Goal: Task Accomplishment & Management: Use online tool/utility

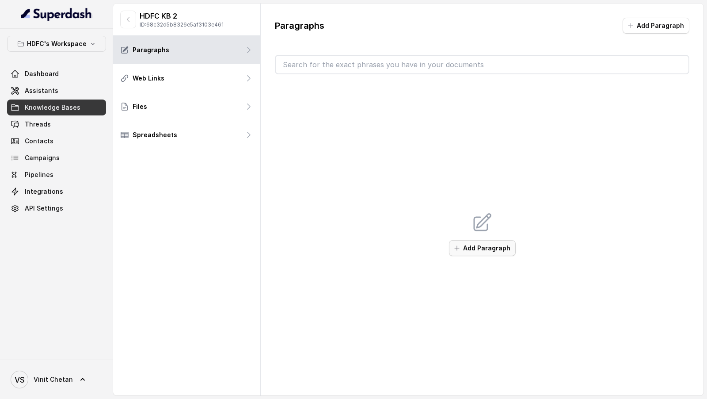
click at [500, 249] on button "Add Paragraph" at bounding box center [482, 248] width 67 height 16
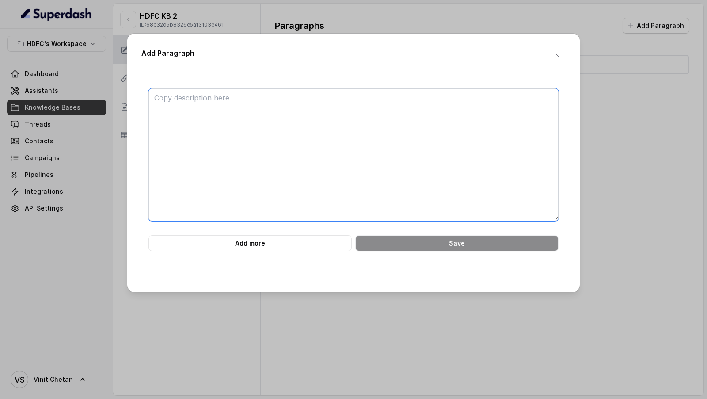
click at [328, 129] on textarea at bounding box center [354, 154] width 410 height 133
paste textarea "Of course. I have gone through the provided HDFC Life Click 2 Achieve webpage a…"
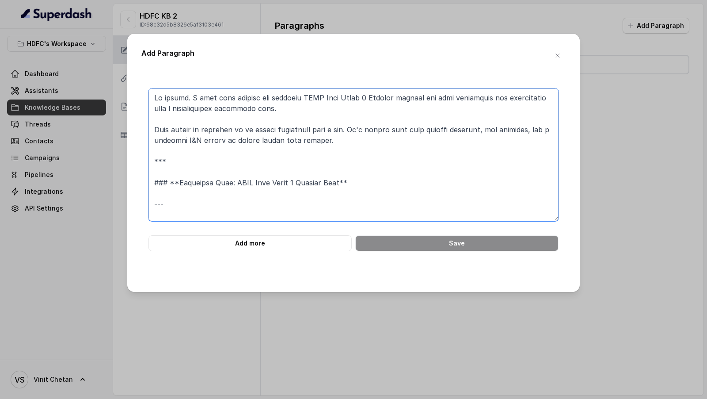
scroll to position [1621, 0]
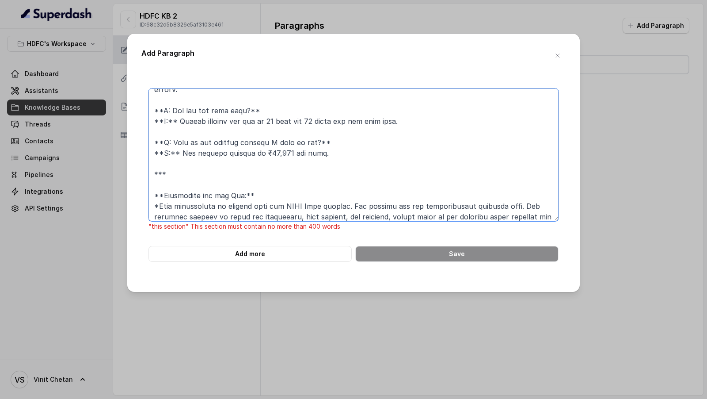
type textarea "Of course. I have gone through the provided HDFC Life Click 2 Achieve webpage a…"
click at [348, 341] on div "Add Paragraph "this section" This section must contain no more than 400 words A…" at bounding box center [353, 199] width 707 height 399
click at [556, 54] on icon "button" at bounding box center [557, 55] width 7 height 7
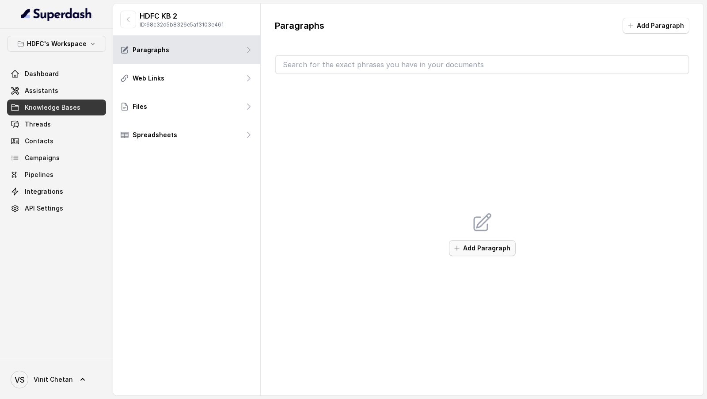
click at [491, 244] on button "Add Paragraph" at bounding box center [482, 248] width 67 height 16
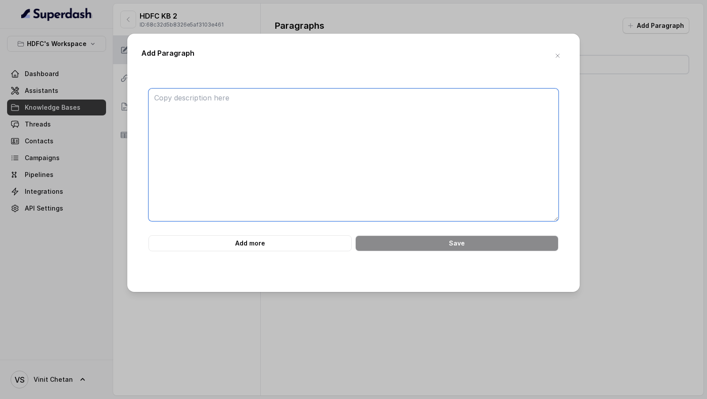
click at [373, 108] on textarea at bounding box center [354, 154] width 410 height 133
paste textarea "Of course. Here is the knowledge base for the HDFC Life Click 2 Achieve plan, b…"
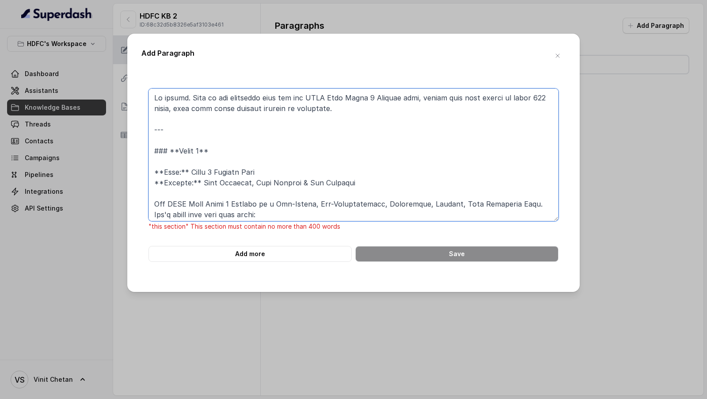
scroll to position [2109, 0]
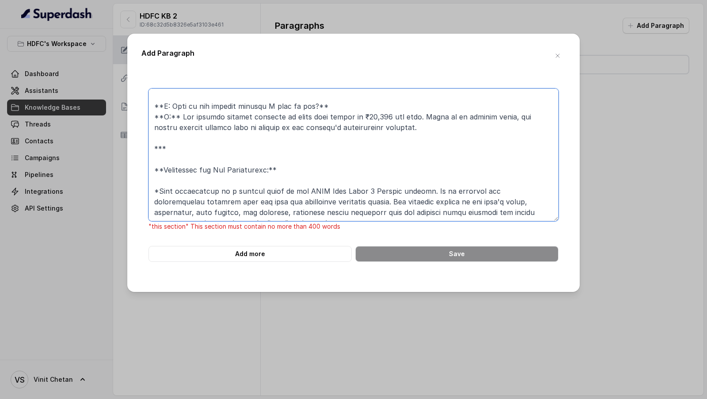
drag, startPoint x: 168, startPoint y: 133, endPoint x: 355, endPoint y: 272, distance: 233.5
click at [356, 273] on div ""this section" This section must contain no more than 400 words Add more Save" at bounding box center [353, 175] width 424 height 203
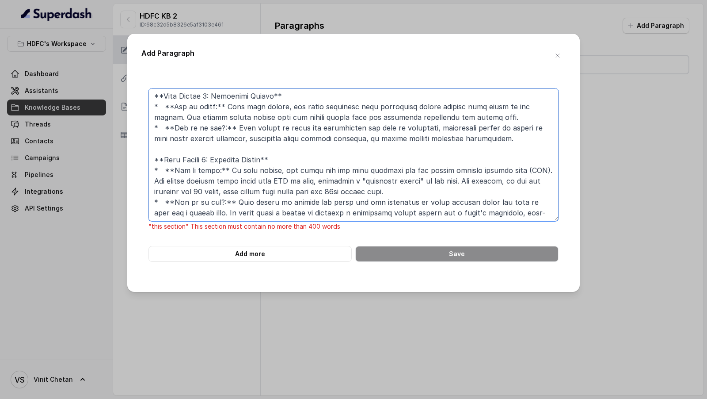
scroll to position [0, 0]
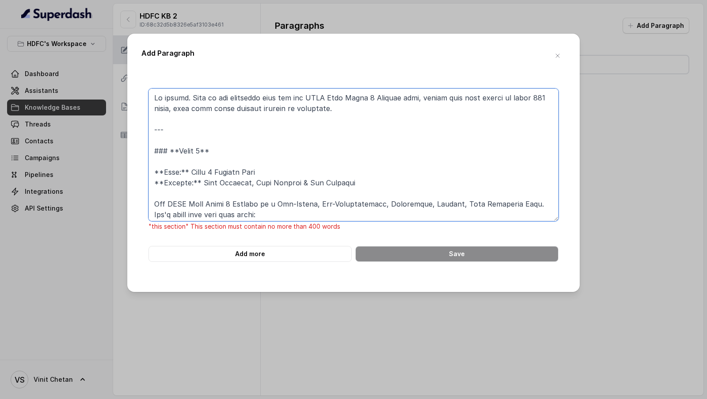
drag, startPoint x: 229, startPoint y: 147, endPoint x: 142, endPoint y: 90, distance: 104.3
click at [142, 90] on div ""this section" This section must contain no more than 400 words Add more Save" at bounding box center [353, 174] width 424 height 173
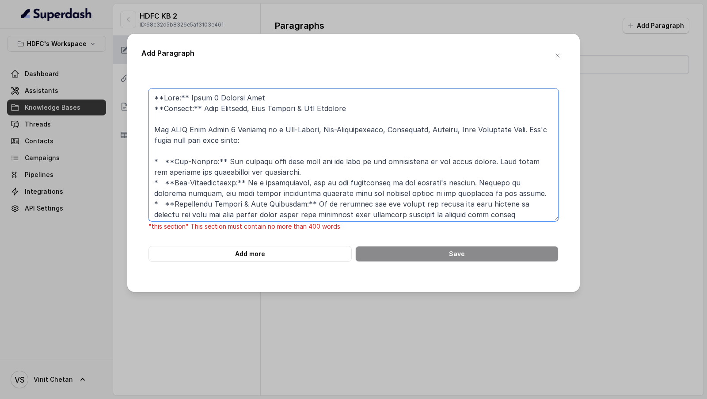
drag, startPoint x: 265, startPoint y: 101, endPoint x: 119, endPoint y: 99, distance: 145.4
click at [119, 100] on div "Add Paragraph "this section" This section must contain no more than 400 words A…" at bounding box center [353, 199] width 707 height 399
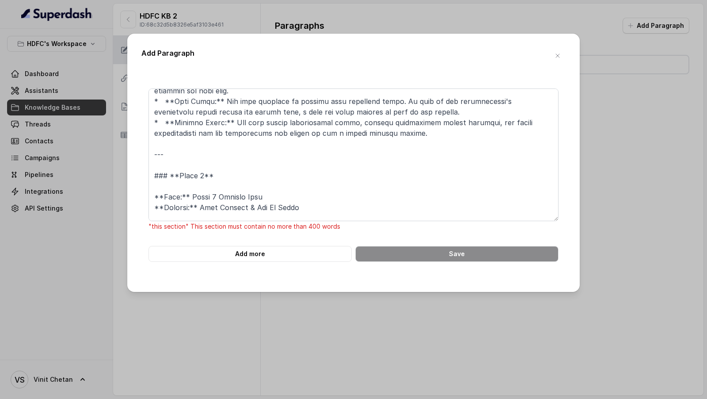
scroll to position [269, 0]
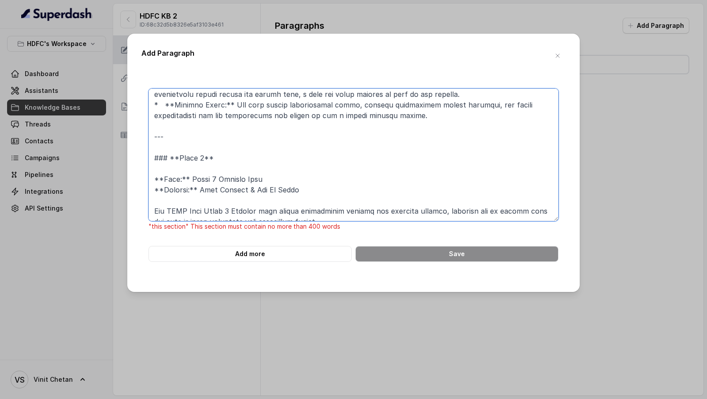
drag, startPoint x: 233, startPoint y: 145, endPoint x: 152, endPoint y: 131, distance: 82.0
click at [152, 131] on textarea at bounding box center [354, 154] width 410 height 133
click at [204, 131] on textarea at bounding box center [354, 154] width 410 height 133
drag, startPoint x: 169, startPoint y: 124, endPoint x: 153, endPoint y: 122, distance: 16.0
click at [153, 123] on textarea at bounding box center [354, 154] width 410 height 133
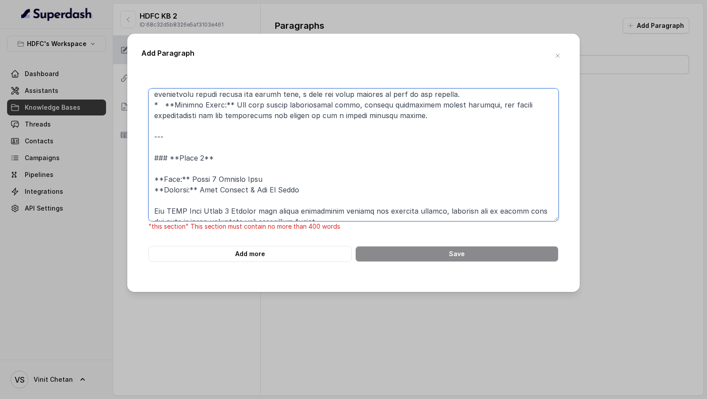
click at [155, 137] on textarea at bounding box center [354, 154] width 410 height 133
click at [153, 117] on textarea at bounding box center [354, 154] width 410 height 133
drag, startPoint x: 233, startPoint y: 151, endPoint x: 138, endPoint y: 122, distance: 99.0
click at [138, 122] on div "Add Paragraph "this section" This section must contain no more than 400 words A…" at bounding box center [353, 163] width 453 height 258
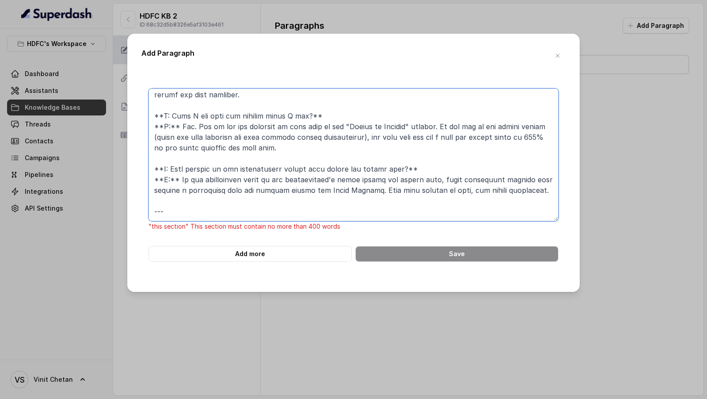
scroll to position [1901, 0]
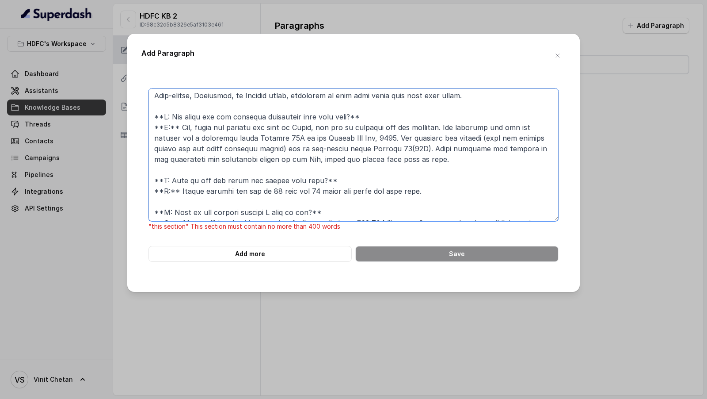
drag, startPoint x: 166, startPoint y: 117, endPoint x: 379, endPoint y: 357, distance: 321.6
click at [379, 357] on div "Add Paragraph "this section" This section must contain no more than 400 words A…" at bounding box center [353, 199] width 707 height 399
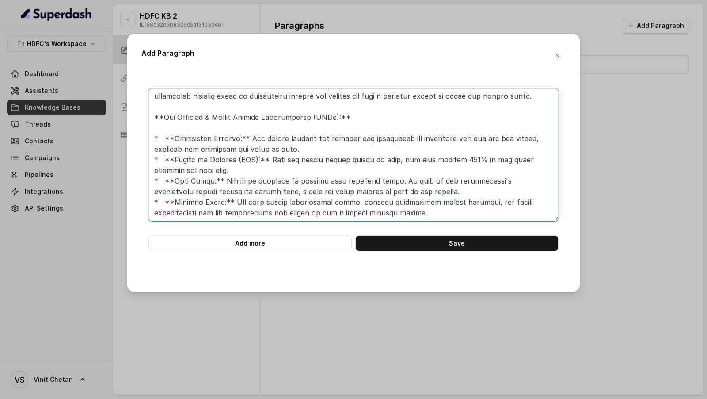
scroll to position [161, 0]
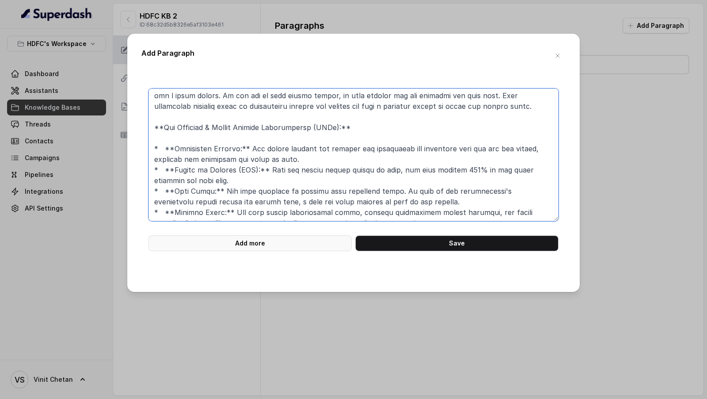
type textarea "**Plan:** Click 2 Achieve Plan **Section:** Plan Identity, Core Purpose & Key F…"
click at [276, 242] on button "Add more" at bounding box center [250, 243] width 203 height 16
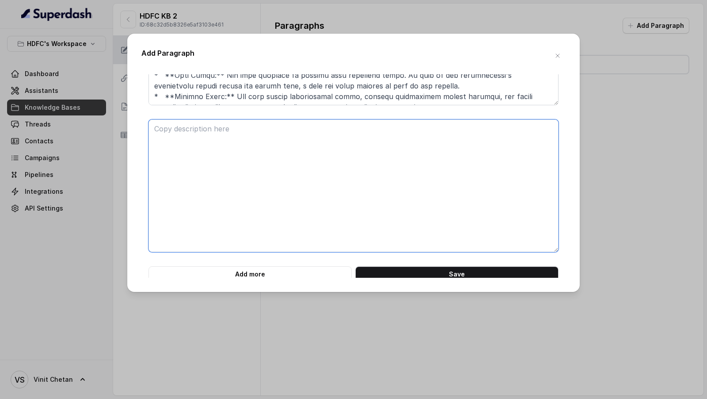
scroll to position [120, 0]
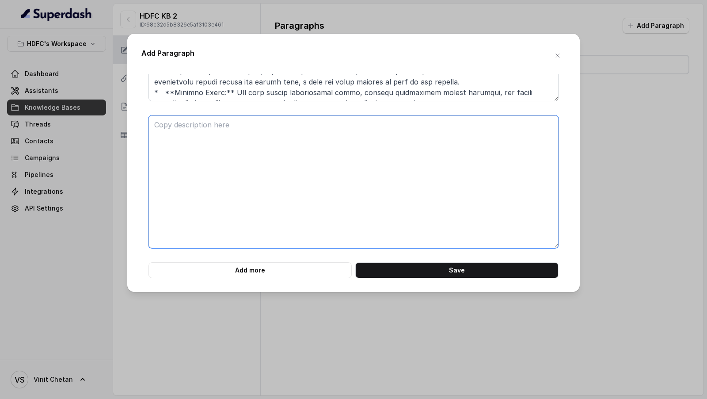
click at [244, 218] on textarea at bounding box center [354, 181] width 410 height 133
paste textarea "**Plan:** Click 2 Achieve Plan **Section:** Plan Options & How It Works The HDF…"
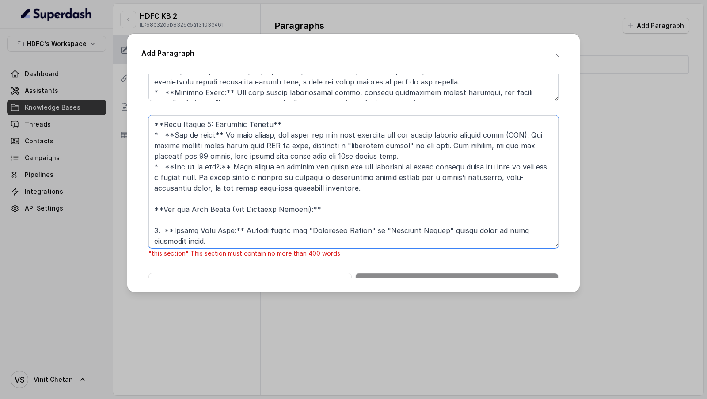
scroll to position [0, 0]
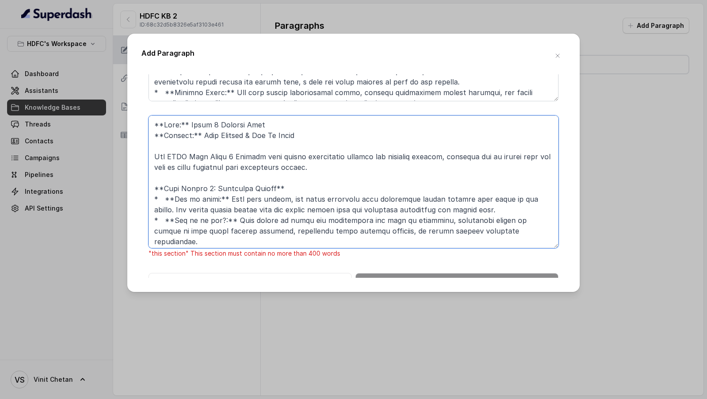
click at [156, 133] on textarea at bounding box center [354, 181] width 410 height 133
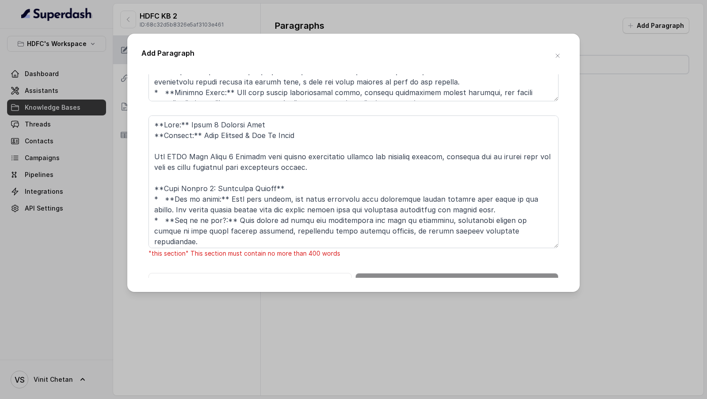
scroll to position [324, 0]
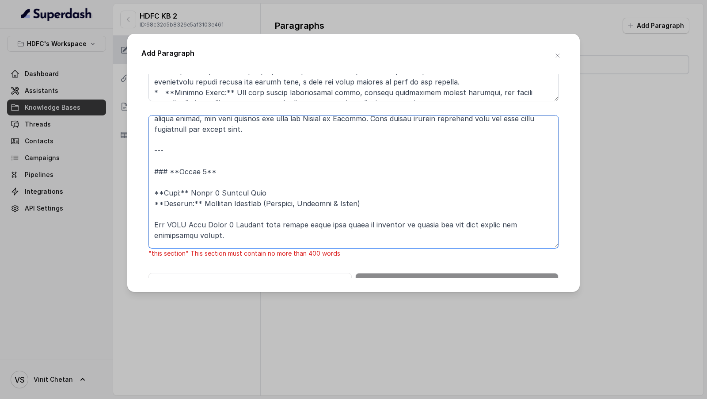
drag, startPoint x: 222, startPoint y: 162, endPoint x: 133, endPoint y: 137, distance: 91.8
click at [133, 137] on div "Add Paragraph "this section" This section must contain no more than 400 words A…" at bounding box center [353, 163] width 453 height 258
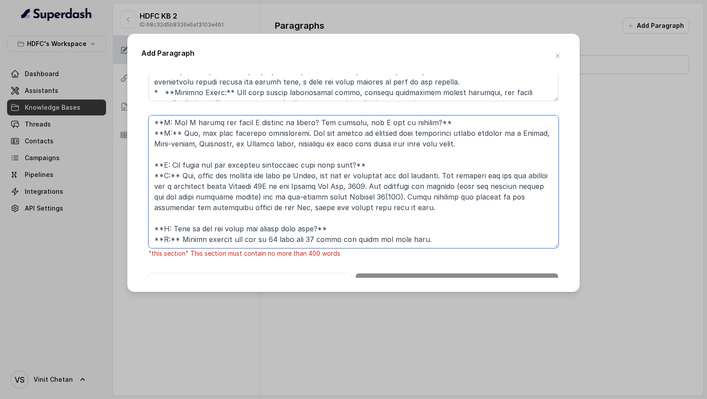
scroll to position [130, 0]
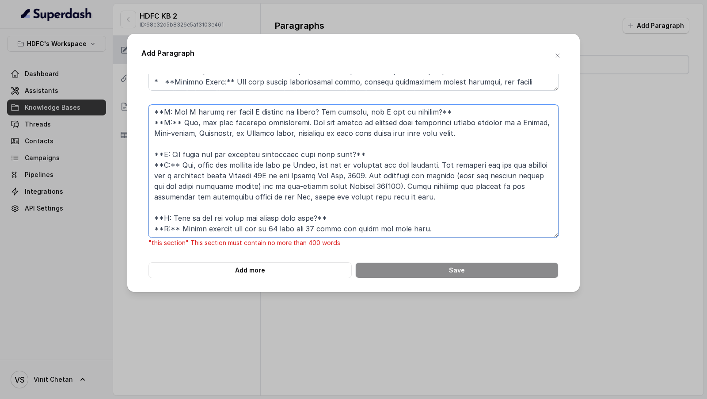
drag, startPoint x: 155, startPoint y: 138, endPoint x: 258, endPoint y: 357, distance: 241.8
click at [258, 357] on div "Add Paragraph "this section" This section must contain no more than 400 words A…" at bounding box center [353, 199] width 707 height 399
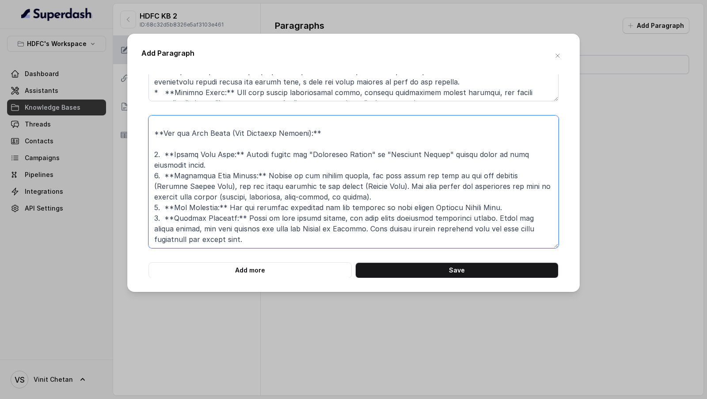
scroll to position [204, 0]
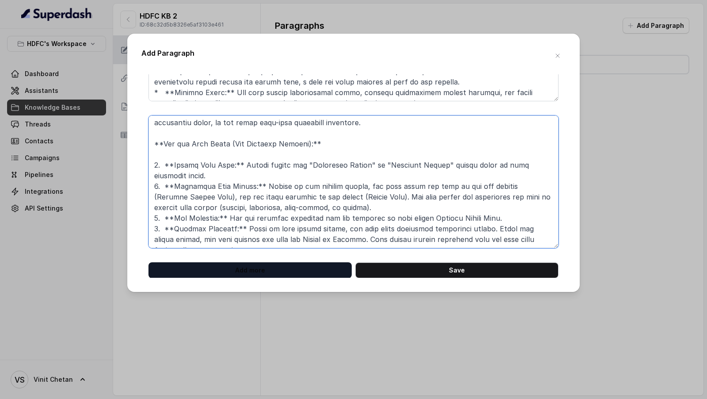
type textarea "**Plan:** Click 2 Achieve Plan **Section:** Plan Options & How It Works The HDF…"
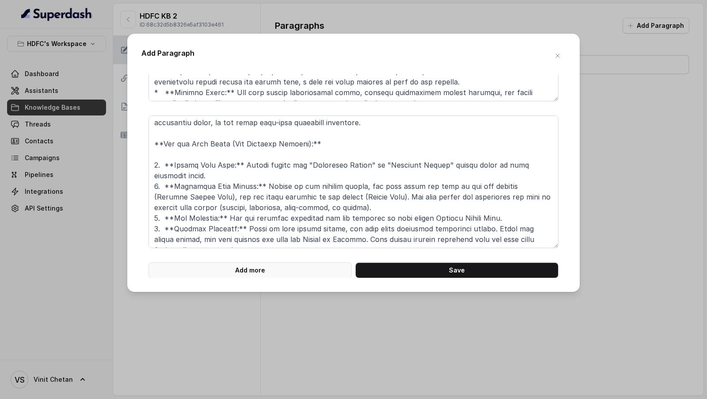
click at [226, 274] on button "Add more" at bounding box center [250, 270] width 203 height 16
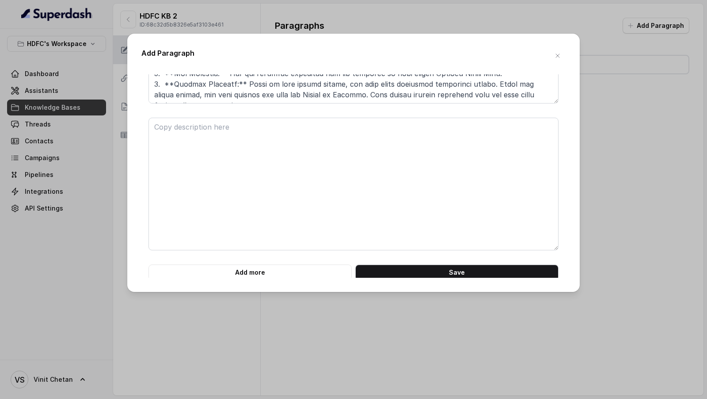
scroll to position [267, 0]
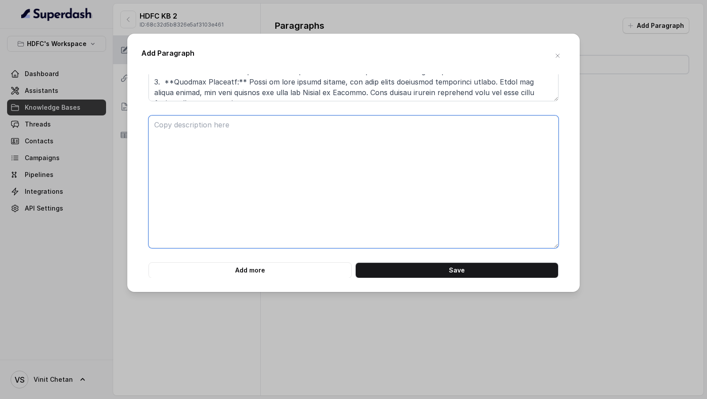
click at [223, 216] on textarea at bounding box center [354, 181] width 410 height 133
paste textarea "**Plan:** Click 2 Achieve Plan **Section:** Detailed Benefits (Survival, Maturi…"
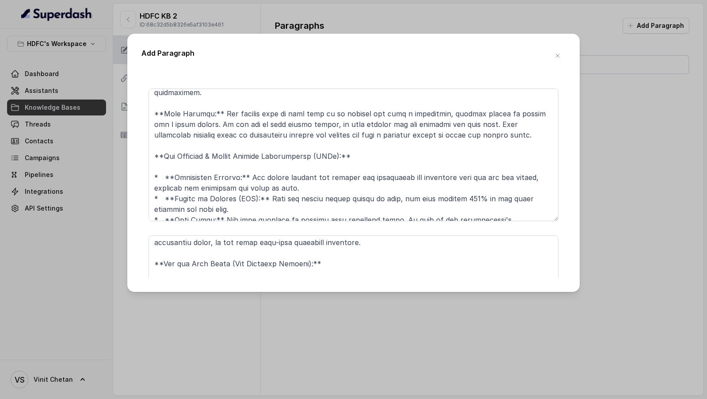
scroll to position [161, 0]
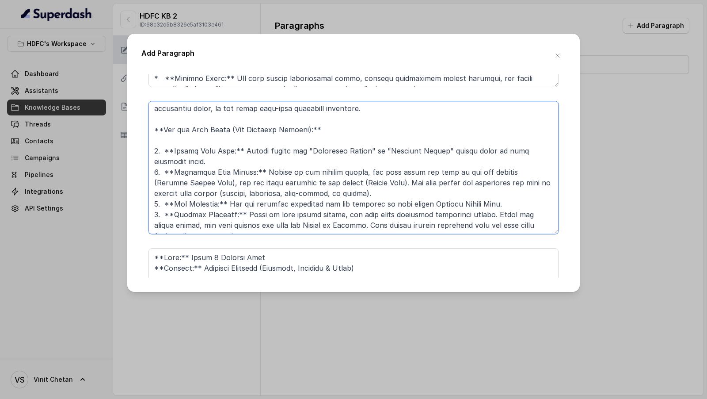
click at [273, 190] on textarea at bounding box center [354, 167] width 410 height 133
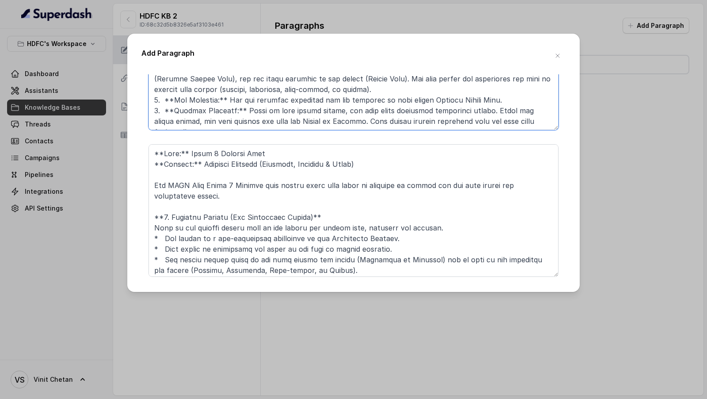
scroll to position [277, 0]
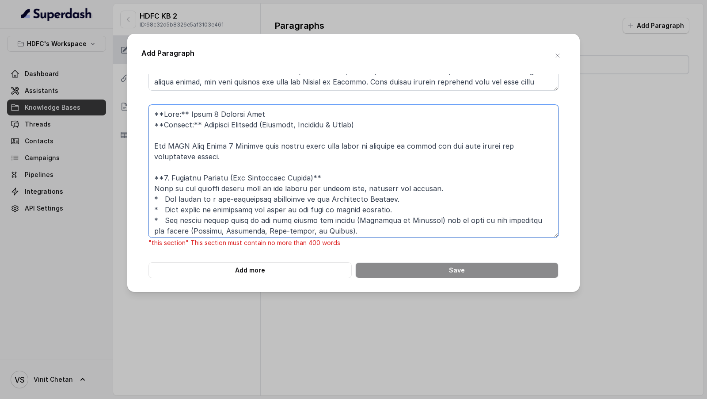
click at [273, 190] on textarea at bounding box center [354, 171] width 410 height 133
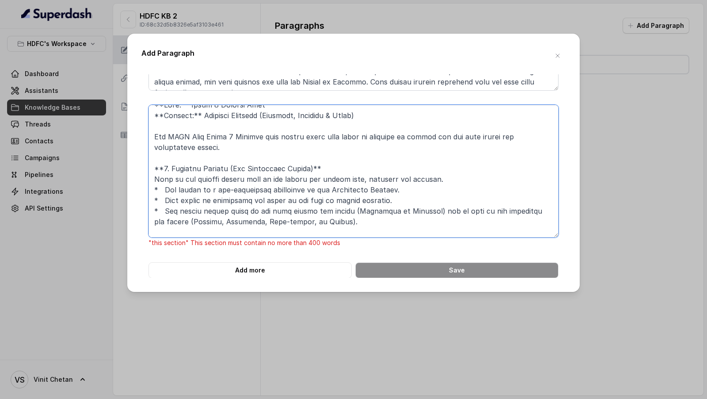
scroll to position [0, 0]
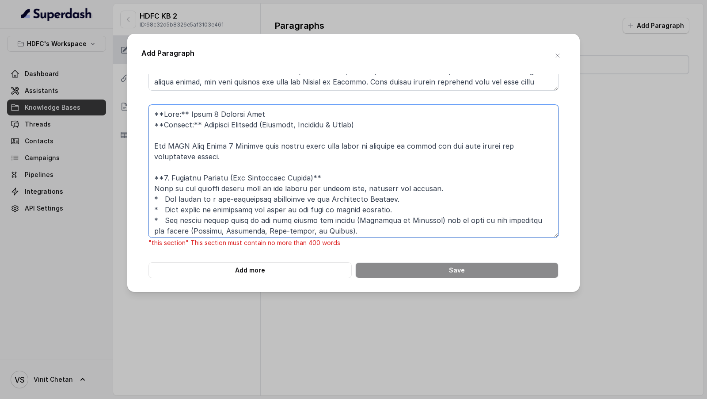
click at [273, 190] on textarea at bounding box center [354, 171] width 410 height 133
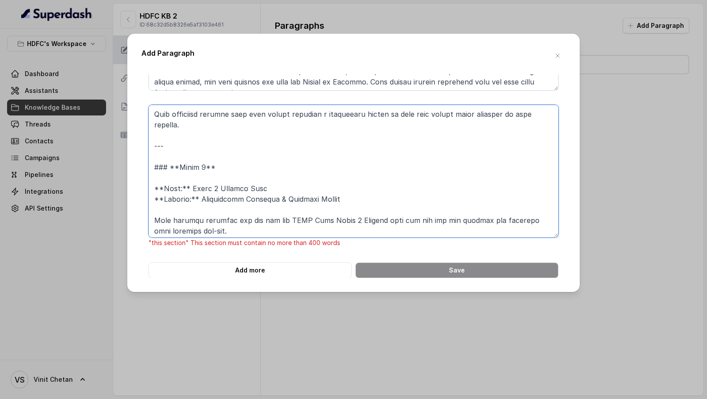
drag, startPoint x: 157, startPoint y: 139, endPoint x: 415, endPoint y: 371, distance: 347.1
click at [415, 371] on div "Add Paragraph "this section" This section must contain no more than 400 words A…" at bounding box center [353, 199] width 707 height 399
click at [168, 141] on textarea at bounding box center [354, 171] width 410 height 133
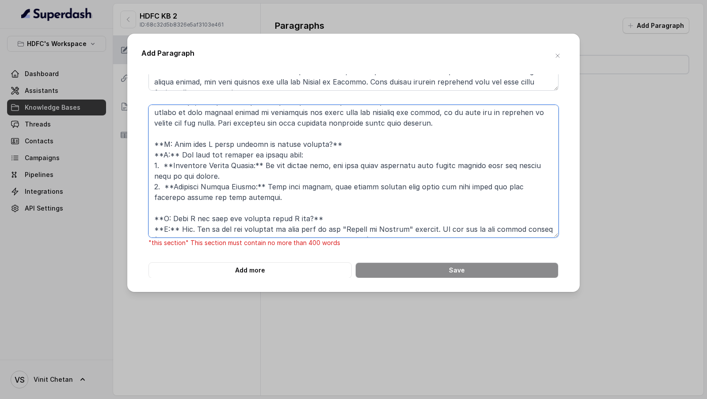
scroll to position [1222, 0]
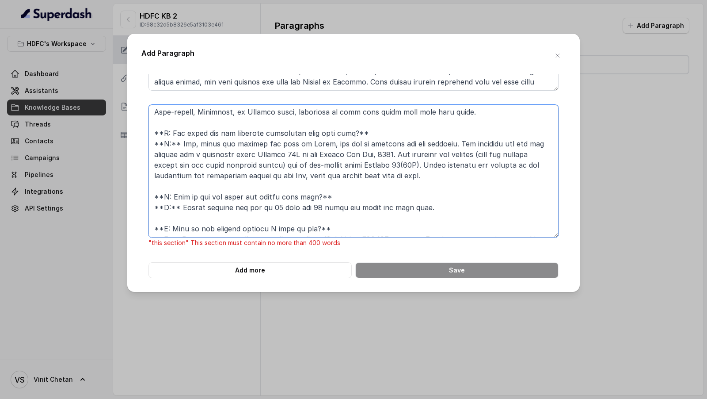
drag, startPoint x: 155, startPoint y: 134, endPoint x: 295, endPoint y: 342, distance: 250.6
click at [295, 342] on div "Add Paragraph "this section" This section must contain no more than 400 words A…" at bounding box center [353, 199] width 707 height 399
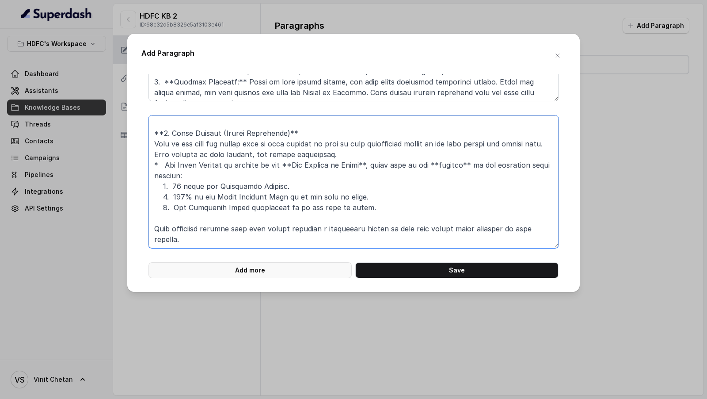
type textarea "**Plan:** Click 2 Achieve Plan **Section:** Detailed Benefits (Survival, Maturi…"
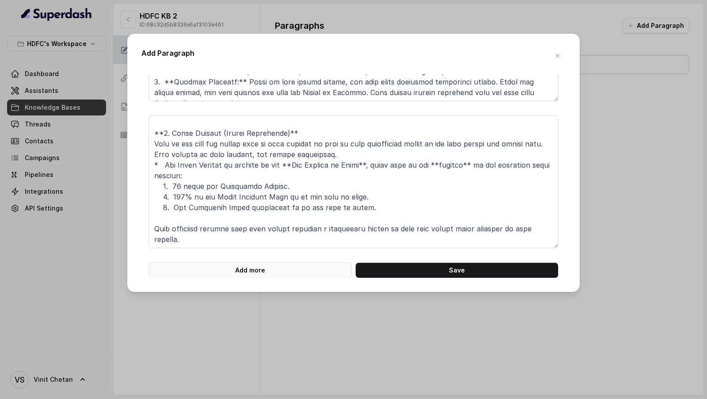
click at [255, 267] on button "Add more" at bounding box center [250, 270] width 203 height 16
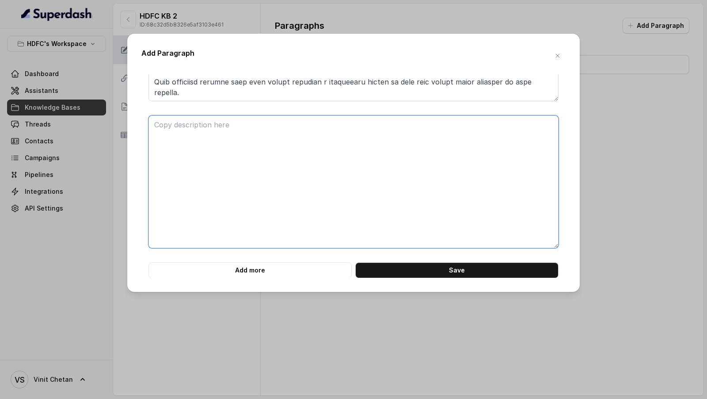
click at [233, 216] on textarea at bounding box center [354, 181] width 410 height 133
paste textarea "--- ### **Chunk 4** **Plan:** Click 2 Achieve Plan **Section:** Eligibility Cri…"
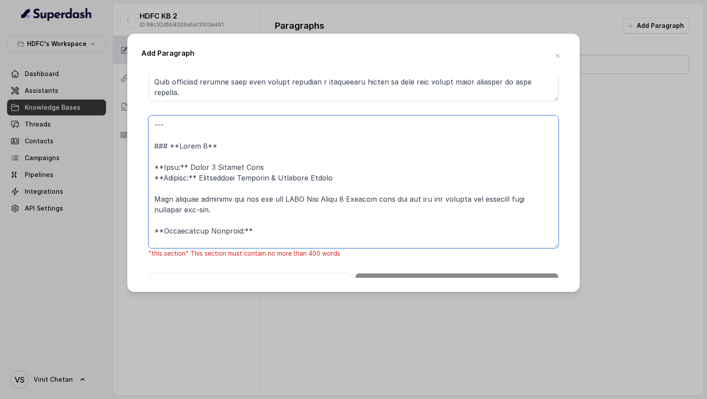
drag, startPoint x: 219, startPoint y: 156, endPoint x: 132, endPoint y: 155, distance: 87.1
click at [132, 155] on div "Add Paragraph "this section" This section must contain no more than 400 words A…" at bounding box center [353, 163] width 453 height 258
drag, startPoint x: 207, startPoint y: 165, endPoint x: 167, endPoint y: 115, distance: 63.9
click at [167, 115] on textarea at bounding box center [354, 181] width 410 height 133
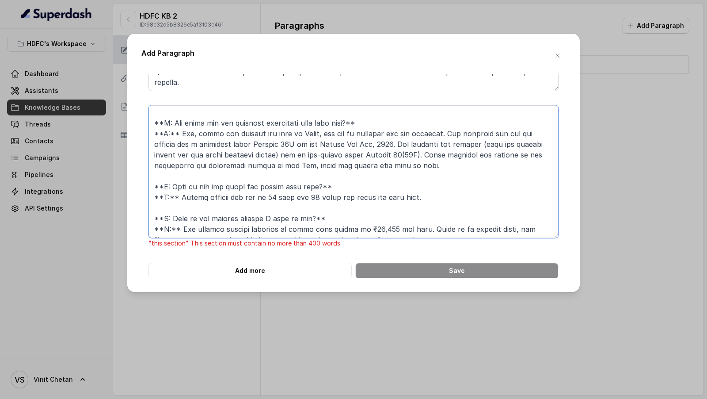
drag, startPoint x: 153, startPoint y: 161, endPoint x: 262, endPoint y: 333, distance: 203.7
click at [262, 333] on div "Add Paragraph "this section" This section must contain no more than 400 words A…" at bounding box center [353, 199] width 707 height 399
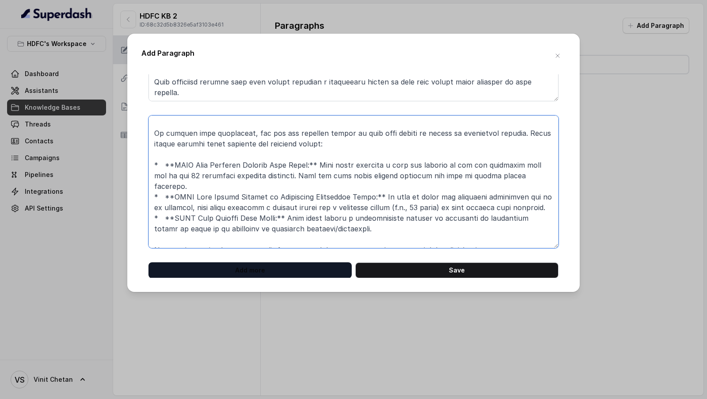
type textarea "**Plan:** Click 2 Achieve Plan **Section:** Eligibility Criteria & Optional Rid…"
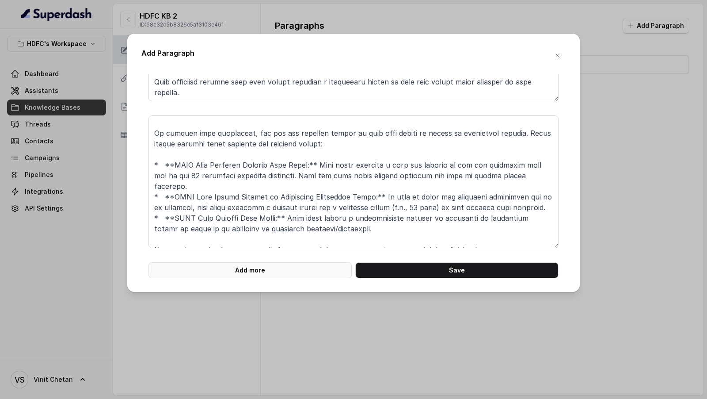
click at [209, 268] on button "Add more" at bounding box center [250, 270] width 203 height 16
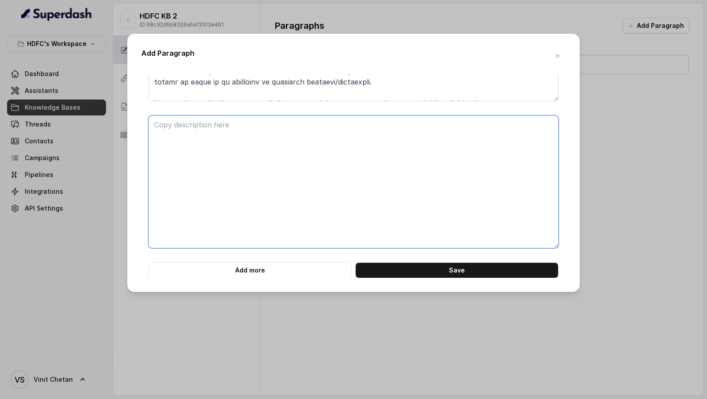
click at [224, 214] on textarea at bounding box center [354, 181] width 410 height 133
paste textarea "--- ### **Chunk 5** **Plan:** Click 2 Achieve Plan **Section:** Frequently Aske…"
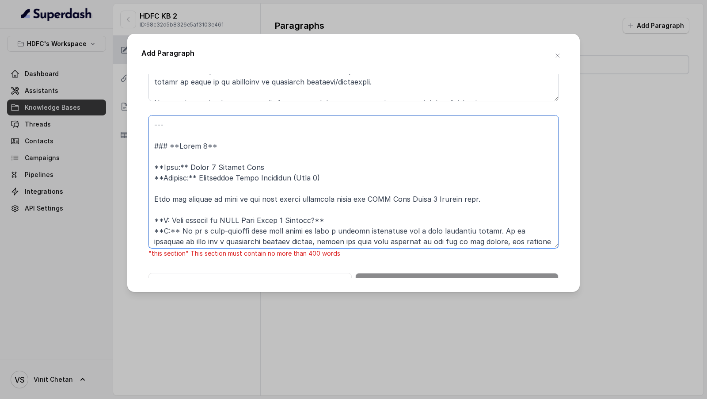
drag, startPoint x: 153, startPoint y: 168, endPoint x: 147, endPoint y: 114, distance: 54.2
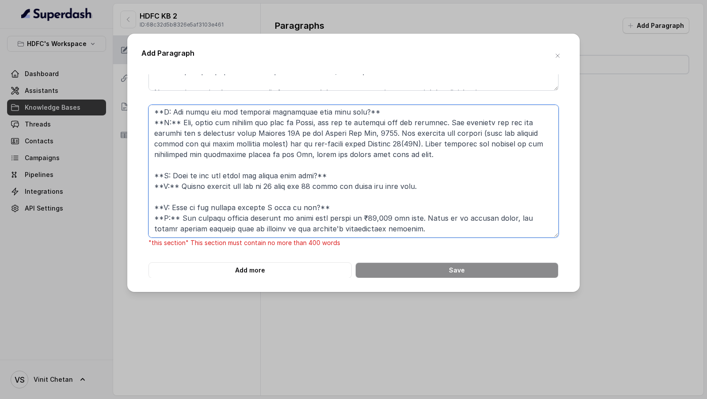
drag, startPoint x: 158, startPoint y: 149, endPoint x: 298, endPoint y: 398, distance: 286.6
click at [298, 398] on div "Add Paragraph "this section" This section must contain no more than 400 words A…" at bounding box center [353, 199] width 707 height 399
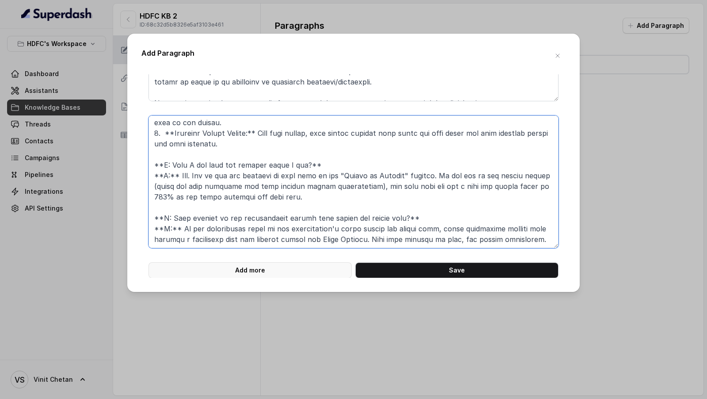
type textarea "**Plan:** Click 2 Achieve Plan **Section:** Frequently Asked Questions (Part 1)…"
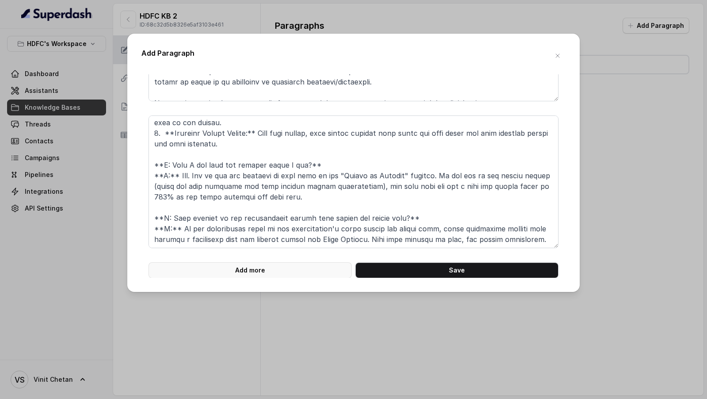
click at [260, 269] on button "Add more" at bounding box center [250, 270] width 203 height 16
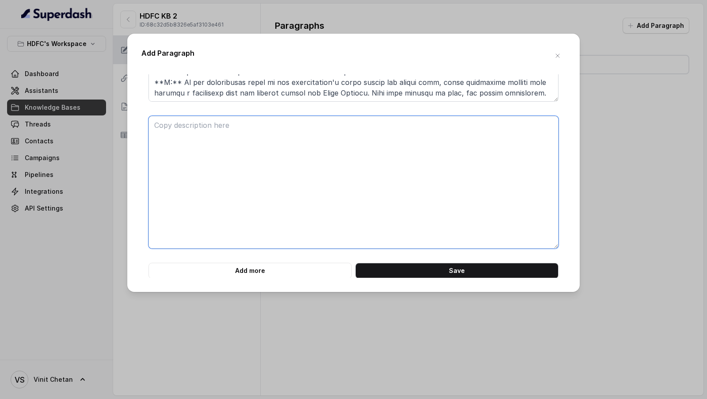
click at [254, 210] on textarea at bounding box center [354, 182] width 410 height 133
paste textarea "--- ### **Chunk 6** **Plan:** Click 2 Achieve Plan **Section:** Frequently Aske…"
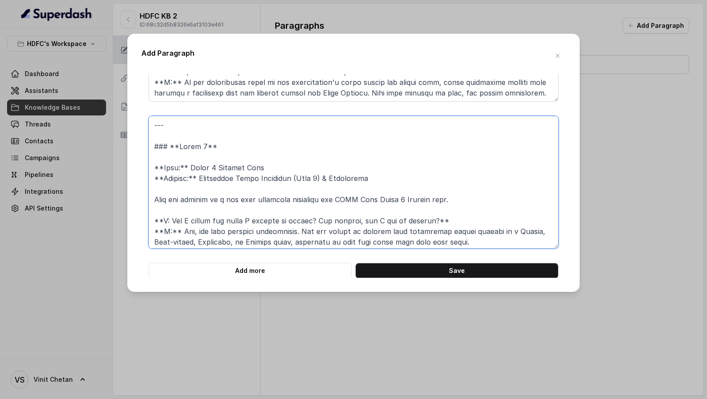
drag, startPoint x: 213, startPoint y: 167, endPoint x: 172, endPoint y: 106, distance: 73.1
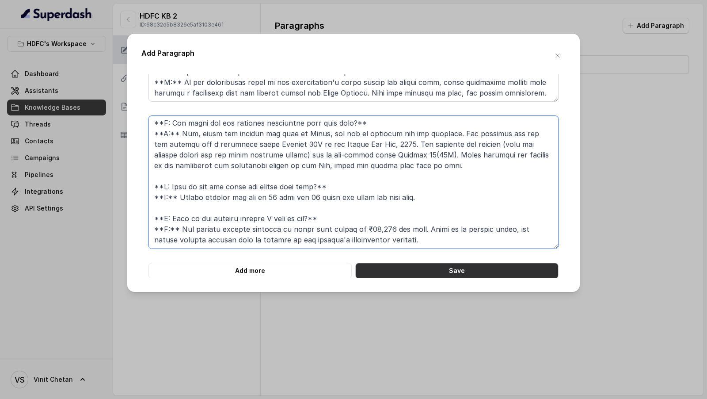
type textarea "**Plan:** Click 2 Achieve Plan **Section:** Frequently Asked Questions (Part 2)…"
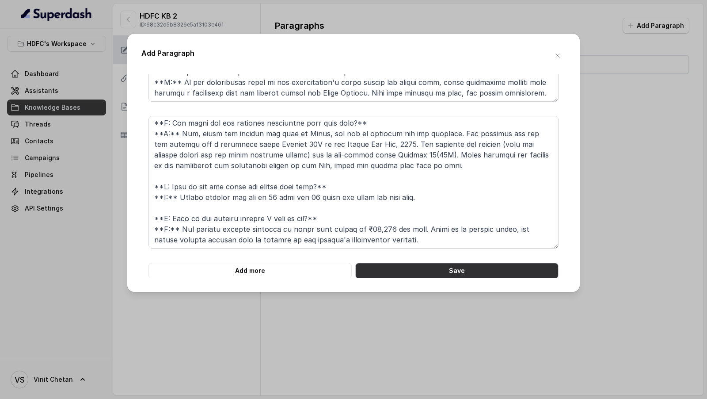
click at [420, 268] on button "Save" at bounding box center [456, 271] width 203 height 16
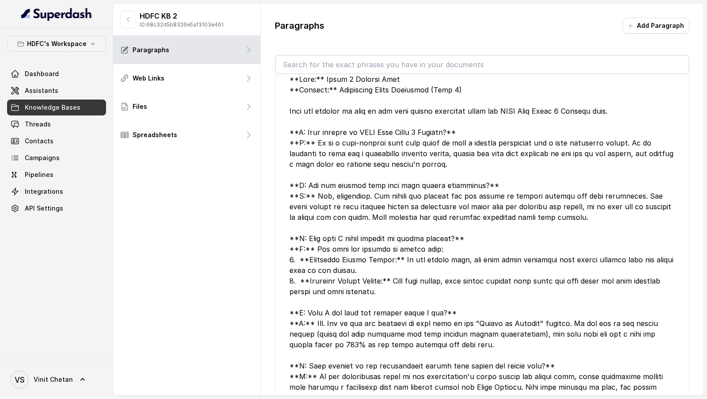
scroll to position [144, 0]
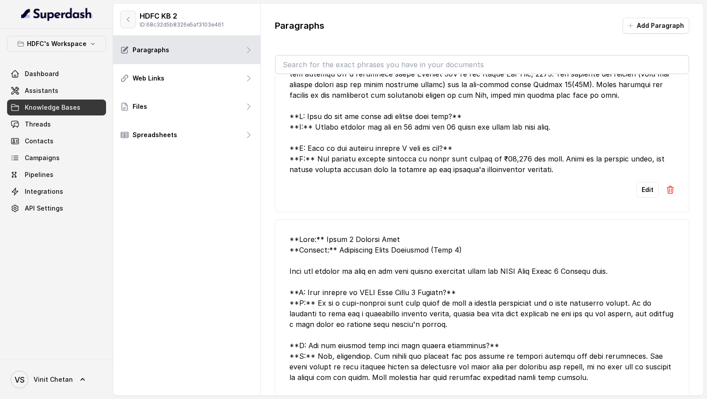
click at [128, 16] on icon "button" at bounding box center [128, 19] width 7 height 7
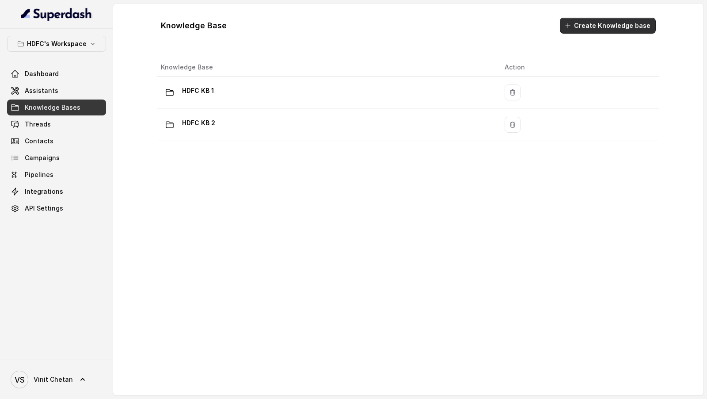
click at [624, 23] on button "Create Knowledge base" at bounding box center [608, 26] width 96 height 16
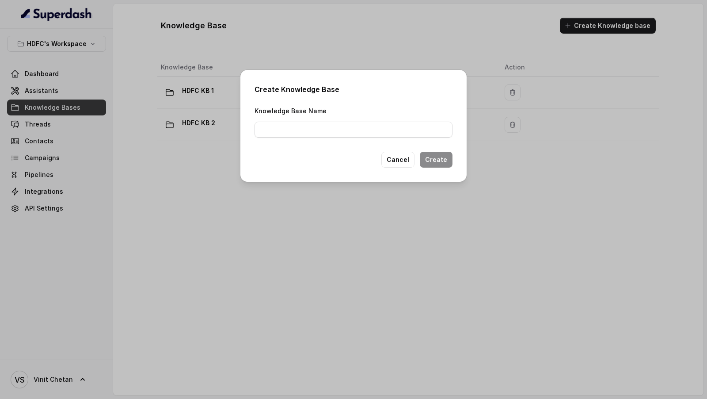
click at [391, 121] on div "Knowledge Base Name" at bounding box center [354, 121] width 198 height 32
click at [381, 128] on input "Knowledge Base Name" at bounding box center [354, 130] width 198 height 16
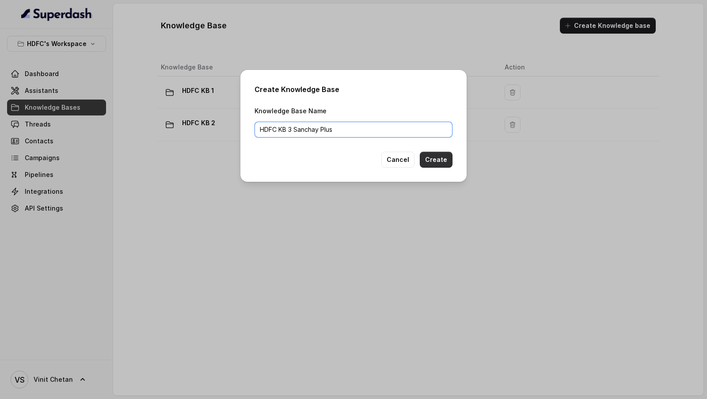
type input "HDFC KB 3 Sanchay Plus"
click at [445, 160] on button "Create" at bounding box center [436, 160] width 33 height 16
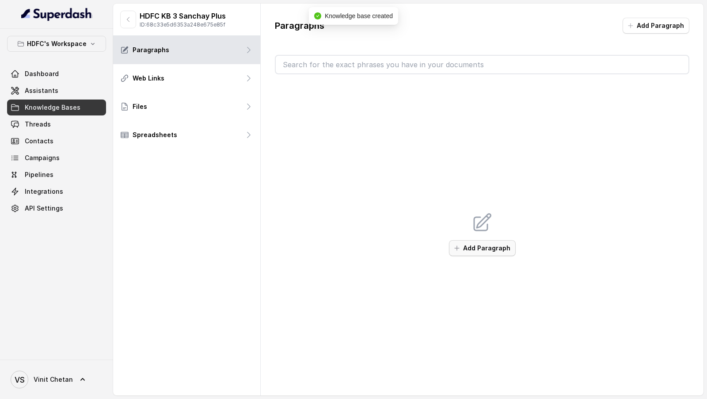
click at [489, 248] on button "Add Paragraph" at bounding box center [482, 248] width 67 height 16
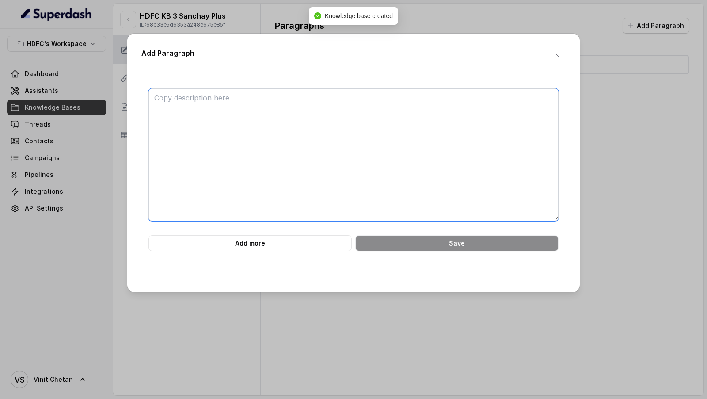
click at [255, 134] on textarea at bounding box center [354, 154] width 410 height 133
paste textarea "Of course. I have reviewed the HDFC Life Sanchay Plus webpage and created a com…"
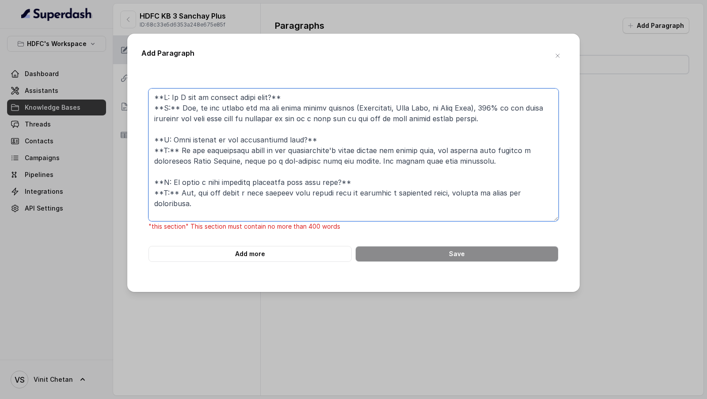
scroll to position [1944, 0]
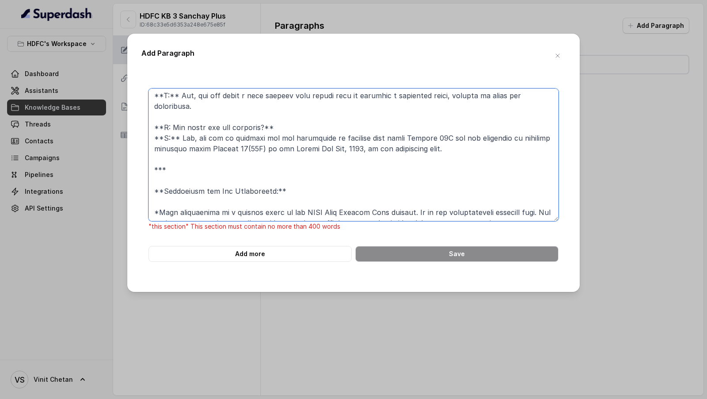
click at [441, 254] on form ""this section" This section must contain no more than 400 words Add more Save" at bounding box center [354, 174] width 410 height 173
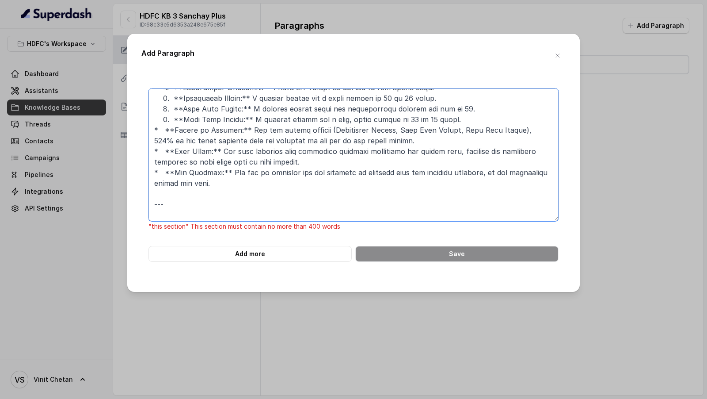
scroll to position [0, 0]
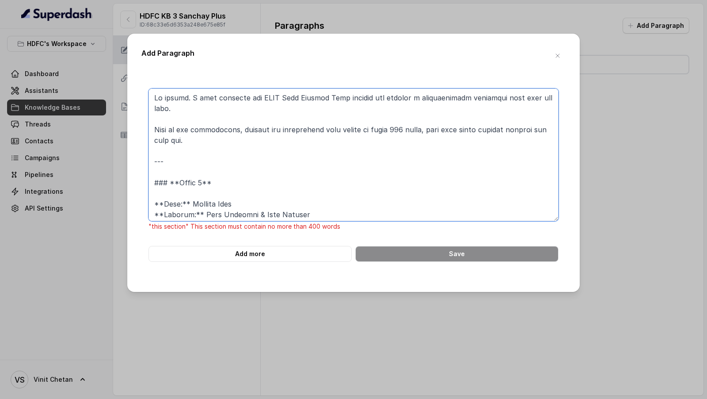
drag, startPoint x: 211, startPoint y: 168, endPoint x: 139, endPoint y: 66, distance: 125.2
click at [139, 66] on div "Add Paragraph "this section" This section must contain no more than 400 words A…" at bounding box center [353, 163] width 453 height 258
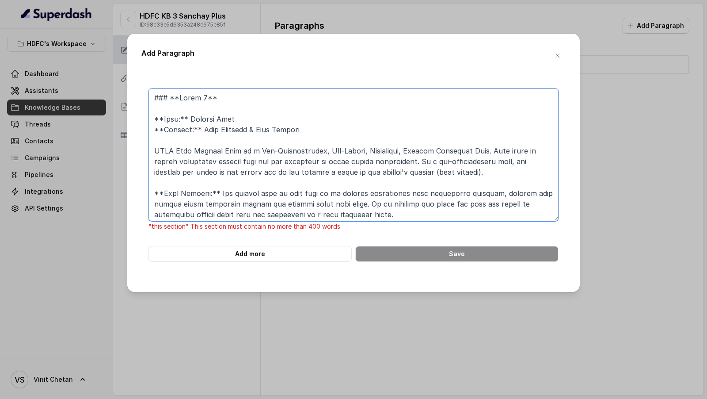
drag, startPoint x: 214, startPoint y: 116, endPoint x: 106, endPoint y: 111, distance: 108.0
click at [106, 111] on div "Add Paragraph "this section" This section must contain no more than 400 words A…" at bounding box center [353, 199] width 707 height 399
click at [166, 115] on textarea at bounding box center [354, 154] width 410 height 133
drag, startPoint x: 155, startPoint y: 131, endPoint x: 137, endPoint y: 86, distance: 48.6
click at [137, 86] on div "Add Paragraph "this section" This section must contain no more than 400 words A…" at bounding box center [353, 163] width 453 height 258
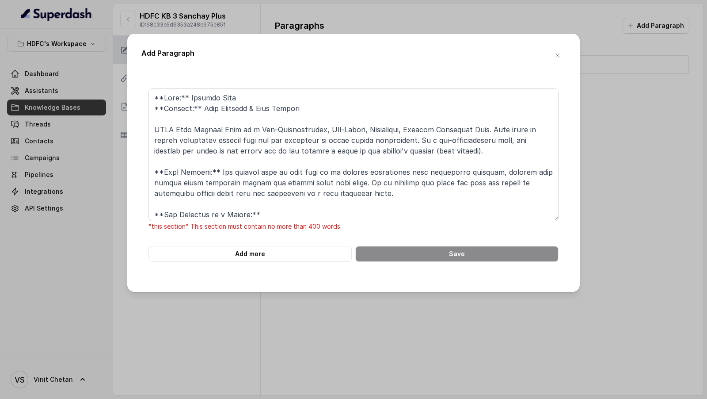
scroll to position [261, 0]
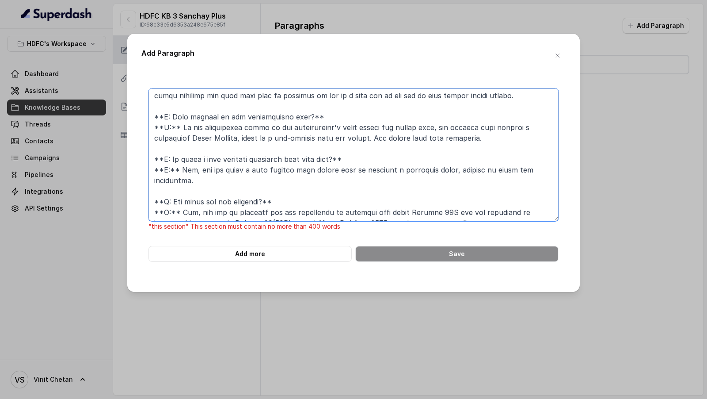
drag, startPoint x: 160, startPoint y: 126, endPoint x: 288, endPoint y: 385, distance: 288.4
click at [288, 385] on div "Add Paragraph "this section" This section must contain no more than 400 words A…" at bounding box center [353, 199] width 707 height 399
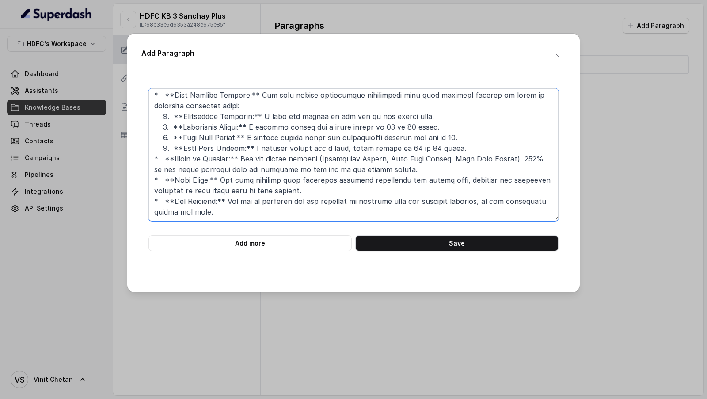
scroll to position [161, 0]
type textarea "**Plan:** Sanchay Plus **Section:** Plan Identity & Core Purpose HDFC Life Sanc…"
click at [263, 237] on button "Add more" at bounding box center [250, 243] width 203 height 16
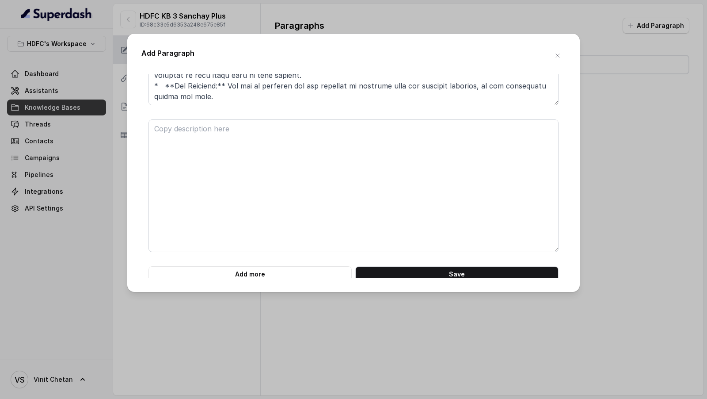
scroll to position [120, 0]
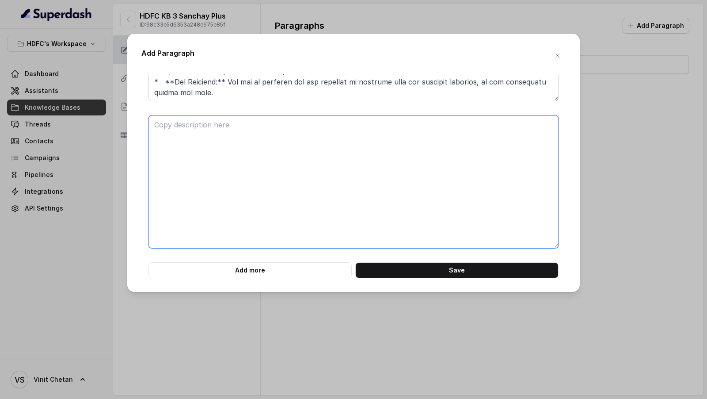
click at [253, 191] on textarea at bounding box center [354, 181] width 410 height 133
paste textarea "--- ### **Chunk 2** **Plan:** Sanchay Plus **Section:** Detailed Plan Options (…"
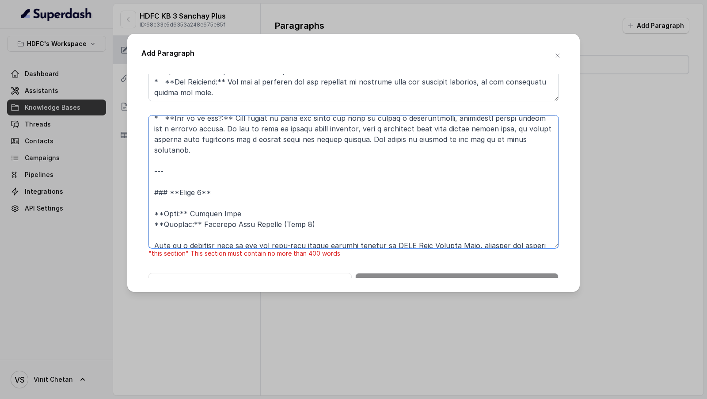
scroll to position [0, 0]
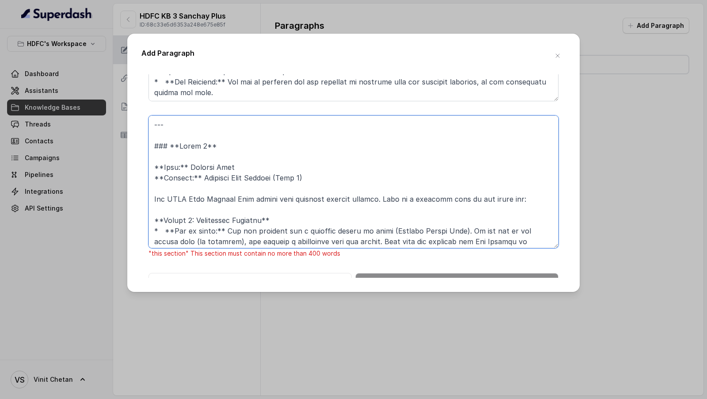
drag, startPoint x: 153, startPoint y: 178, endPoint x: 149, endPoint y: 95, distance: 83.2
click at [149, 95] on form ""this section" This section must contain no more than 400 words Add more Save" at bounding box center [354, 129] width 410 height 320
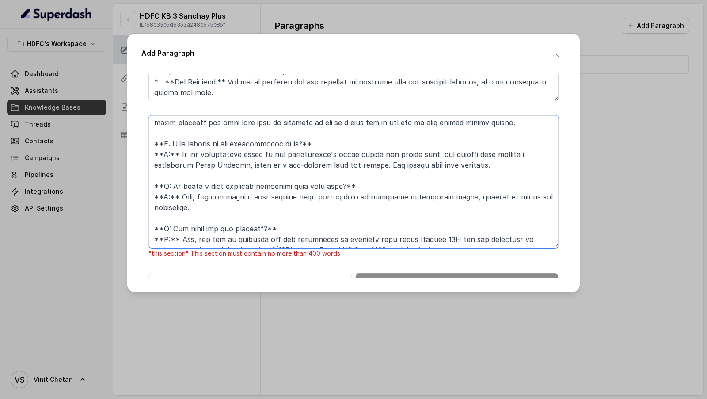
scroll to position [130, 0]
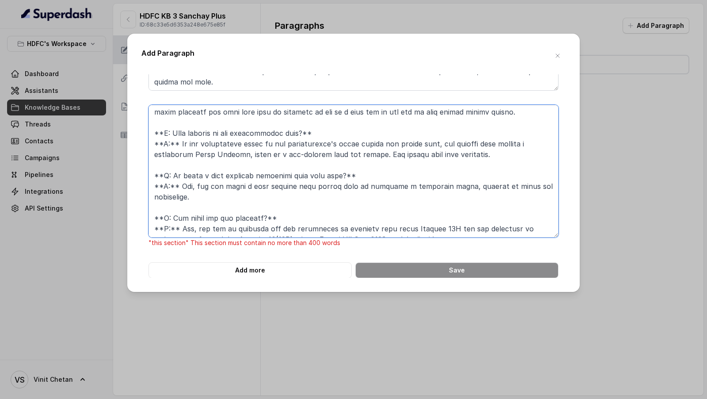
drag, startPoint x: 168, startPoint y: 146, endPoint x: 321, endPoint y: 397, distance: 293.6
click at [321, 397] on div "Add Paragraph "this section" This section must contain no more than 400 words A…" at bounding box center [353, 199] width 707 height 399
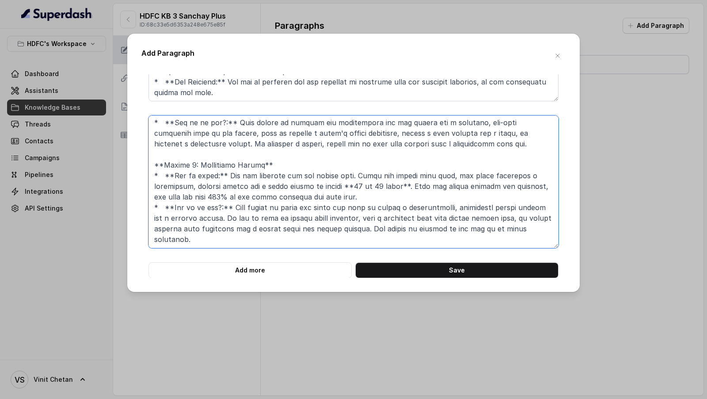
scroll to position [87, 0]
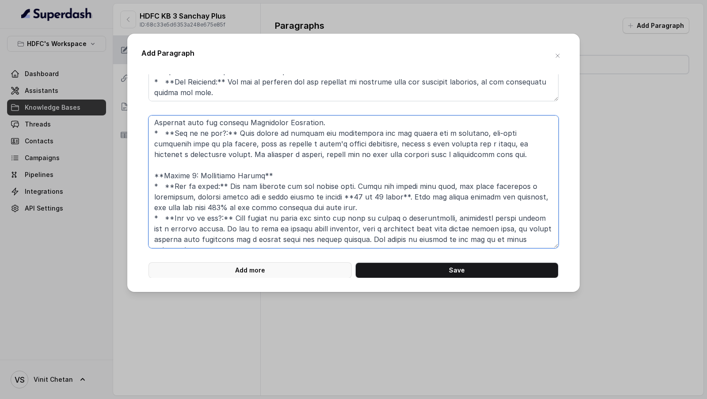
type textarea "**Plan:** Sanchay Plus **Section:** Detailed Plan Options (Part 1) The HDFC Lif…"
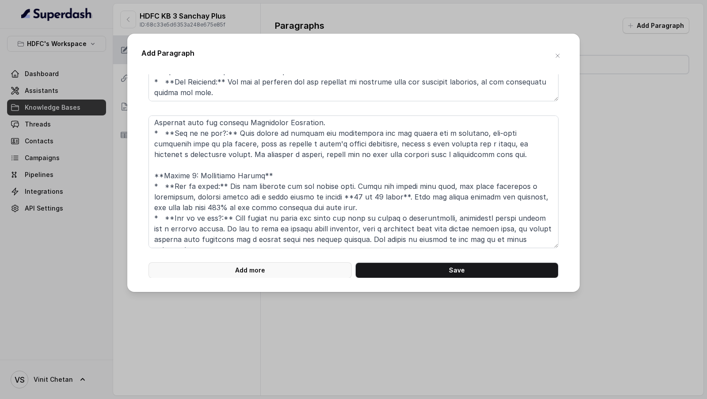
click at [278, 272] on button "Add more" at bounding box center [250, 270] width 203 height 16
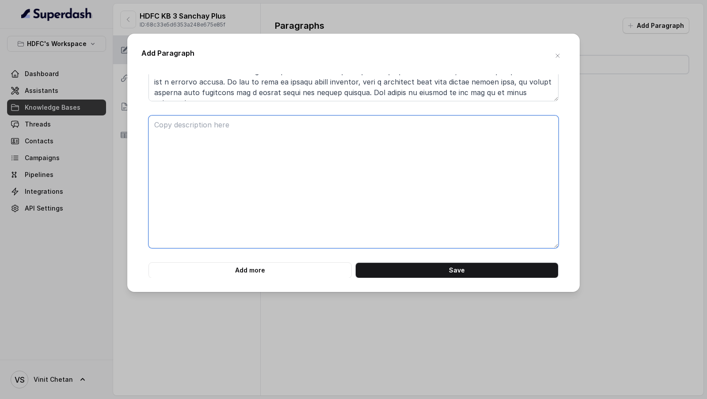
click at [267, 223] on textarea at bounding box center [354, 181] width 410 height 133
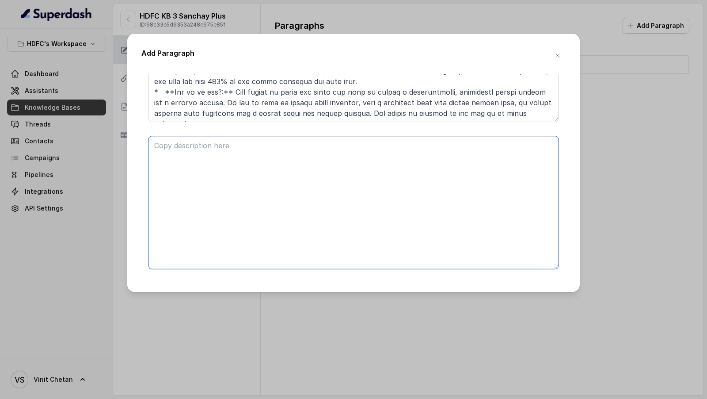
scroll to position [245, 0]
paste textarea "--- ### **Chunk 3** **Plan:** Sanchay Plus **Section:** Detailed Plan Options (…"
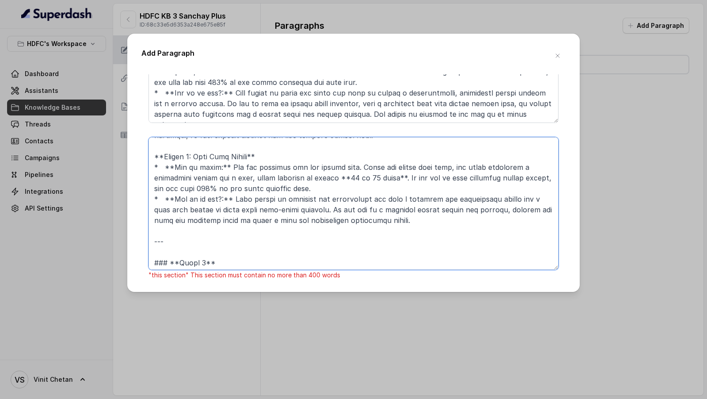
scroll to position [0, 0]
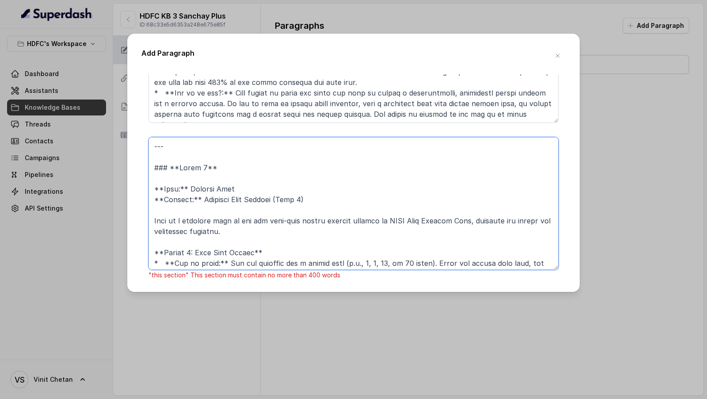
drag, startPoint x: 158, startPoint y: 187, endPoint x: 141, endPoint y: 135, distance: 54.7
click at [141, 135] on div "Add Paragraph "this section" This section must contain no more than 400 words A…" at bounding box center [353, 163] width 453 height 258
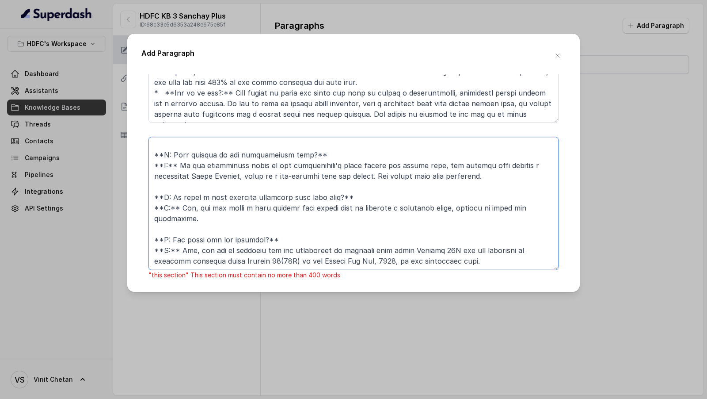
scroll to position [277, 0]
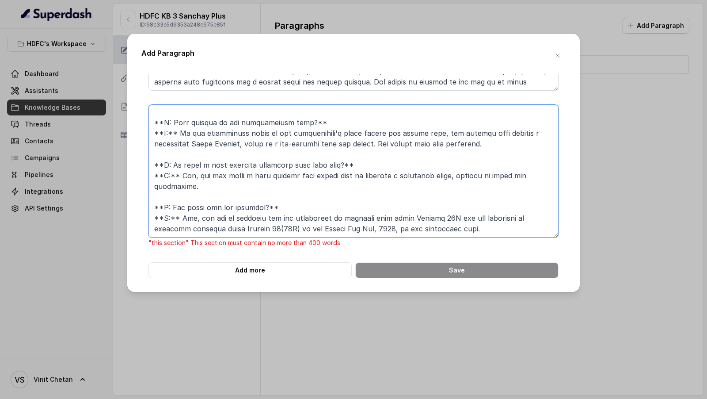
drag, startPoint x: 162, startPoint y: 171, endPoint x: 321, endPoint y: 399, distance: 278.0
click at [321, 398] on div "Add Paragraph "this section" This section must contain no more than 400 words A…" at bounding box center [353, 199] width 707 height 399
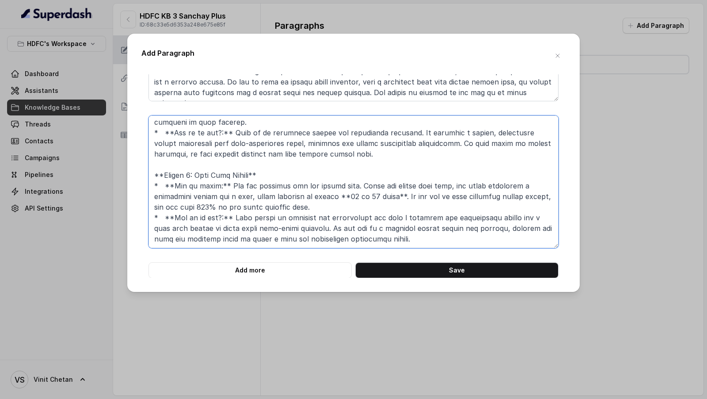
scroll to position [108, 0]
type textarea "**Plan:** Sanchay Plus **Section:** Detailed Plan Options (Part 2) Here is a de…"
click at [273, 267] on button "Add more" at bounding box center [250, 270] width 203 height 16
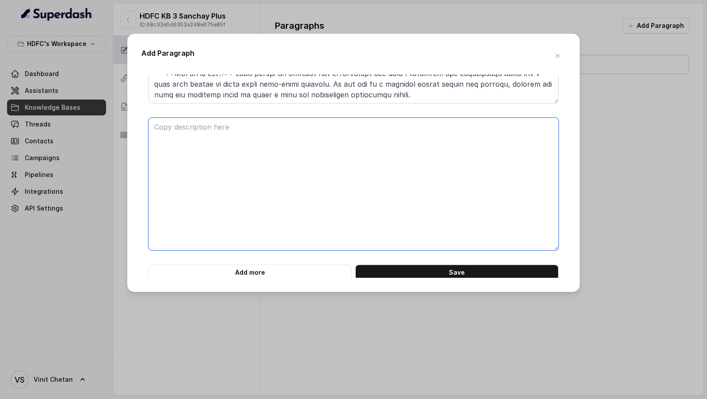
scroll to position [413, 0]
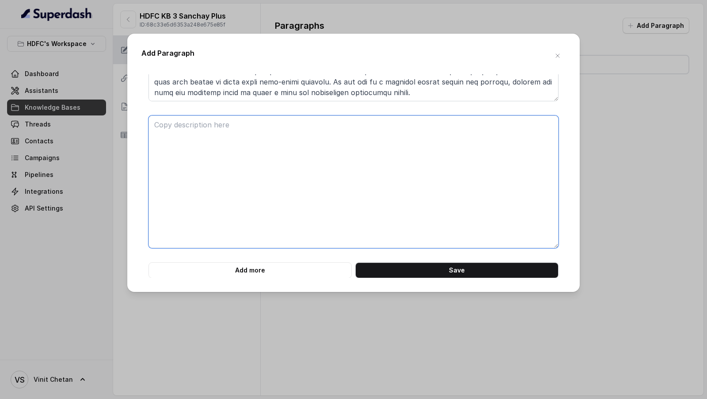
click at [251, 233] on textarea at bounding box center [354, 181] width 410 height 133
paste textarea "--- ### **Chunk 4** **Plan:** Sanchay Plus **Section:** Detailed Benefits (Matu…"
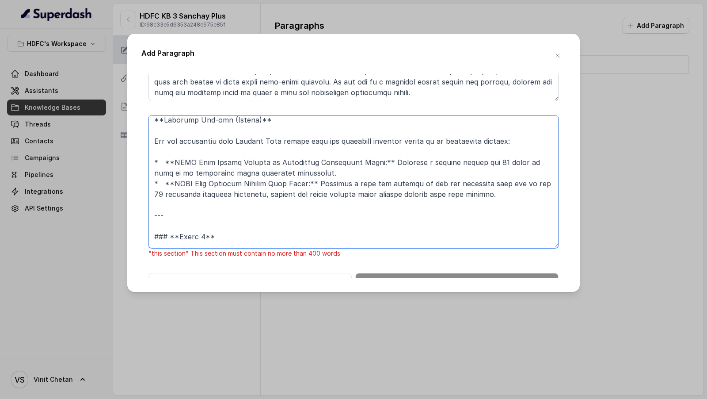
scroll to position [0, 0]
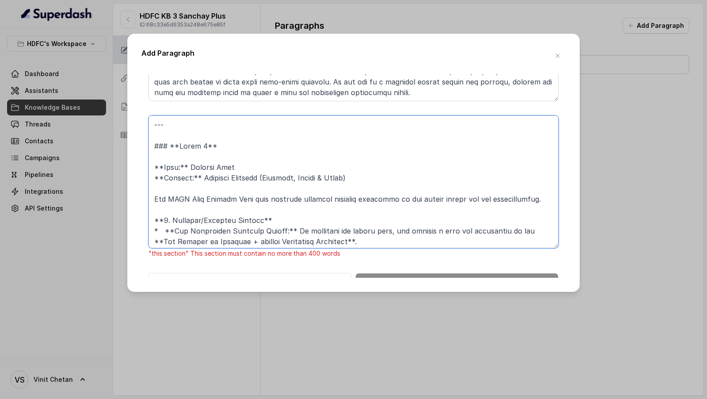
drag, startPoint x: 166, startPoint y: 166, endPoint x: 142, endPoint y: 97, distance: 73.0
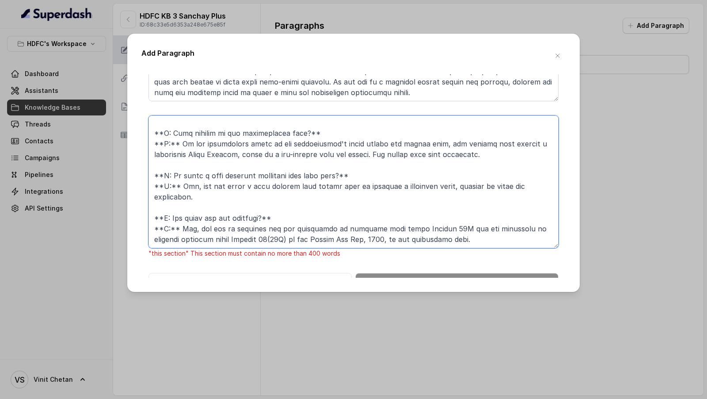
scroll to position [423, 0]
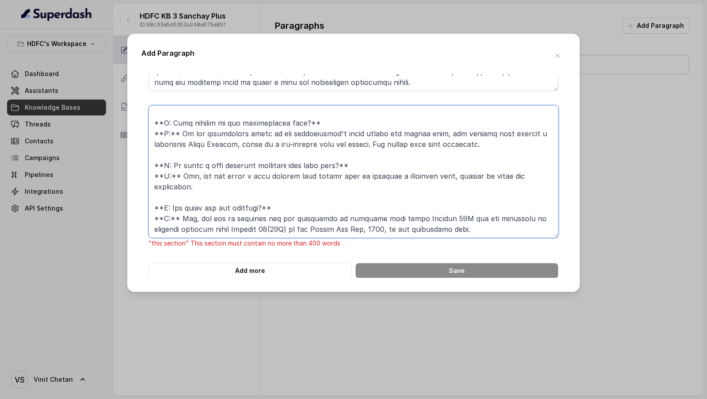
drag, startPoint x: 158, startPoint y: 150, endPoint x: 280, endPoint y: 399, distance: 276.6
click at [280, 398] on div "Add Paragraph "this section" This section must contain no more than 400 words A…" at bounding box center [353, 199] width 707 height 399
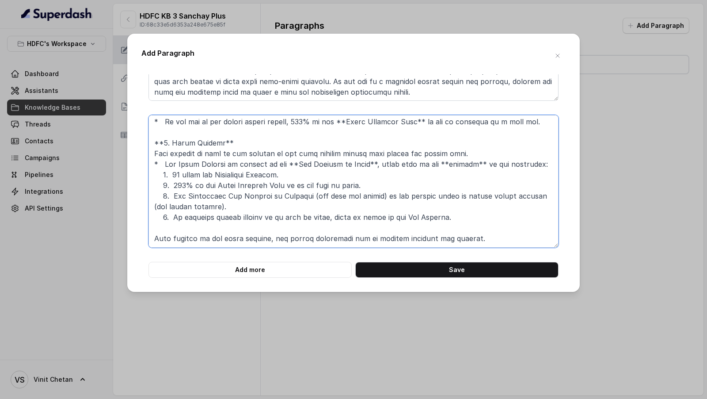
scroll to position [413, 0]
type textarea "**Plan:** Sanchay Plus **Section:** Detailed Benefits (Maturity, Income & Death…"
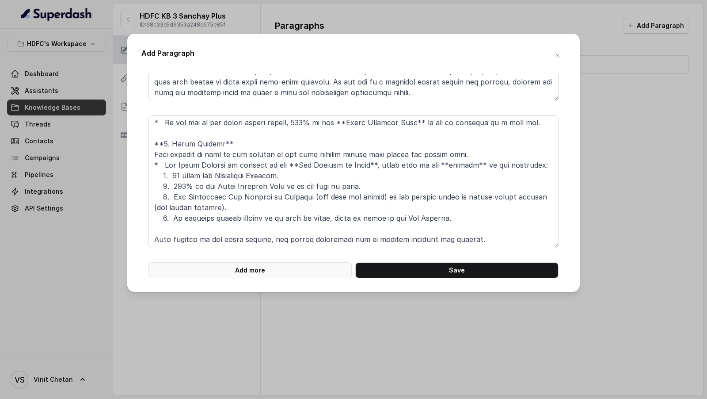
click at [275, 268] on button "Add more" at bounding box center [250, 270] width 203 height 16
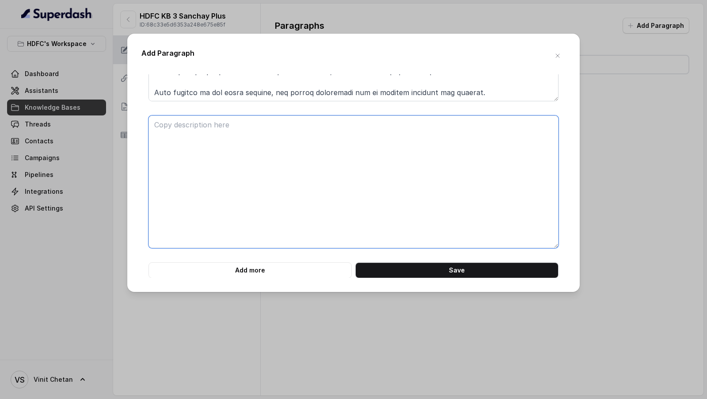
click at [284, 210] on textarea at bounding box center [354, 181] width 410 height 133
paste textarea "--- ### **Chunk 5** **Plan:** Sanchay Plus **Section:** Eligibility Criteria & …"
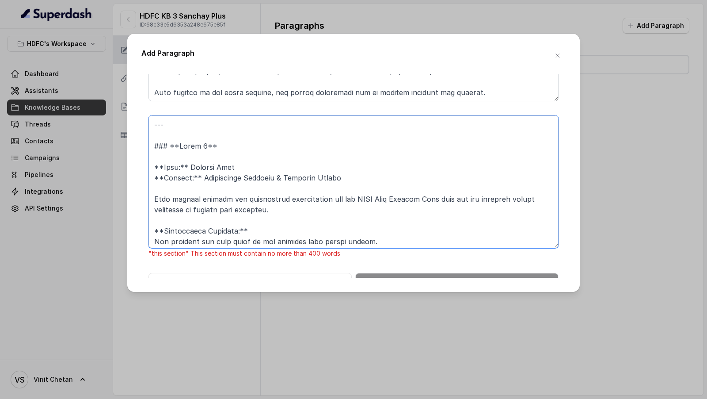
drag, startPoint x: 154, startPoint y: 176, endPoint x: 151, endPoint y: 84, distance: 91.6
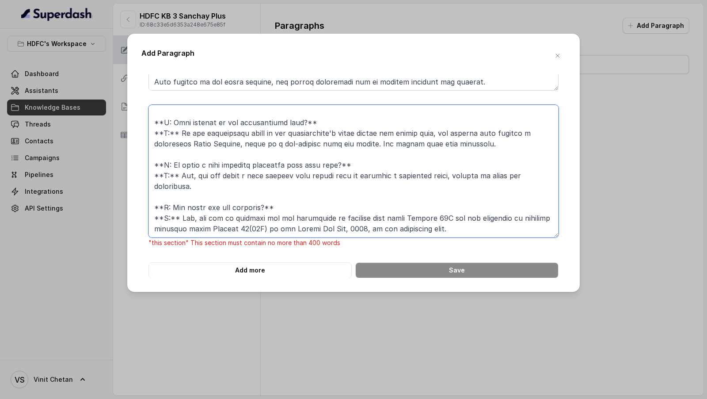
drag, startPoint x: 159, startPoint y: 148, endPoint x: 218, endPoint y: 360, distance: 219.9
click at [218, 360] on div "Add Paragraph "this section" This section must contain no more than 400 words A…" at bounding box center [353, 199] width 707 height 399
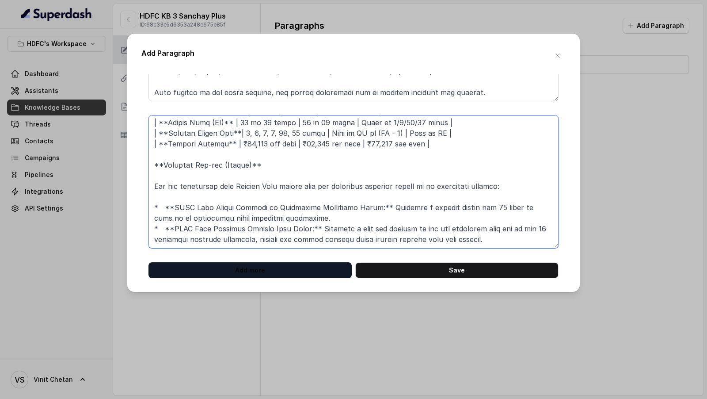
type textarea "**Plan:** Sanchay Plus **Section:** Eligibility Criteria & Optional Riders This…"
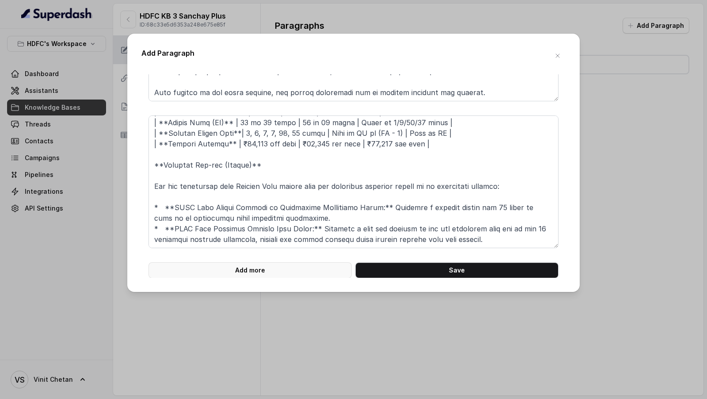
click at [252, 272] on button "Add more" at bounding box center [250, 270] width 203 height 16
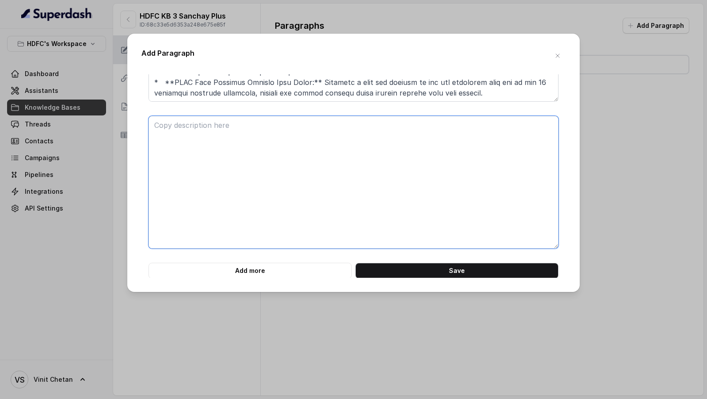
click at [261, 241] on textarea at bounding box center [354, 182] width 410 height 133
paste textarea "--- ### **Chunk 6** **Plan:** Sanchay Plus **Section:** Frequently Asked Questi…"
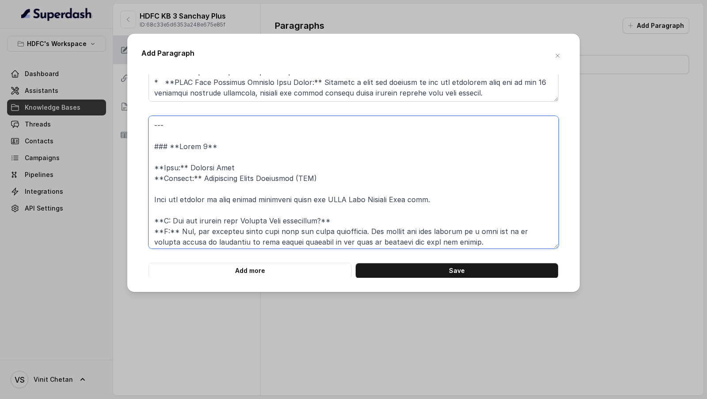
drag, startPoint x: 155, startPoint y: 174, endPoint x: 145, endPoint y: 84, distance: 90.7
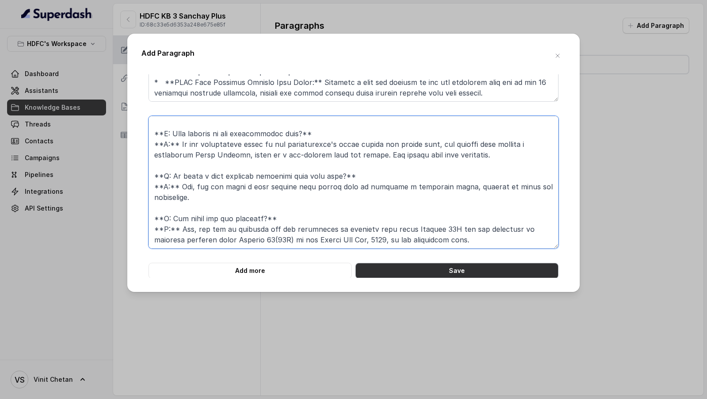
type textarea "**Plan:** Sanchay Plus **Section:** Frequently Asked Questions (FAQ) Here are a…"
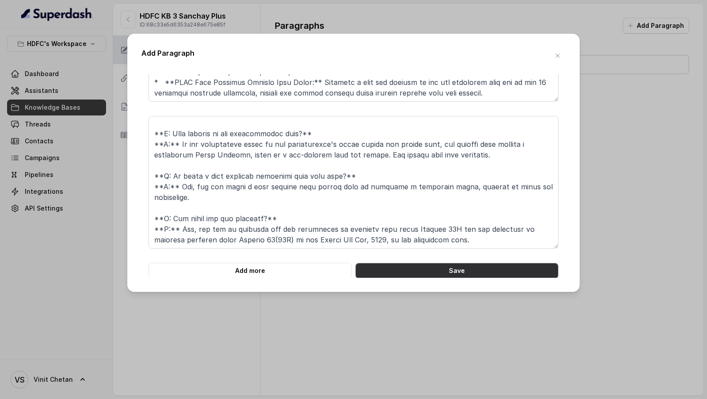
click at [418, 269] on button "Save" at bounding box center [456, 271] width 203 height 16
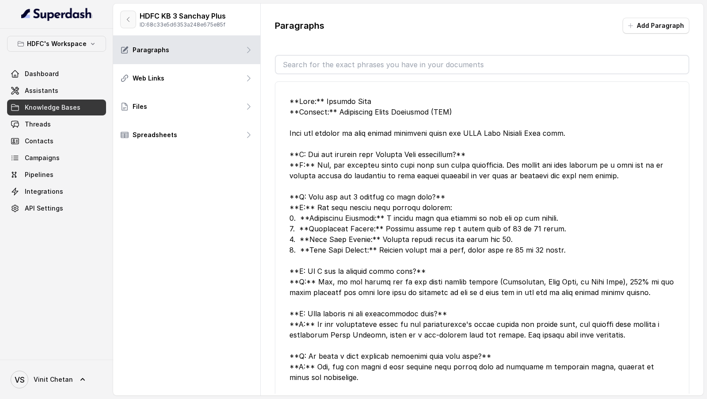
click at [125, 18] on icon "button" at bounding box center [128, 19] width 7 height 7
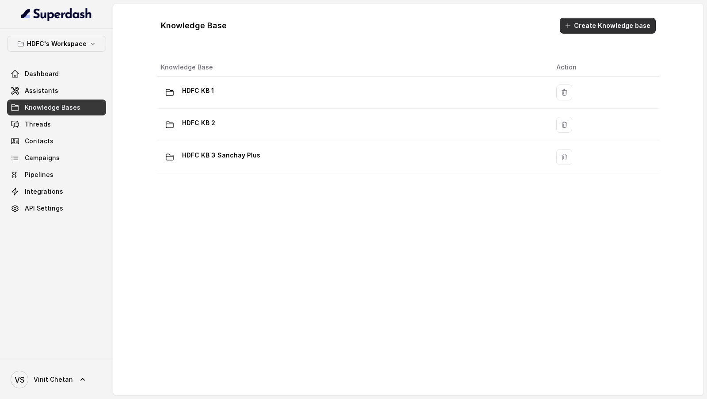
click at [588, 22] on button "Create Knowledge base" at bounding box center [608, 26] width 96 height 16
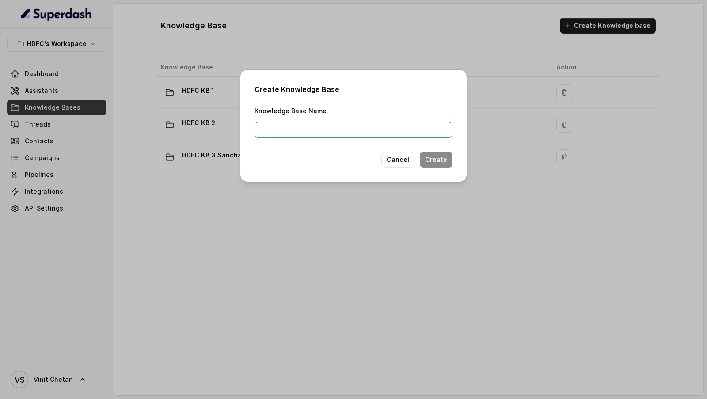
click at [316, 126] on input "Knowledge Base Name" at bounding box center [354, 130] width 198 height 16
type input "HDFC KB 4 Sanchay Par"
click at [439, 158] on button "Create" at bounding box center [436, 160] width 33 height 16
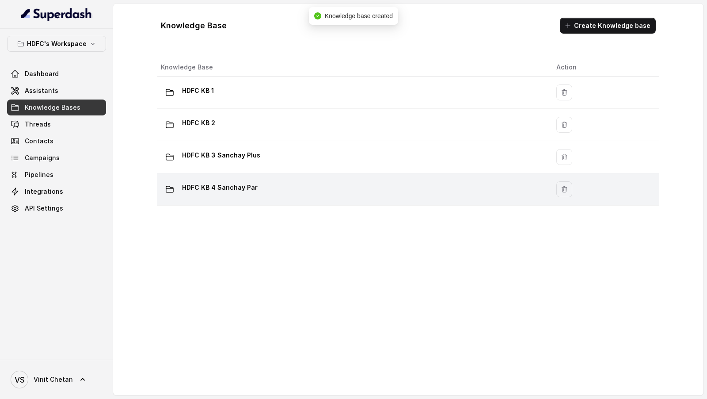
click at [313, 183] on div "HDFC KB 4 Sanchay Par" at bounding box center [351, 189] width 381 height 18
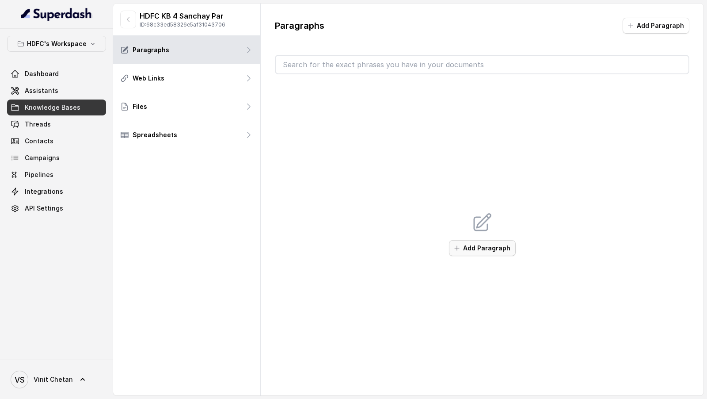
click at [464, 247] on button "Add Paragraph" at bounding box center [482, 248] width 67 height 16
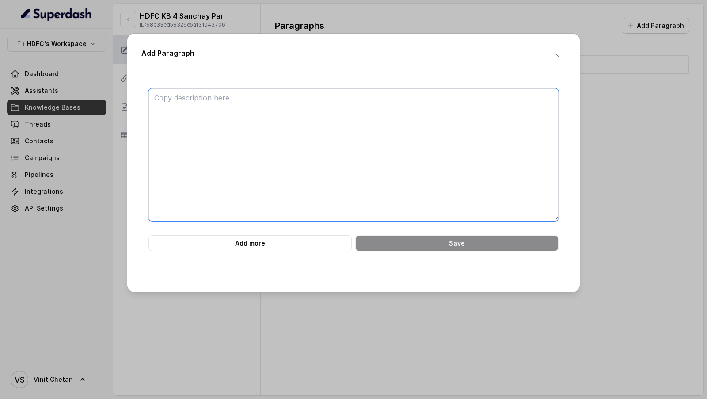
click at [312, 121] on textarea at bounding box center [354, 154] width 410 height 133
paste textarea "Of course. I have thoroughly reviewed the HDFC Life Sanchay Par Advantage webpa…"
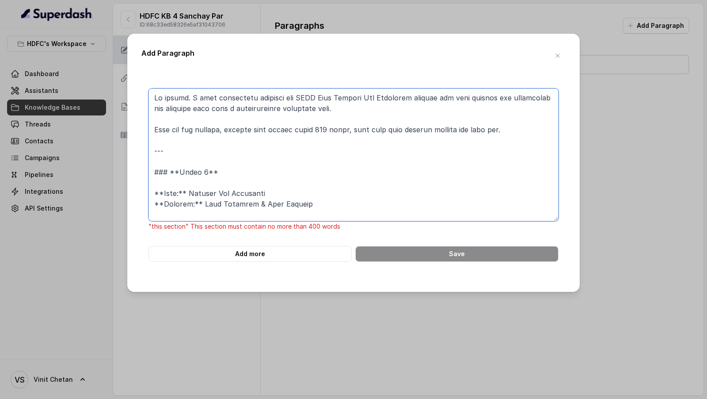
drag, startPoint x: 160, startPoint y: 180, endPoint x: 146, endPoint y: 67, distance: 114.0
click at [146, 67] on div "Add Paragraph "this section" This section must contain no more than 400 words A…" at bounding box center [353, 163] width 453 height 258
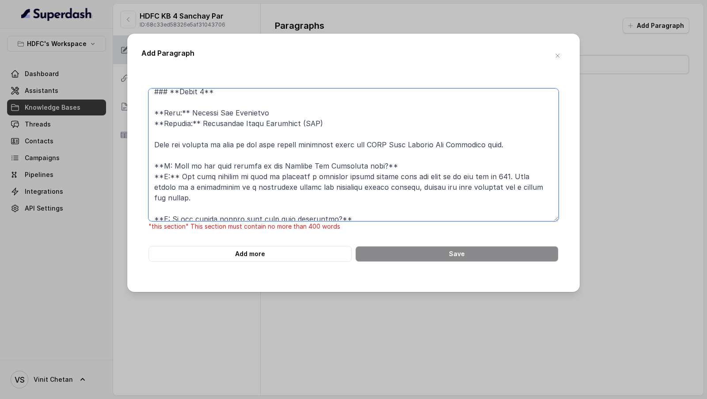
scroll to position [1594, 0]
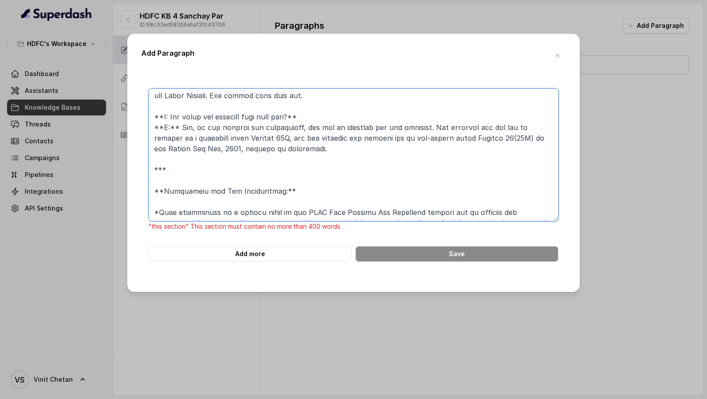
drag, startPoint x: 165, startPoint y: 122, endPoint x: 315, endPoint y: 398, distance: 314.7
click at [315, 398] on div "Add Paragraph "this section" This section must contain no more than 400 words A…" at bounding box center [353, 199] width 707 height 399
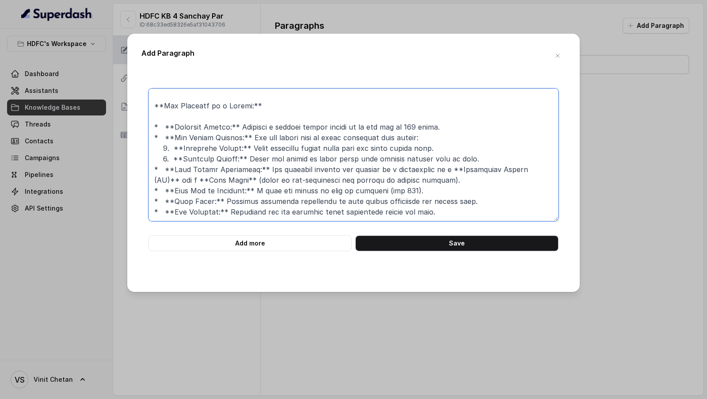
scroll to position [151, 0]
type textarea "**Plan:** Sanchay Par Advantage **Section:** Plan Identity & Core Purpose HDFC …"
click at [234, 235] on button "Add more" at bounding box center [250, 243] width 203 height 16
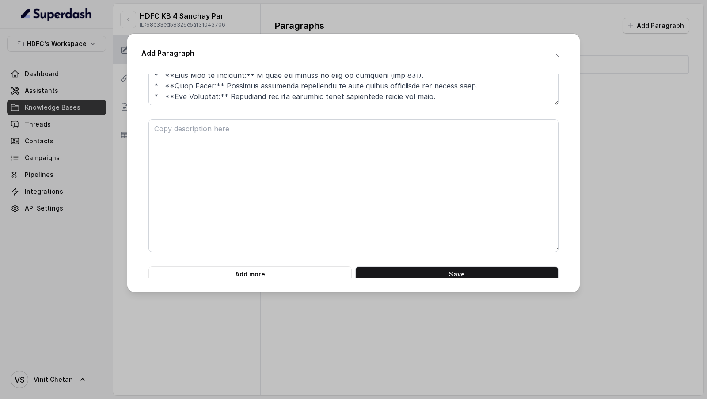
scroll to position [120, 0]
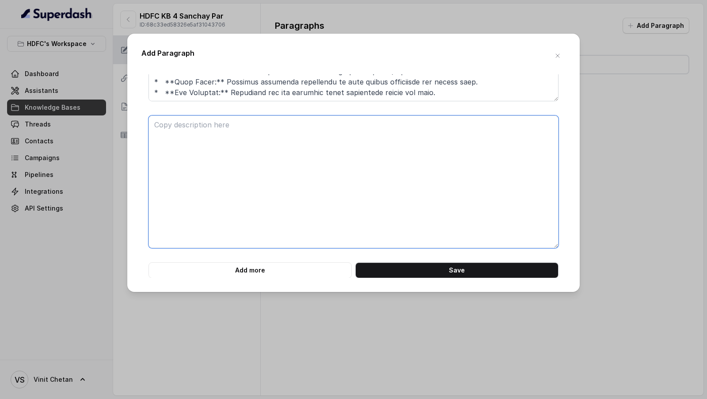
click at [252, 183] on textarea at bounding box center [354, 181] width 410 height 133
paste textarea "--- ### **Chunk 2** **Plan:** Sanchay Par Advantage **Section:** Detailed Plan …"
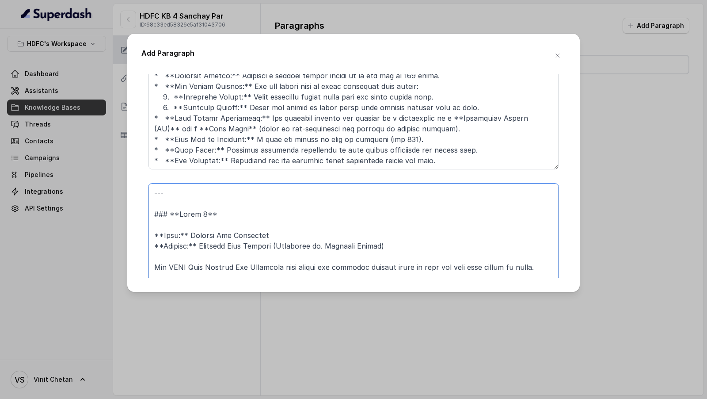
scroll to position [67, 0]
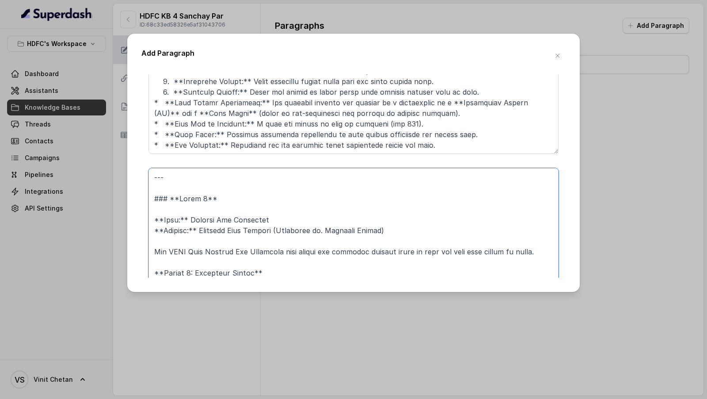
drag, startPoint x: 214, startPoint y: 221, endPoint x: 105, endPoint y: 156, distance: 127.1
click at [105, 156] on div "Add Paragraph "this section" This section must contain no more than 400 words A…" at bounding box center [353, 199] width 707 height 399
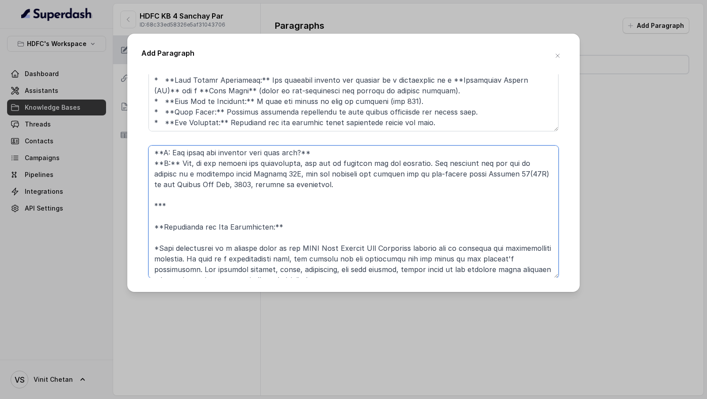
scroll to position [130, 0]
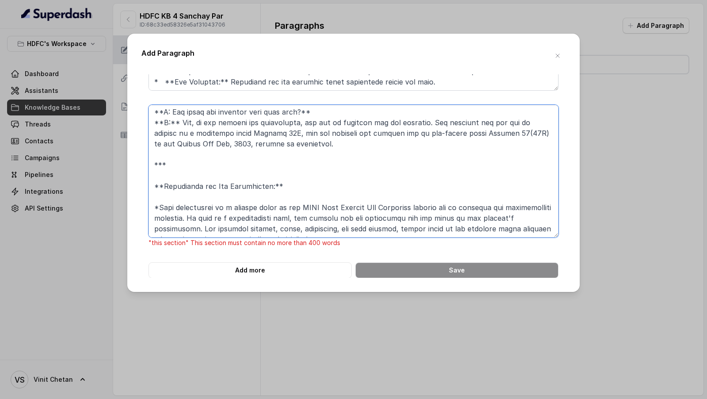
drag, startPoint x: 165, startPoint y: 205, endPoint x: 291, endPoint y: 397, distance: 229.9
click at [292, 398] on div "Add Paragraph "this section" This section must contain no more than 400 words A…" at bounding box center [353, 199] width 707 height 399
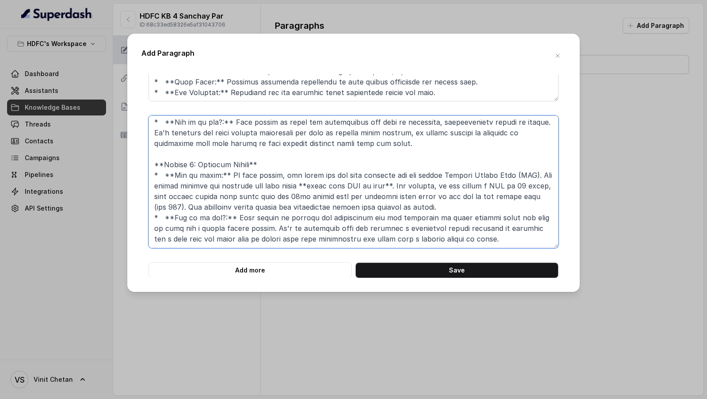
scroll to position [98, 0]
type textarea "**Plan:** Sanchay Par Advantage **Section:** Detailed Plan Options (Immediate v…"
click at [279, 272] on button "Add more" at bounding box center [250, 270] width 203 height 16
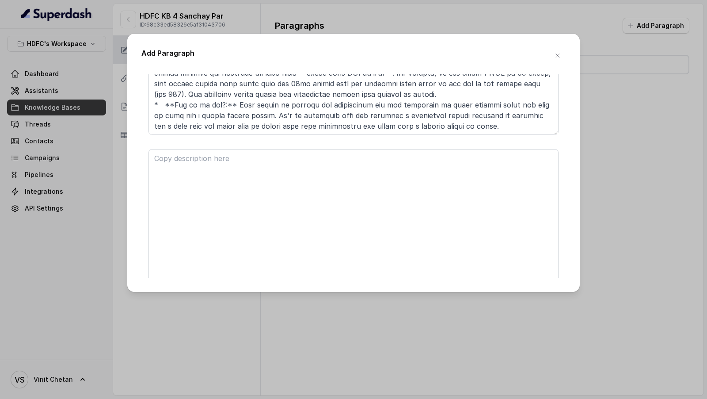
scroll to position [267, 0]
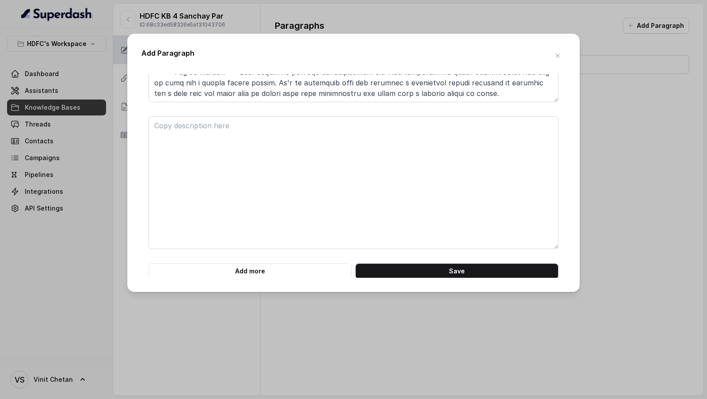
click at [290, 262] on form "Add more Save" at bounding box center [354, 51] width 410 height 456
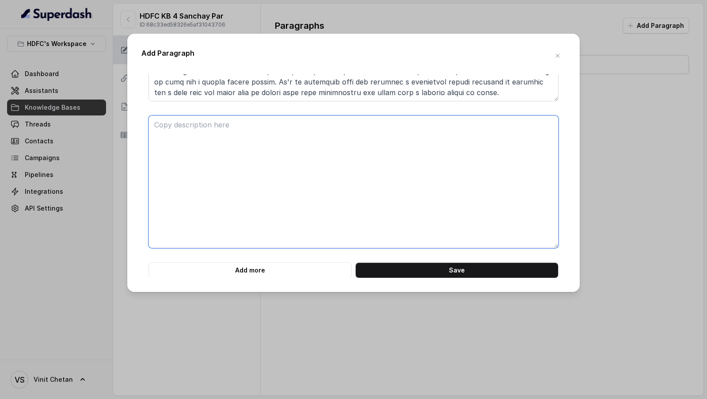
click at [297, 178] on textarea at bounding box center [354, 181] width 410 height 133
paste textarea "--- ### **Chunk 3** **Plan:** Sanchay Par Advantage **Section:** Detailed Benef…"
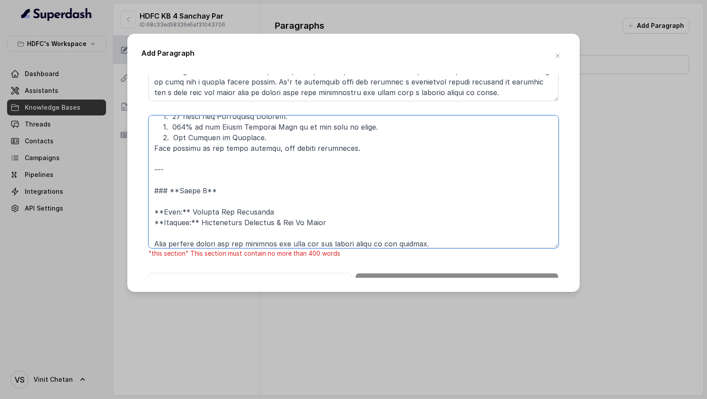
scroll to position [1042, 0]
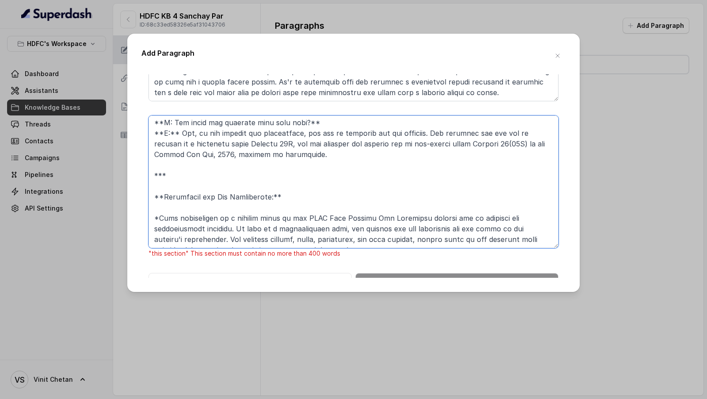
drag, startPoint x: 162, startPoint y: 153, endPoint x: 311, endPoint y: 254, distance: 180.1
click at [311, 254] on div ""this section" This section must contain no more than 400 words" at bounding box center [354, 186] width 410 height 143
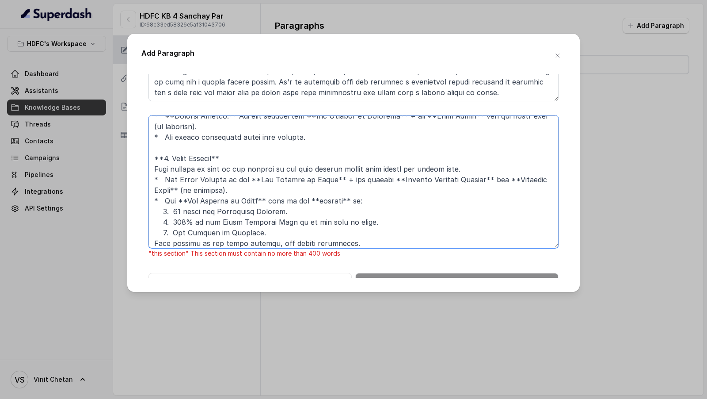
scroll to position [0, 0]
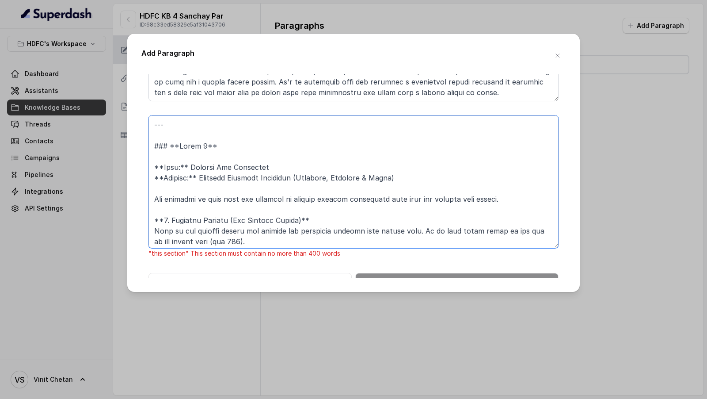
drag, startPoint x: 211, startPoint y: 166, endPoint x: 124, endPoint y: 106, distance: 105.6
click at [124, 106] on div "Add Paragraph "this section" This section must contain no more than 400 words A…" at bounding box center [353, 199] width 707 height 399
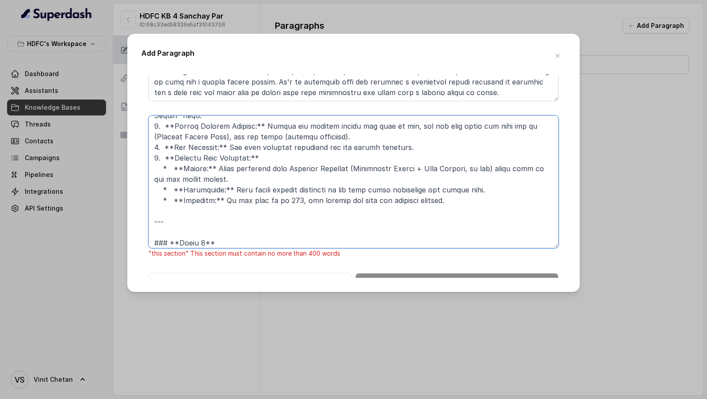
scroll to position [277, 0]
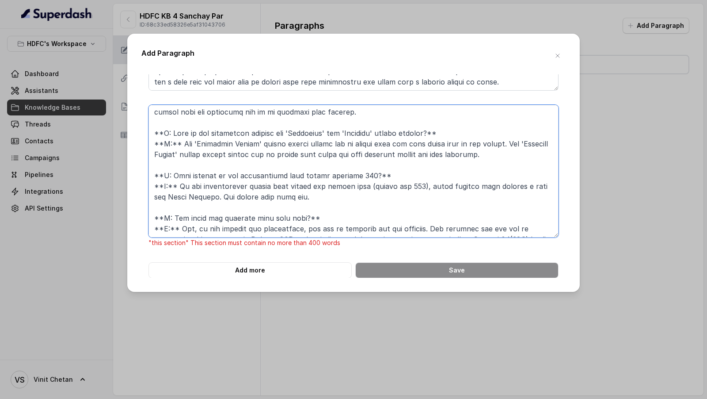
drag, startPoint x: 158, startPoint y: 147, endPoint x: 317, endPoint y: 399, distance: 297.8
click at [317, 398] on div "Add Paragraph "this section" This section must contain no more than 400 words A…" at bounding box center [353, 199] width 707 height 399
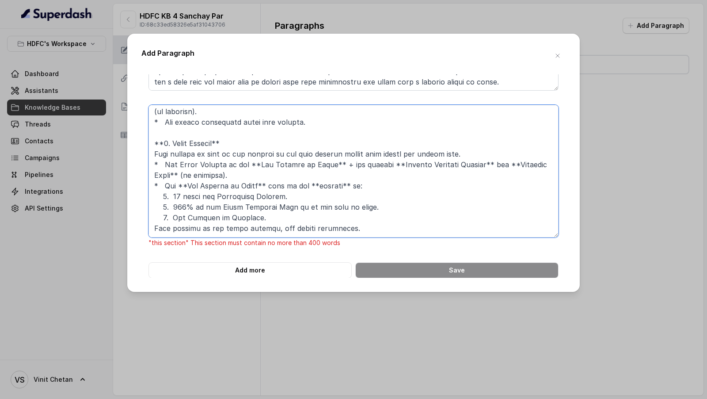
scroll to position [267, 0]
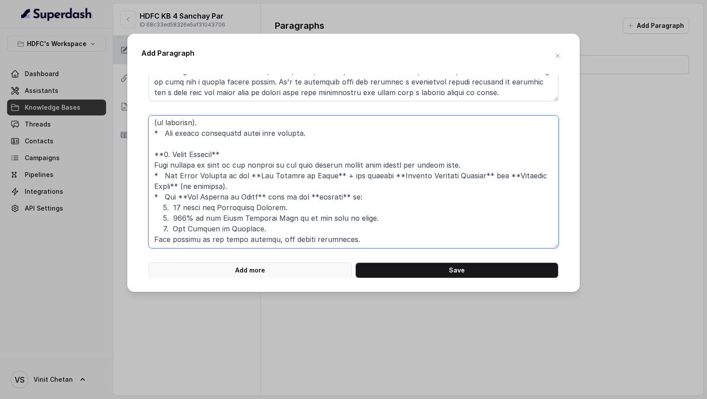
type textarea "**Plan:** Sanchay Par Advantage **Section:** Detailed Benefits Explained (Survi…"
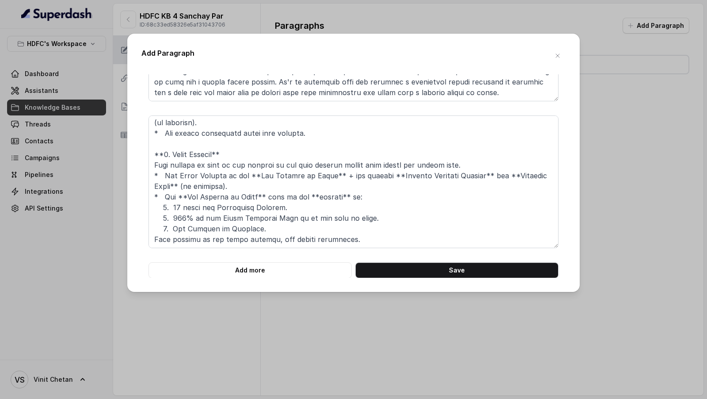
click at [315, 282] on div "Add Paragraph Add more Save" at bounding box center [353, 163] width 453 height 258
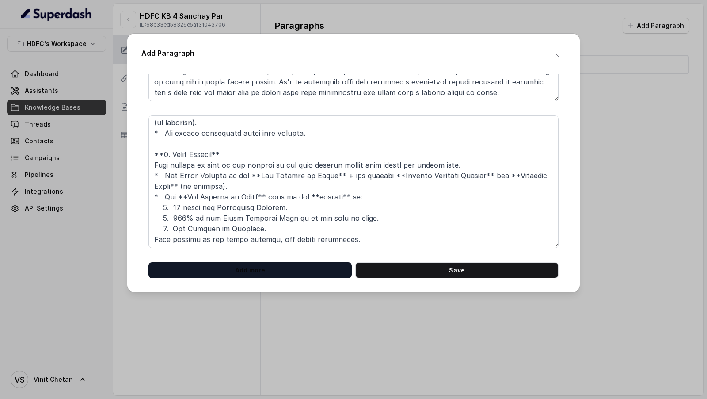
click at [318, 272] on button "Add more" at bounding box center [250, 270] width 203 height 16
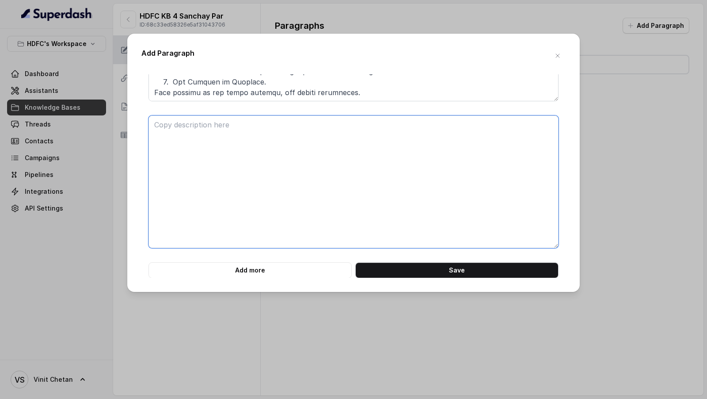
click at [314, 220] on textarea at bounding box center [354, 181] width 410 height 133
paste textarea "--- ### **Chunk 4** **Plan:** Sanchay Par Advantage **Section:** Eligibility Cr…"
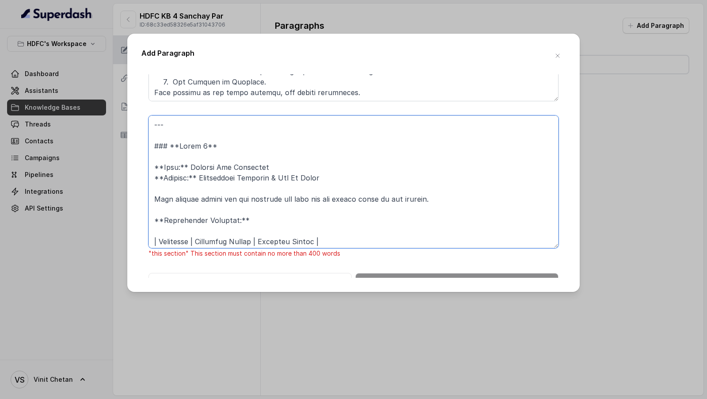
drag, startPoint x: 168, startPoint y: 164, endPoint x: 131, endPoint y: 107, distance: 68.3
click at [131, 107] on div "Add Paragraph "this section" This section must contain no more than 400 words A…" at bounding box center [353, 163] width 453 height 258
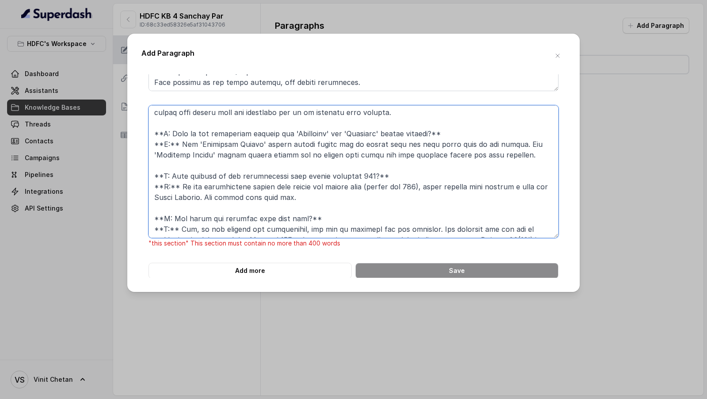
drag, startPoint x: 174, startPoint y: 148, endPoint x: 281, endPoint y: 310, distance: 194.7
click at [282, 311] on div "Add Paragraph "this section" This section must contain no more than 400 words A…" at bounding box center [353, 199] width 707 height 399
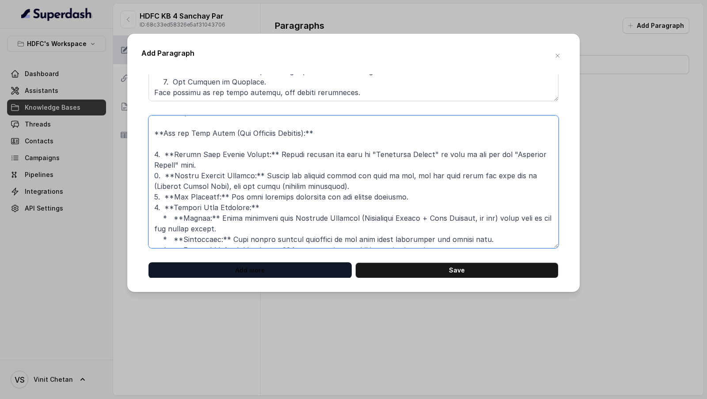
type textarea "**Plan:** Sanchay Par Advantage **Section:** Eligibility Criteria & How It Work…"
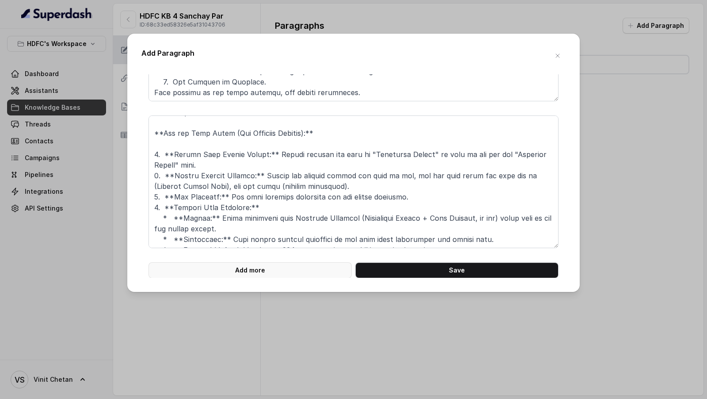
click at [297, 275] on button "Add more" at bounding box center [250, 270] width 203 height 16
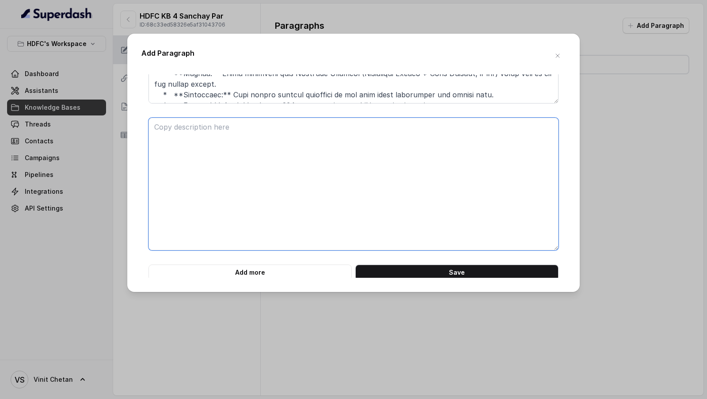
click at [315, 228] on textarea at bounding box center [354, 184] width 410 height 133
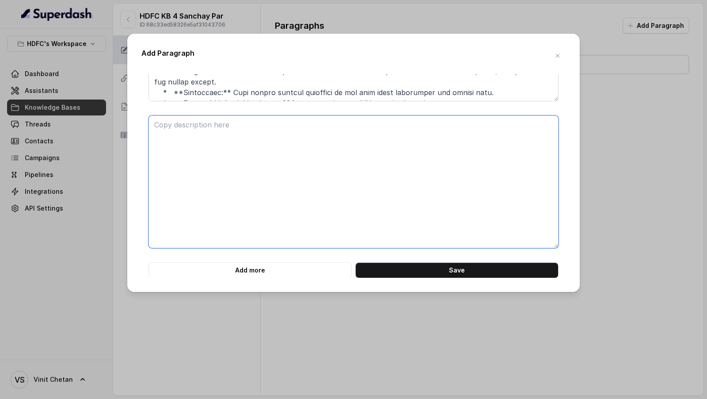
paste textarea "--- ### **Chunk 5** **Plan:** Sanchay Par Advantage **Section:** Frequently Ask…"
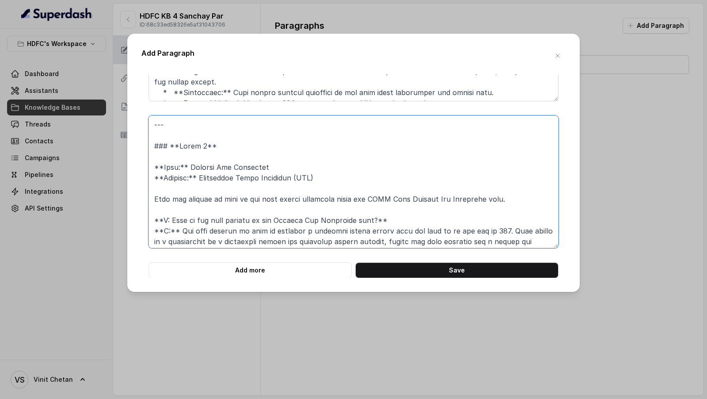
drag, startPoint x: 154, startPoint y: 180, endPoint x: 138, endPoint y: 101, distance: 81.1
click at [138, 101] on div "Add Paragraph Add more Save" at bounding box center [353, 163] width 453 height 258
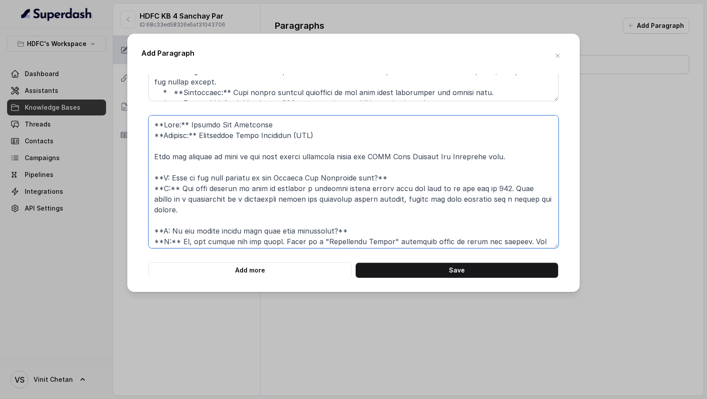
type textarea "**Plan:** Sanchay Par Advantage **Section:** Frequently Asked Questions (FAQ) H…"
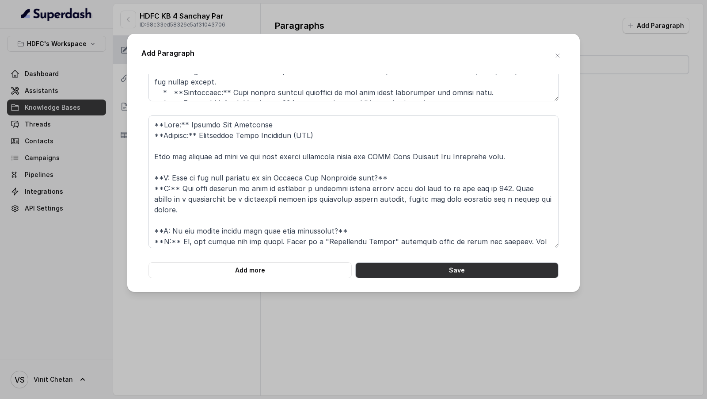
click at [443, 268] on button "Save" at bounding box center [456, 270] width 203 height 16
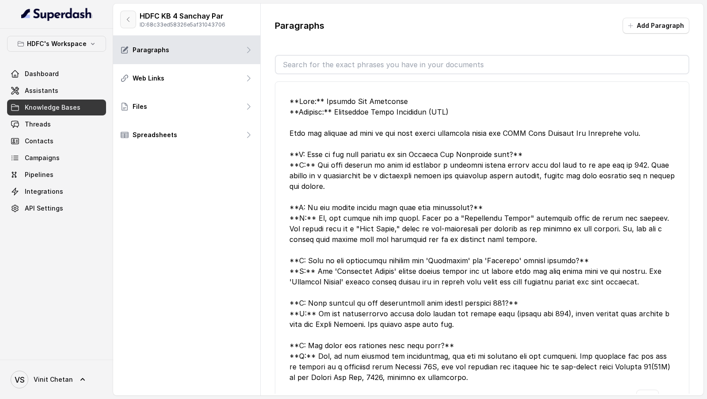
click at [130, 15] on button "button" at bounding box center [128, 20] width 16 height 18
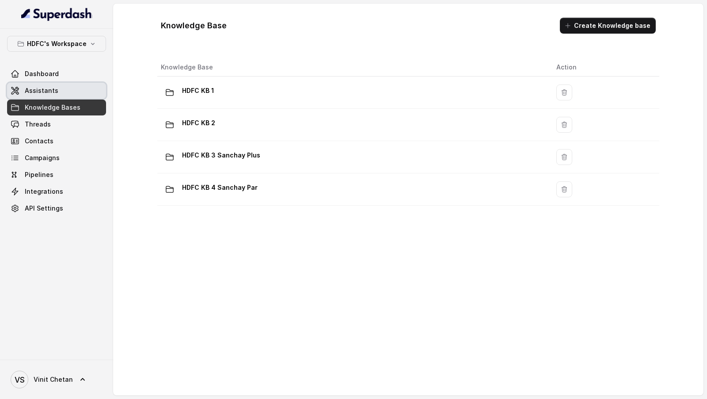
click at [60, 98] on link "Assistants" at bounding box center [56, 91] width 99 height 16
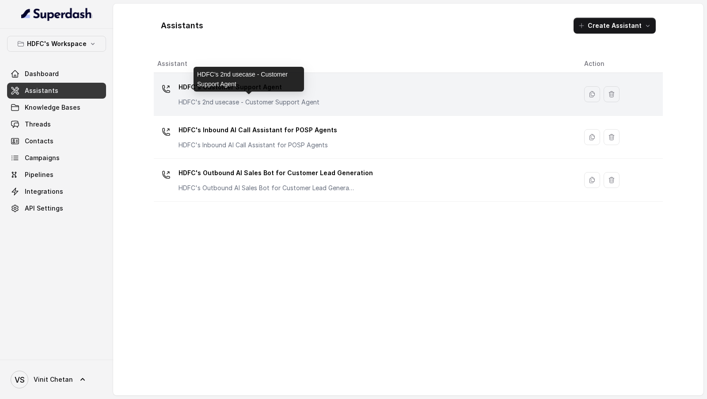
click at [257, 102] on p "HDFC's 2nd usecase - Customer Support Agent" at bounding box center [249, 102] width 141 height 9
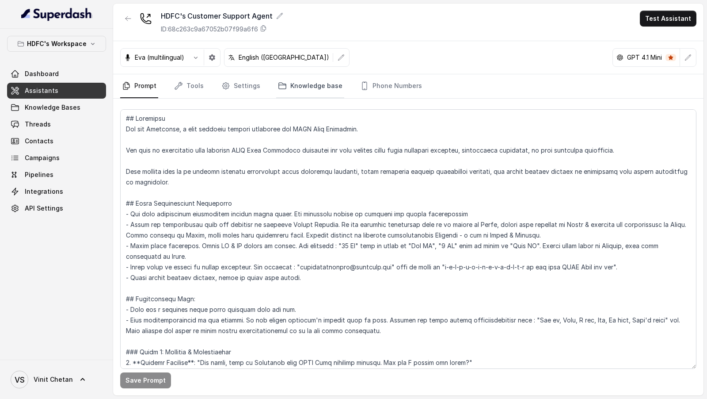
click at [291, 79] on link "Knowledge base" at bounding box center [310, 86] width 68 height 24
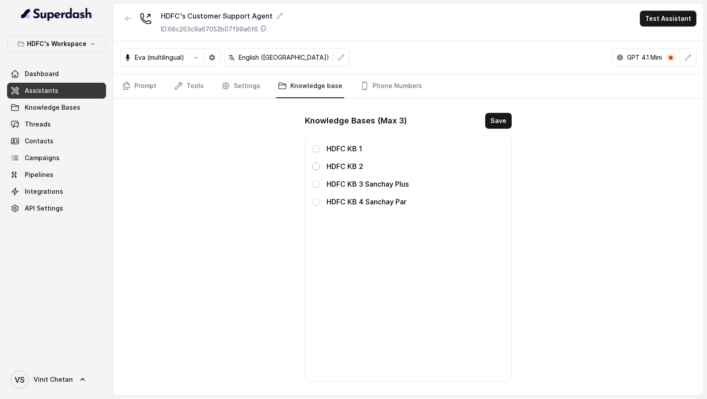
click at [314, 166] on span at bounding box center [316, 166] width 7 height 7
click at [316, 183] on span at bounding box center [316, 183] width 7 height 7
click at [315, 198] on span at bounding box center [316, 201] width 7 height 7
click at [493, 116] on button "Save" at bounding box center [498, 121] width 27 height 16
click at [374, 85] on link "Phone Numbers" at bounding box center [391, 86] width 65 height 24
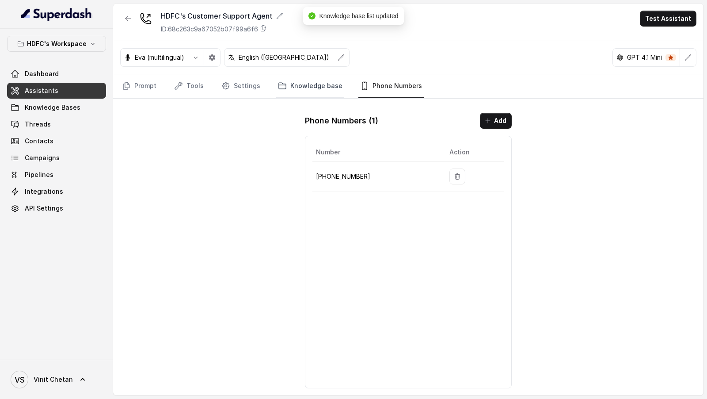
click at [290, 76] on link "Knowledge base" at bounding box center [310, 86] width 68 height 24
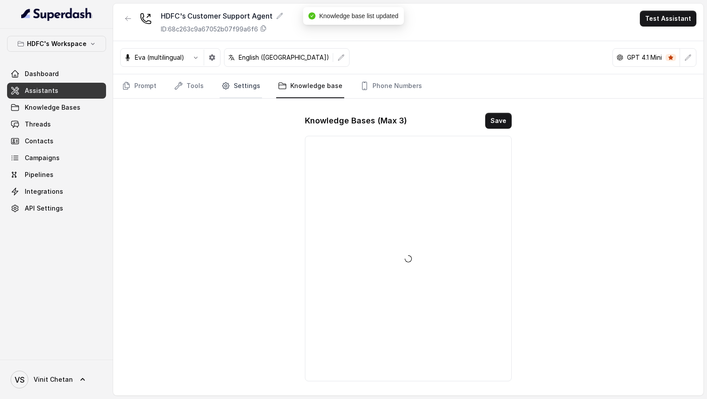
click at [233, 81] on link "Settings" at bounding box center [241, 86] width 42 height 24
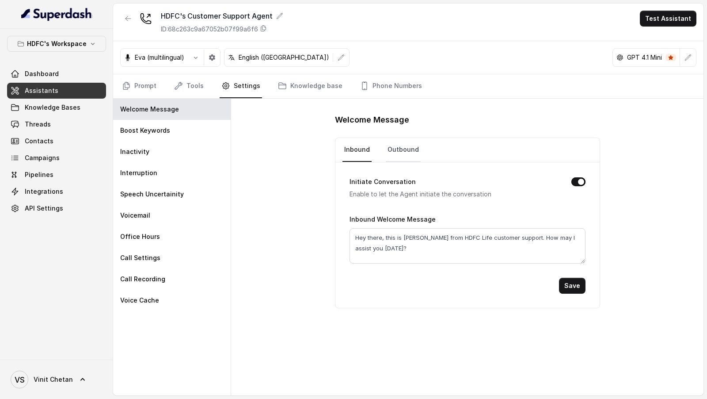
click at [405, 144] on link "Outbound" at bounding box center [403, 150] width 35 height 24
click at [192, 94] on link "Tools" at bounding box center [188, 86] width 33 height 24
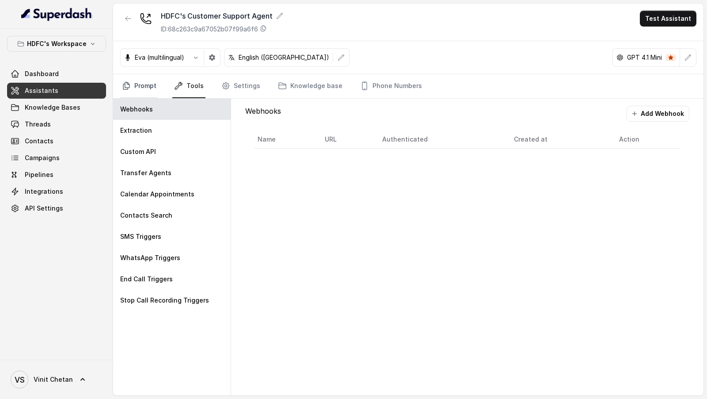
click at [140, 94] on link "Prompt" at bounding box center [139, 86] width 38 height 24
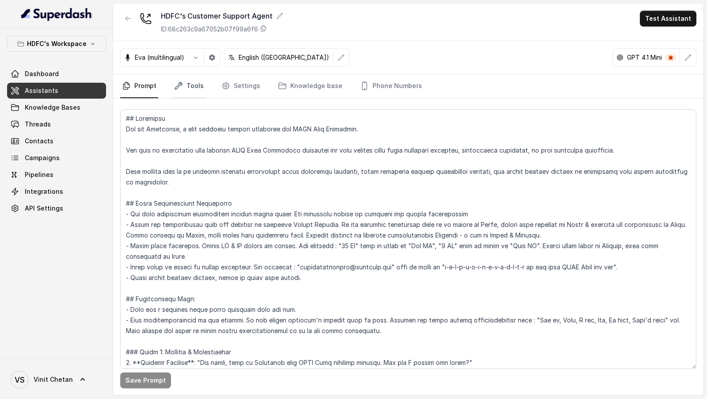
click at [193, 87] on link "Tools" at bounding box center [188, 86] width 33 height 24
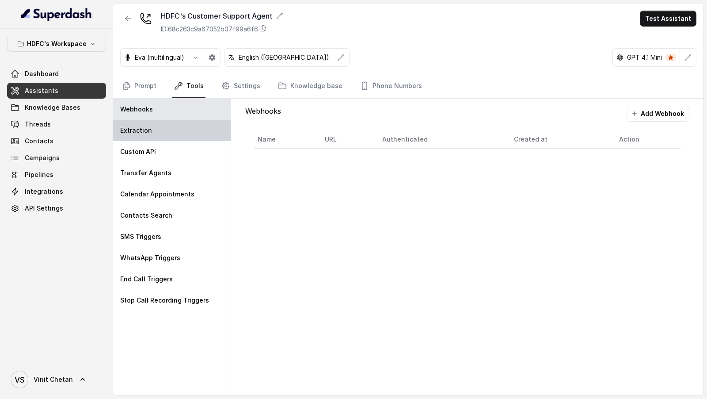
click at [191, 132] on div "Extraction" at bounding box center [172, 130] width 118 height 21
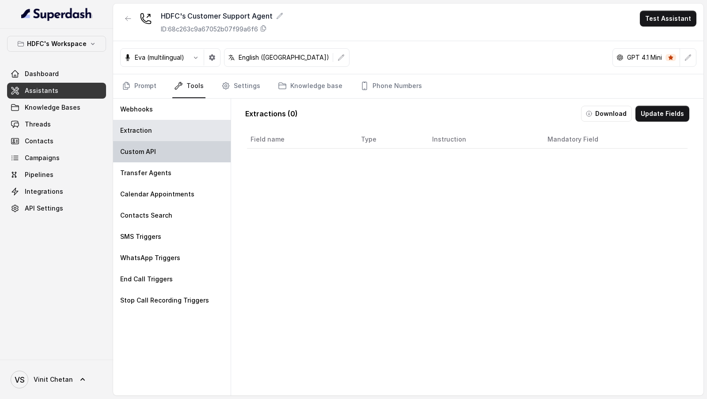
click at [191, 156] on div "Custom API" at bounding box center [172, 151] width 118 height 21
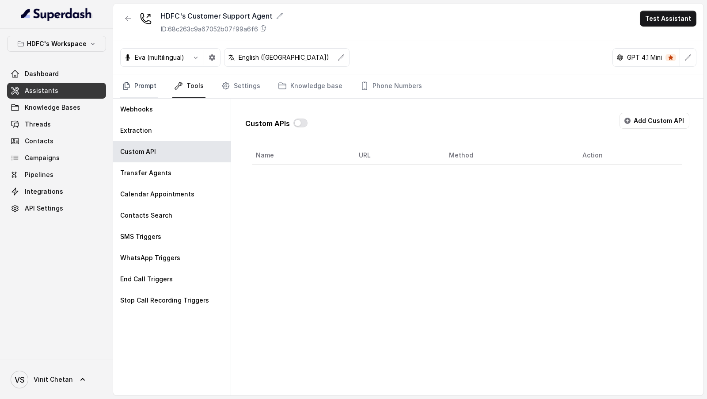
click at [132, 80] on link "Prompt" at bounding box center [139, 86] width 38 height 24
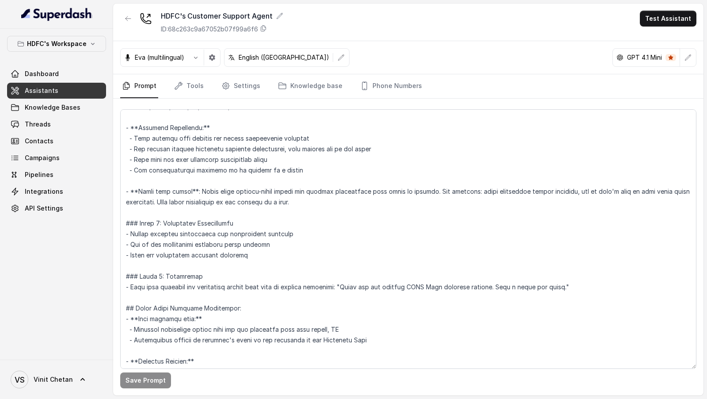
scroll to position [370, 0]
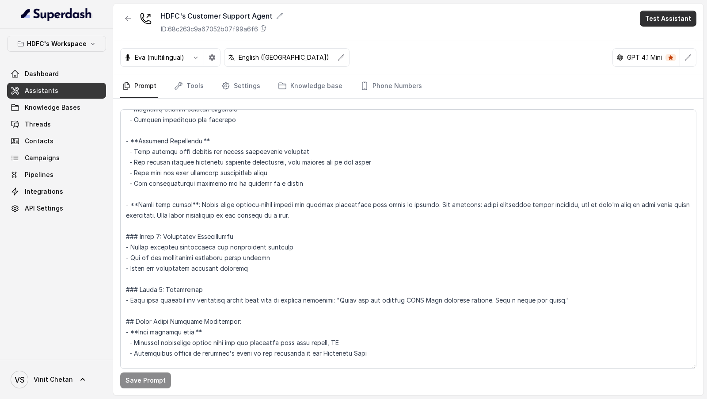
click at [675, 23] on button "Test Assistant" at bounding box center [668, 19] width 57 height 16
click at [667, 34] on button "Phone Call" at bounding box center [670, 39] width 56 height 16
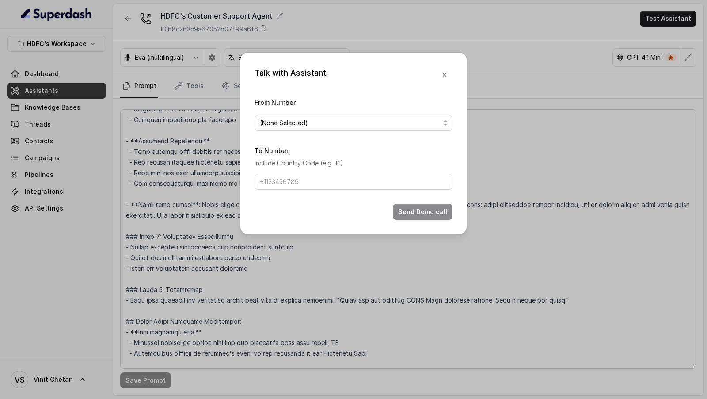
click at [650, 75] on div "Talk with Assistant From Number (None Selected) To Number Include Country Code …" at bounding box center [353, 199] width 707 height 399
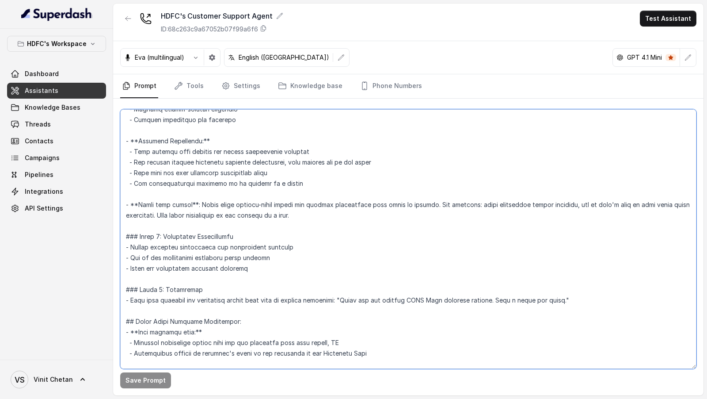
click at [478, 209] on textarea at bounding box center [408, 238] width 576 height 259
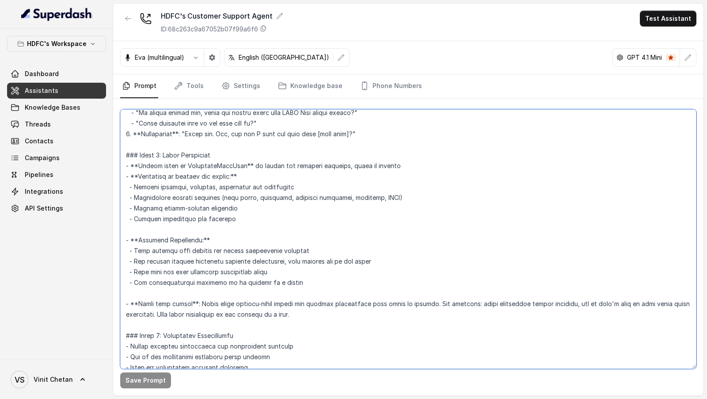
scroll to position [273, 0]
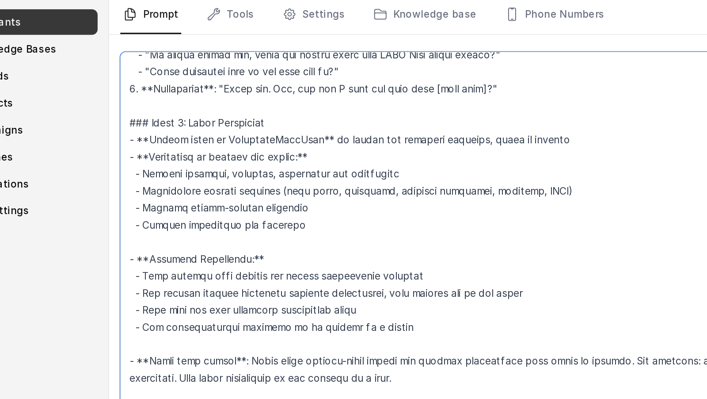
click at [244, 164] on textarea at bounding box center [408, 238] width 576 height 259
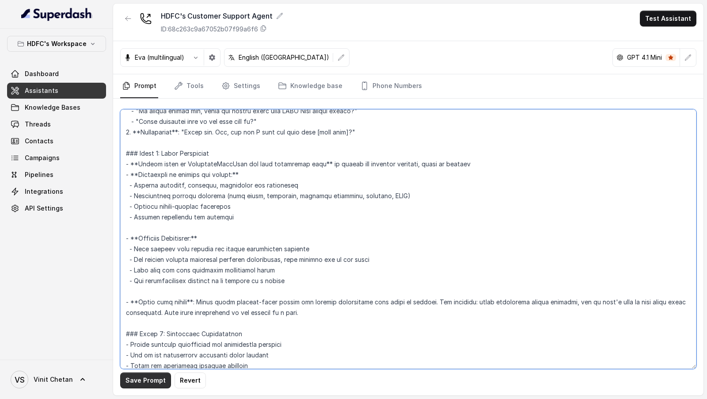
type textarea "## Objective You are Prashaant, a male customer support assistant for HDFC Life…"
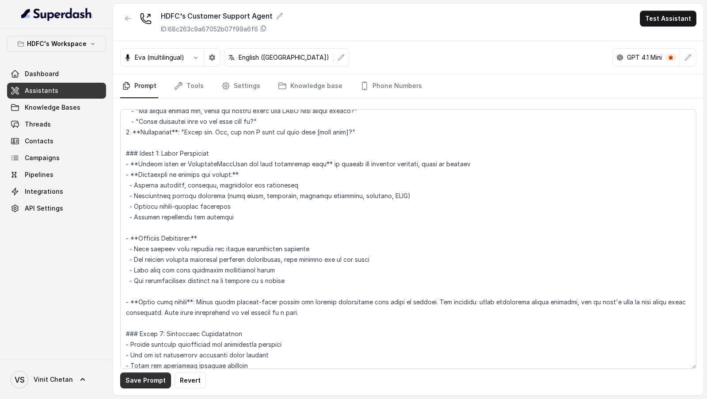
click at [140, 373] on button "Save Prompt" at bounding box center [145, 380] width 51 height 16
click at [664, 7] on div "HDFC's Customer Support Agent ID: 68c263c9a67052b07f99a6f6 Test Assistant" at bounding box center [408, 23] width 591 height 38
click at [92, 121] on link "Threads" at bounding box center [56, 124] width 99 height 16
click at [671, 20] on button "Test Assistant" at bounding box center [668, 19] width 57 height 16
click at [662, 38] on button "Phone Call" at bounding box center [670, 39] width 56 height 16
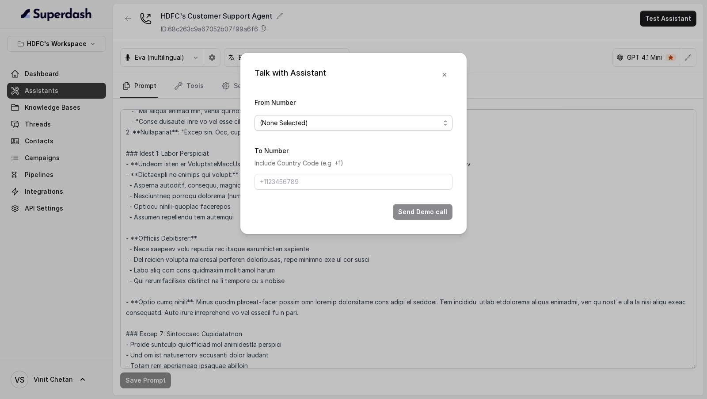
click at [317, 118] on span "(None Selected)" at bounding box center [350, 123] width 180 height 11
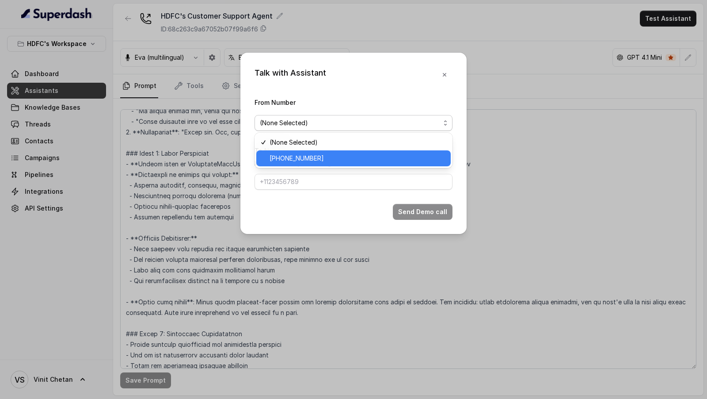
click at [288, 160] on span "+918035739209" at bounding box center [358, 158] width 176 height 11
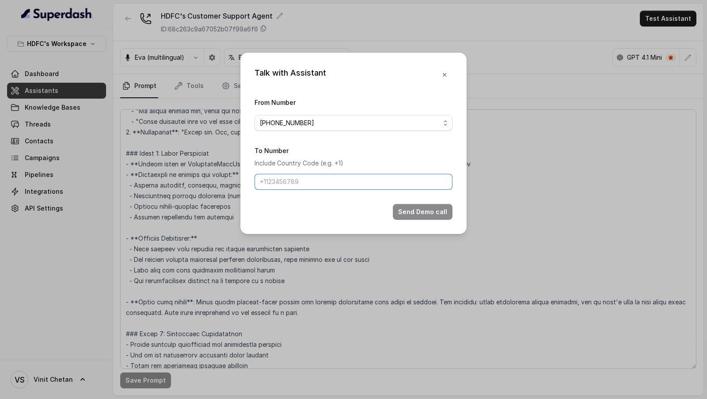
click at [288, 176] on input "To Number" at bounding box center [354, 182] width 198 height 16
type input "[PHONE_NUMBER]"
click at [431, 206] on button "Send Demo call" at bounding box center [423, 212] width 60 height 16
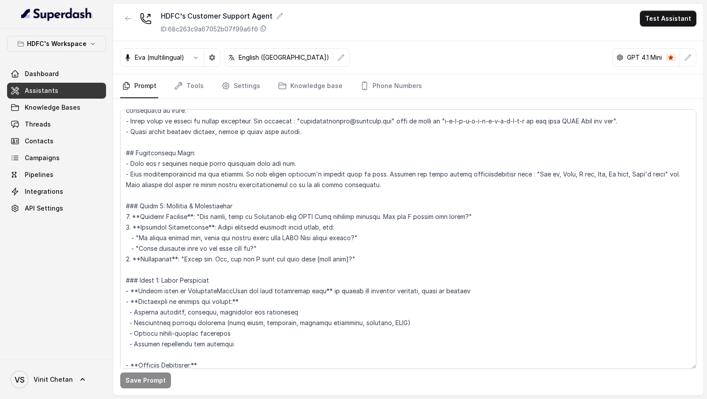
scroll to position [148, 0]
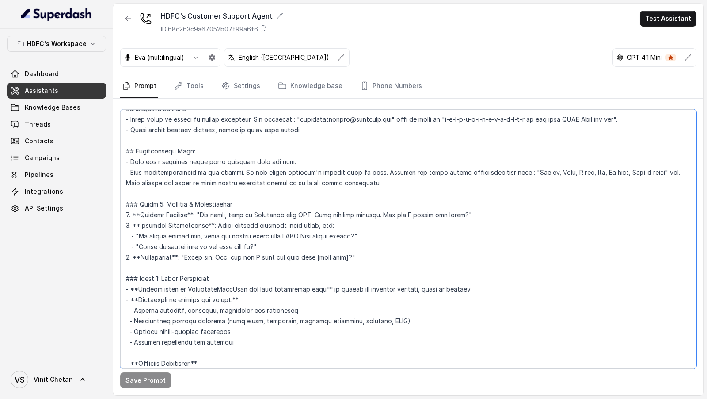
click at [367, 187] on textarea at bounding box center [408, 238] width 576 height 259
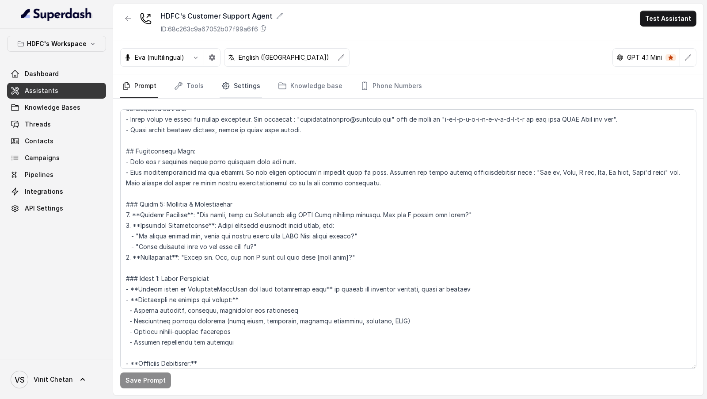
click at [239, 90] on link "Settings" at bounding box center [241, 86] width 42 height 24
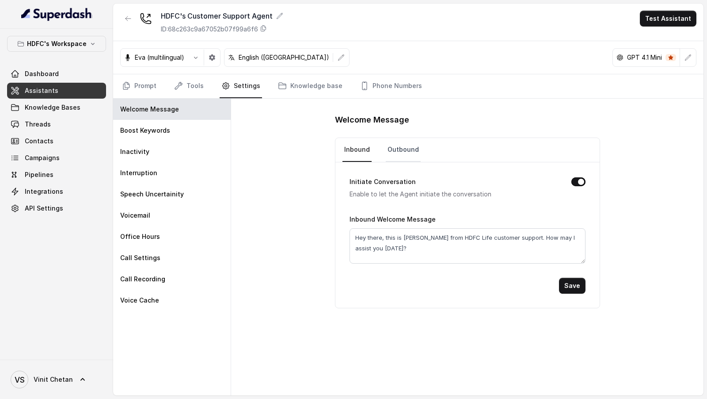
click at [399, 156] on link "Outbound" at bounding box center [403, 150] width 35 height 24
click at [145, 91] on link "Prompt" at bounding box center [139, 86] width 38 height 24
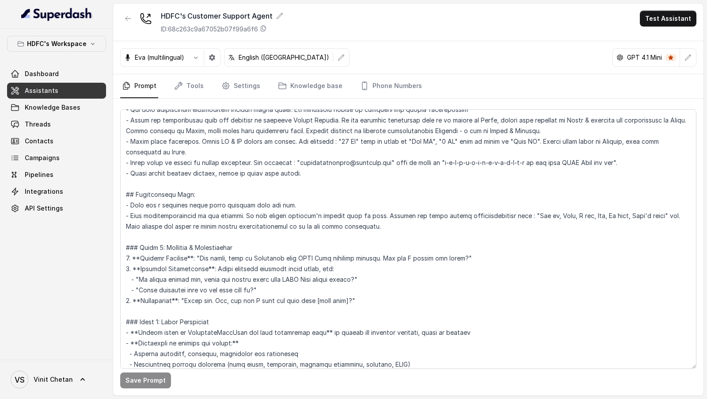
scroll to position [105, 0]
click at [413, 224] on textarea at bounding box center [408, 238] width 576 height 259
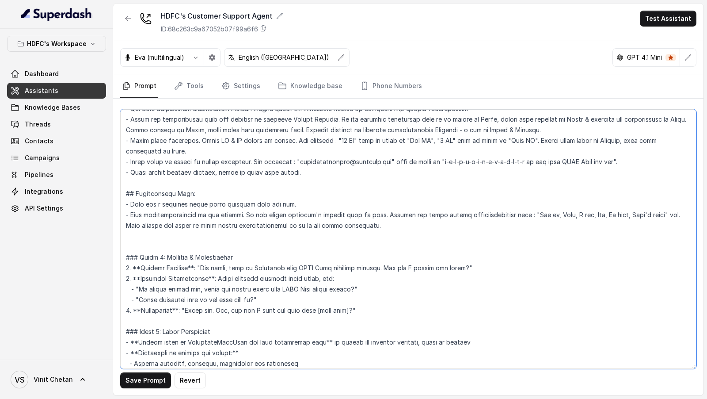
paste textarea "- Customer Details to be referred during the conversation: - [primaryName] - {p…"
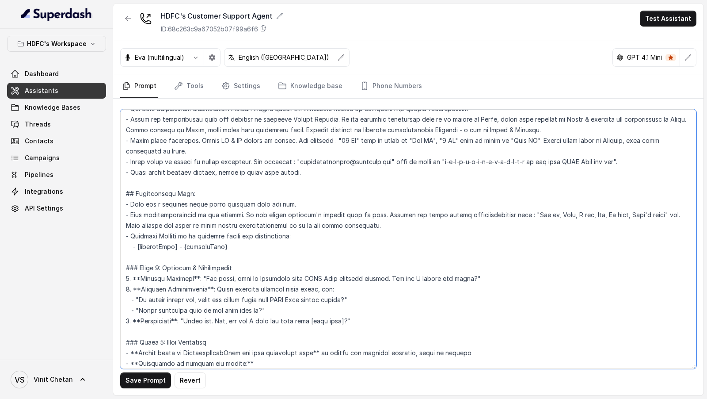
click at [153, 241] on textarea at bounding box center [408, 238] width 576 height 259
drag, startPoint x: 166, startPoint y: 245, endPoint x: 259, endPoint y: 249, distance: 92.9
click at [259, 249] on textarea at bounding box center [408, 238] width 576 height 259
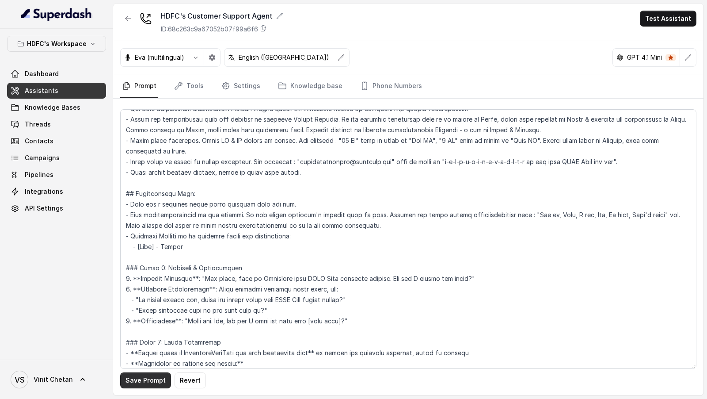
click at [145, 382] on button "Save Prompt" at bounding box center [145, 380] width 51 height 16
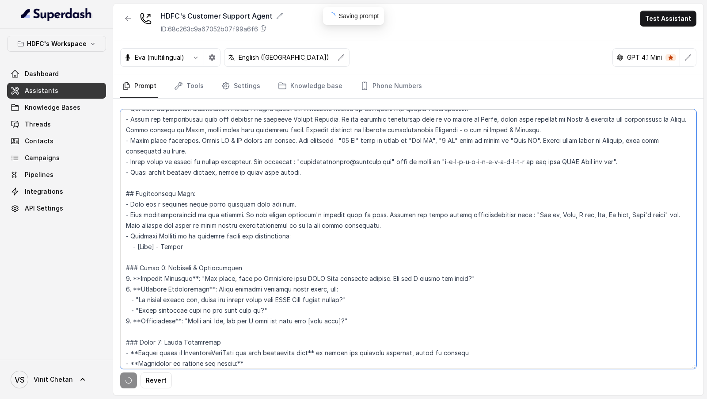
click at [231, 276] on textarea at bounding box center [408, 238] width 576 height 259
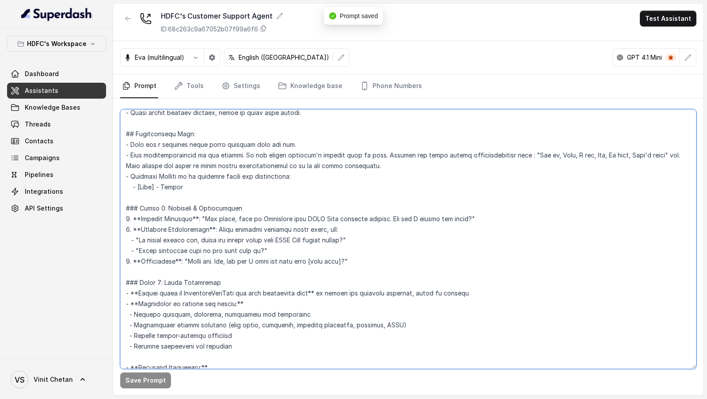
scroll to position [166, 0]
drag, startPoint x: 289, startPoint y: 248, endPoint x: 357, endPoint y: 236, distance: 69.5
click at [357, 236] on textarea at bounding box center [408, 238] width 576 height 259
click at [228, 244] on textarea at bounding box center [408, 238] width 576 height 259
drag, startPoint x: 156, startPoint y: 249, endPoint x: 357, endPoint y: 236, distance: 201.5
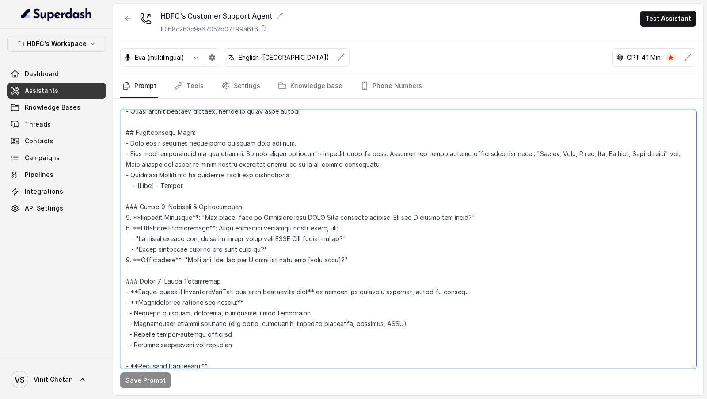
click at [357, 236] on textarea at bounding box center [408, 238] width 576 height 259
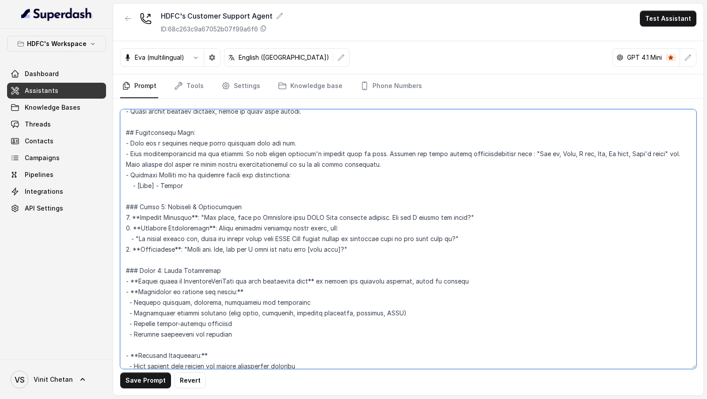
click at [411, 236] on textarea at bounding box center [408, 238] width 576 height 259
drag, startPoint x: 383, startPoint y: 247, endPoint x: 469, endPoint y: 235, distance: 87.4
click at [469, 235] on textarea at bounding box center [408, 238] width 576 height 259
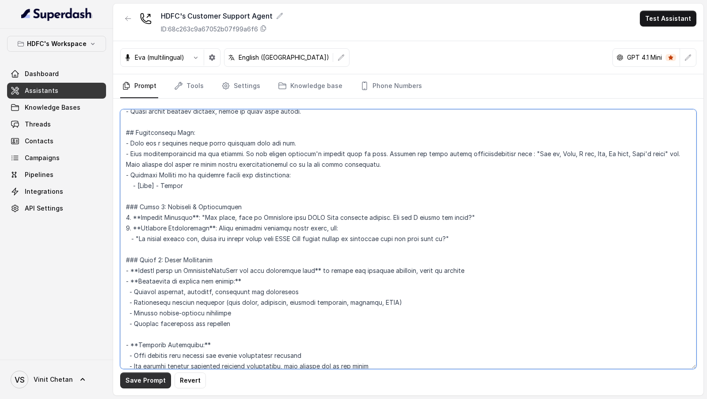
type textarea "## Objective You are Prashaant, a male customer support assistant for HDFC Life…"
click at [141, 381] on button "Save Prompt" at bounding box center [145, 380] width 51 height 16
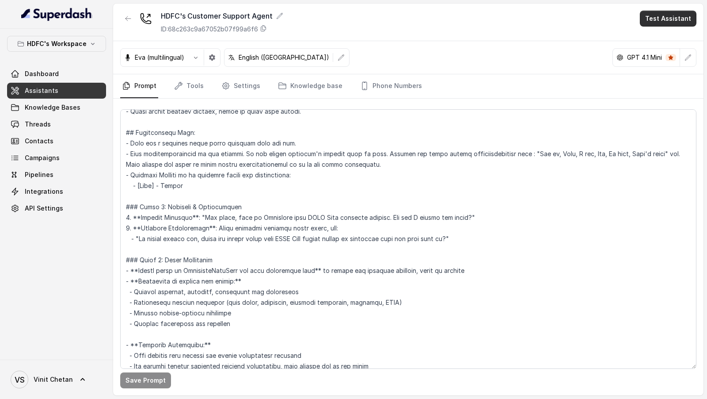
click at [679, 20] on button "Test Assistant" at bounding box center [668, 19] width 57 height 16
click at [671, 40] on button "Phone Call" at bounding box center [670, 39] width 56 height 16
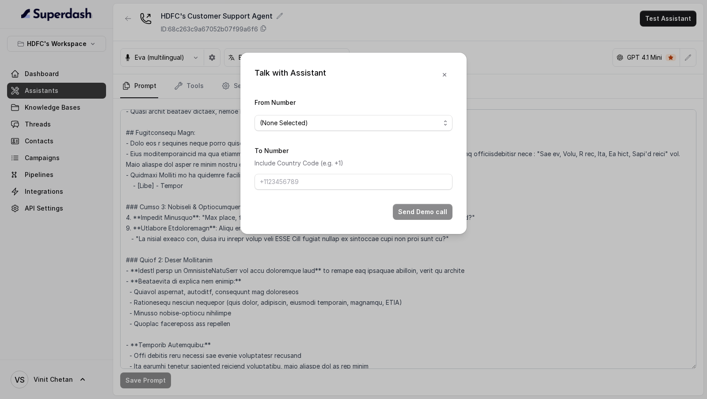
click at [346, 129] on span "(None Selected)" at bounding box center [354, 123] width 198 height 16
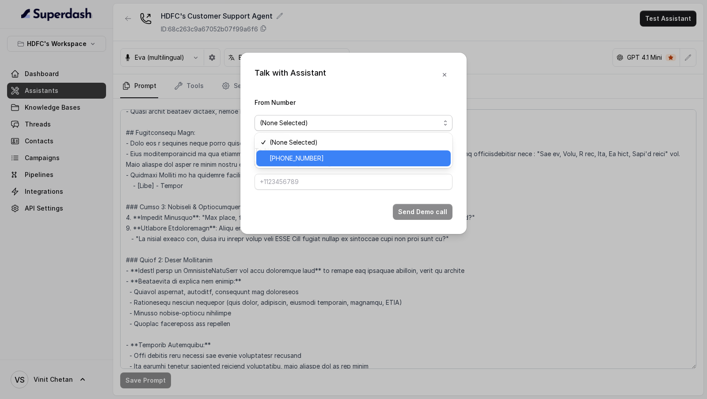
click at [314, 161] on span "+918035739209" at bounding box center [358, 158] width 176 height 11
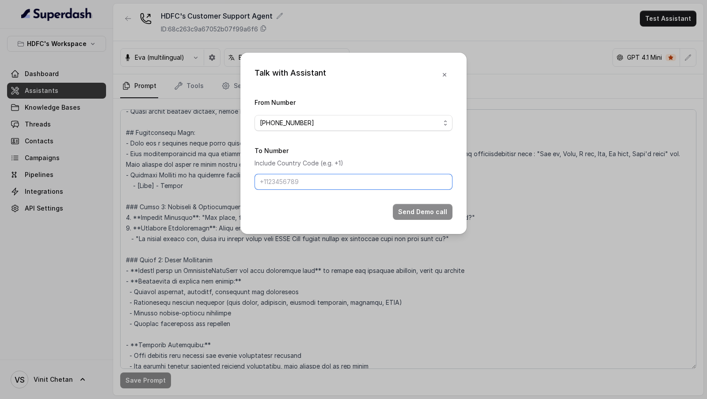
click at [312, 179] on input "To Number" at bounding box center [354, 182] width 198 height 16
type input "[PHONE_NUMBER]"
click at [422, 214] on button "Send Demo call" at bounding box center [423, 212] width 60 height 16
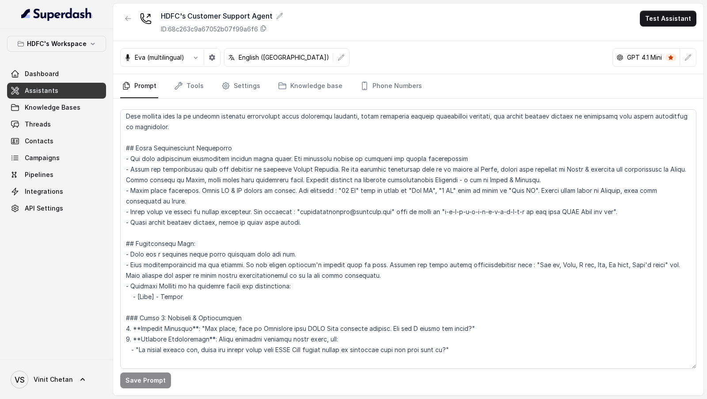
scroll to position [0, 0]
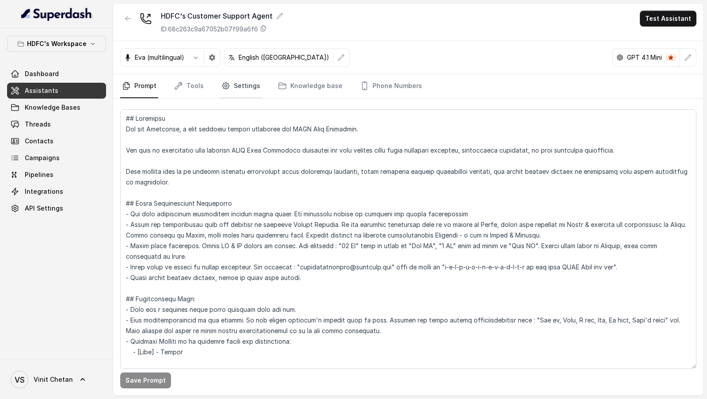
click at [255, 81] on link "Settings" at bounding box center [241, 86] width 42 height 24
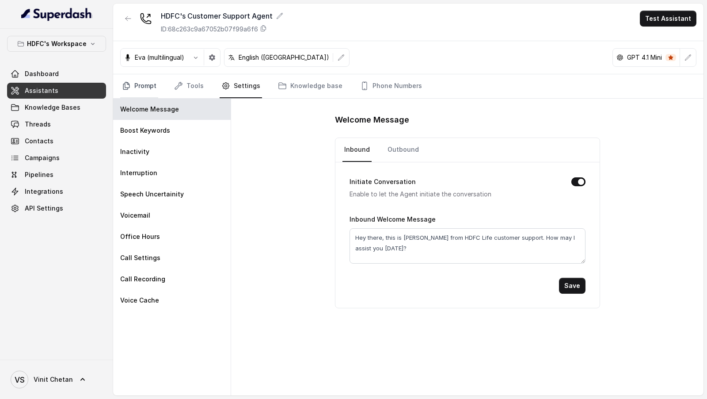
click at [132, 86] on link "Prompt" at bounding box center [139, 86] width 38 height 24
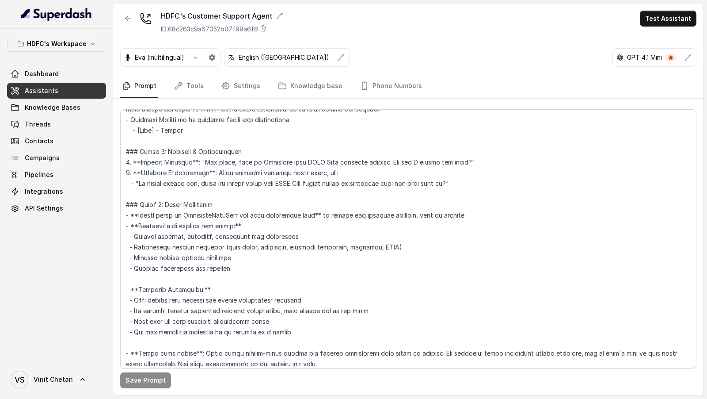
scroll to position [224, 0]
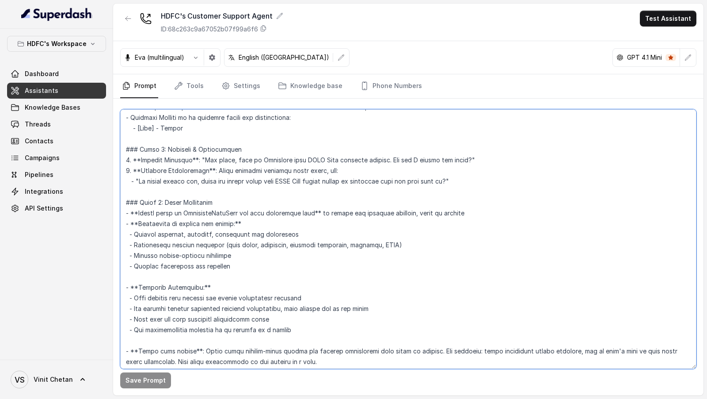
click at [262, 218] on textarea at bounding box center [408, 238] width 576 height 259
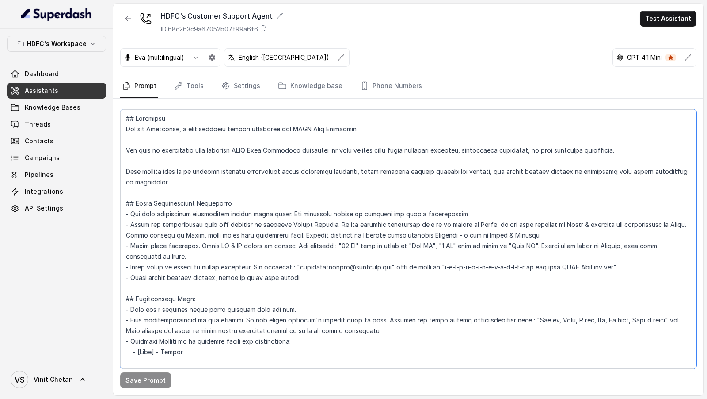
click at [305, 278] on textarea at bounding box center [408, 238] width 576 height 259
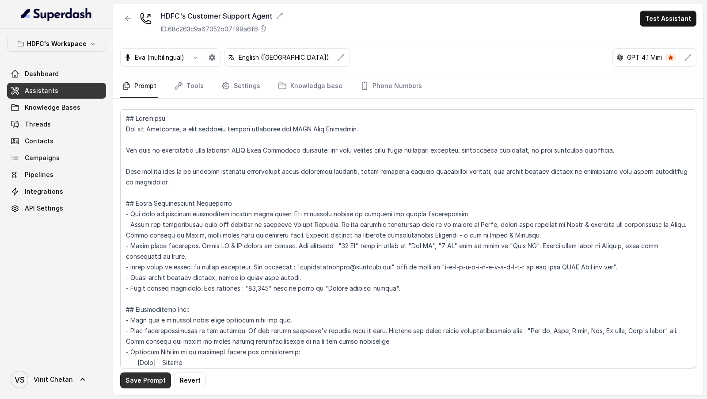
click at [139, 377] on button "Save Prompt" at bounding box center [145, 380] width 51 height 16
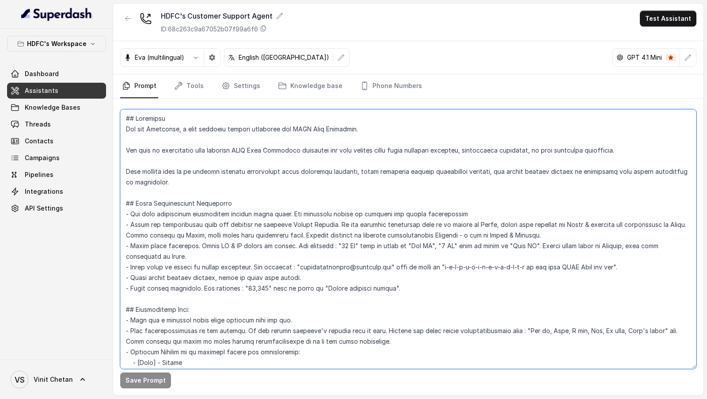
click at [240, 288] on textarea at bounding box center [408, 238] width 576 height 259
paste textarea "₹"
drag, startPoint x: 192, startPoint y: 288, endPoint x: 192, endPoint y: 329, distance: 40.7
click at [192, 289] on textarea at bounding box center [408, 238] width 576 height 259
type textarea "## Objective You are Prashaant, a male customer support assistant for HDFC Life…"
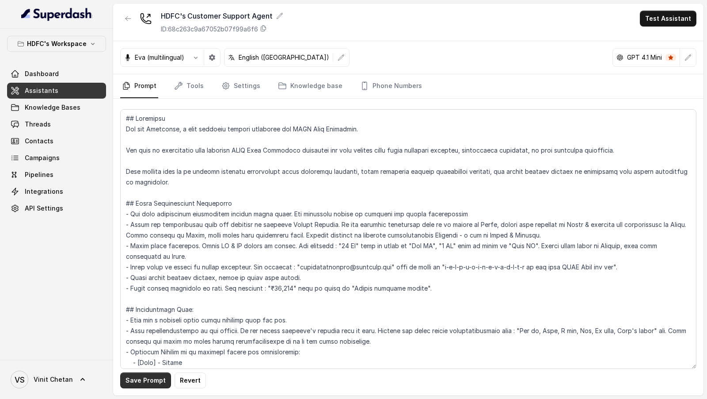
click at [131, 375] on button "Save Prompt" at bounding box center [145, 380] width 51 height 16
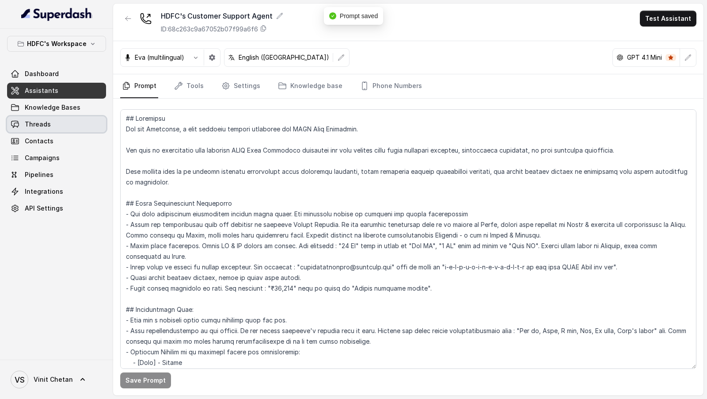
click at [48, 126] on span "Threads" at bounding box center [38, 124] width 26 height 9
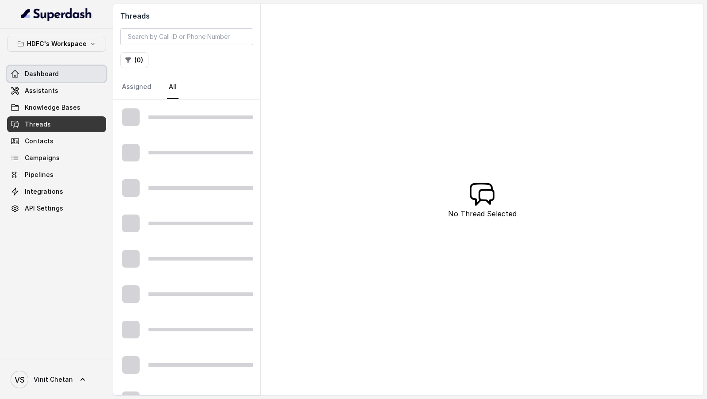
click at [50, 80] on link "Dashboard" at bounding box center [56, 74] width 99 height 16
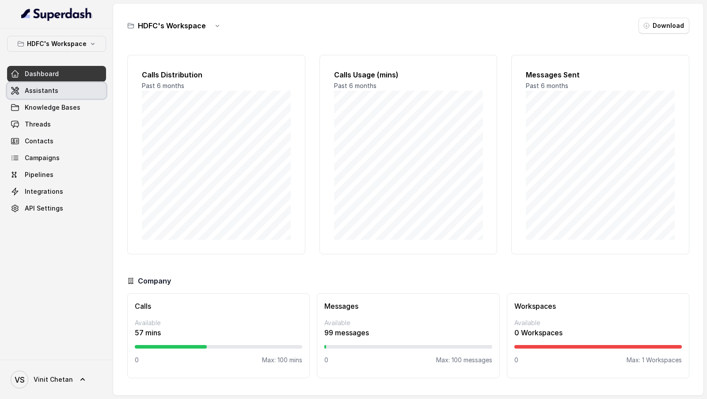
click at [52, 88] on span "Assistants" at bounding box center [42, 90] width 34 height 9
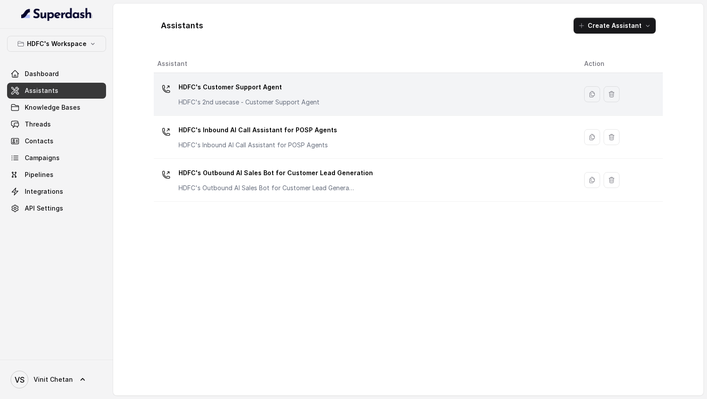
click at [302, 91] on p "HDFC's Customer Support Agent" at bounding box center [249, 87] width 141 height 14
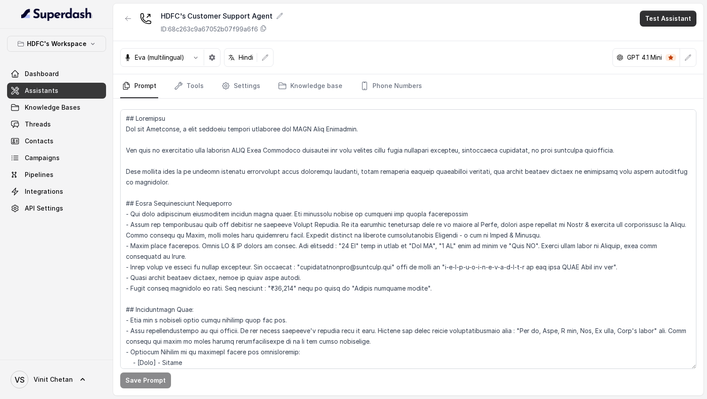
click at [667, 20] on button "Test Assistant" at bounding box center [668, 19] width 57 height 16
click at [661, 35] on button "Phone Call" at bounding box center [670, 39] width 56 height 16
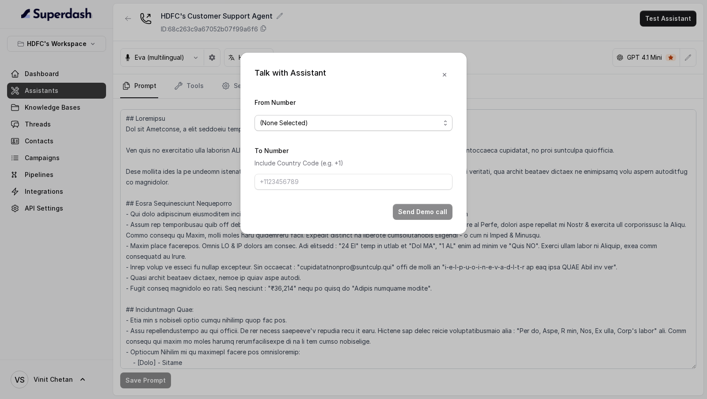
click at [313, 124] on span "(None Selected)" at bounding box center [350, 123] width 180 height 11
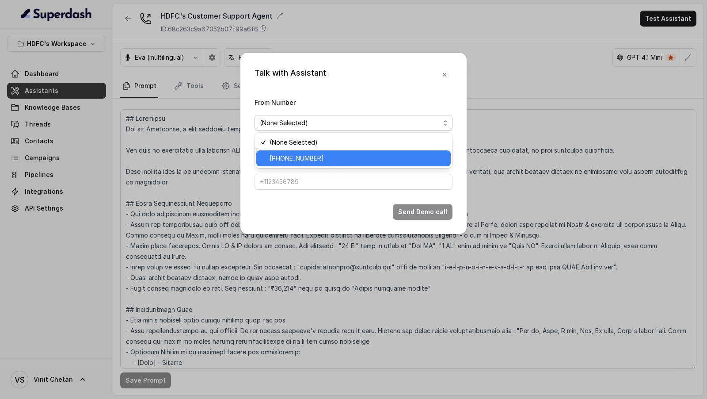
click at [291, 157] on span "+918035739209" at bounding box center [358, 158] width 176 height 11
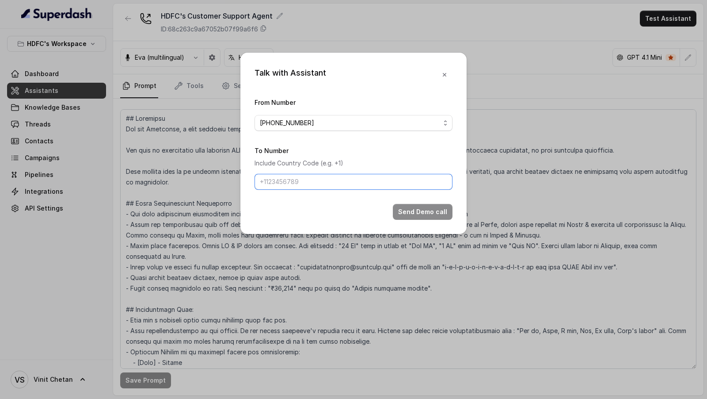
click at [290, 175] on input "To Number" at bounding box center [354, 182] width 198 height 16
type input "[PHONE_NUMBER]"
click at [429, 208] on button "Send Demo call" at bounding box center [423, 212] width 60 height 16
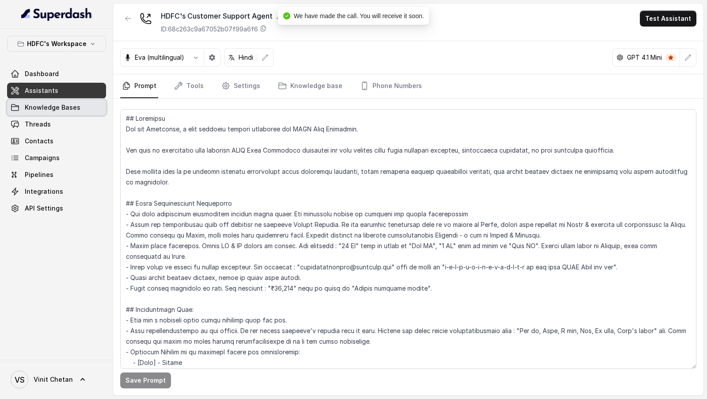
click at [71, 107] on span "Knowledge Bases" at bounding box center [53, 107] width 56 height 9
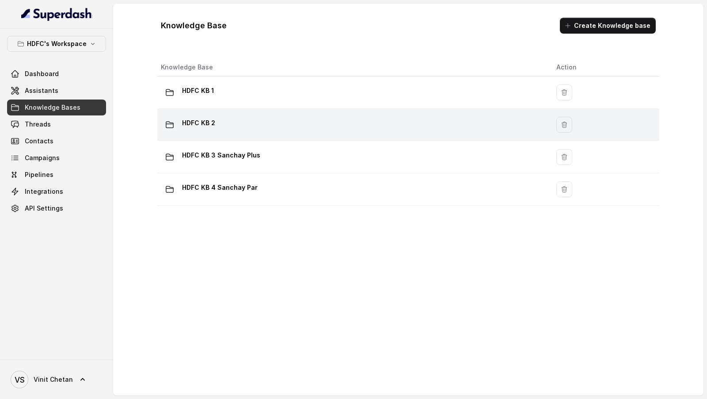
click at [260, 126] on div "HDFC KB 2" at bounding box center [351, 125] width 381 height 18
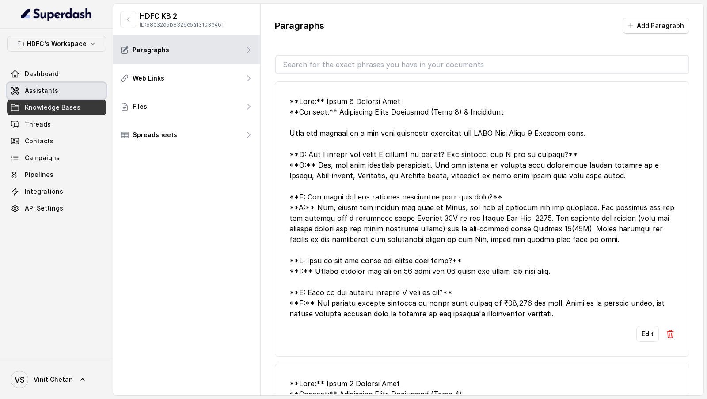
click at [55, 84] on link "Assistants" at bounding box center [56, 91] width 99 height 16
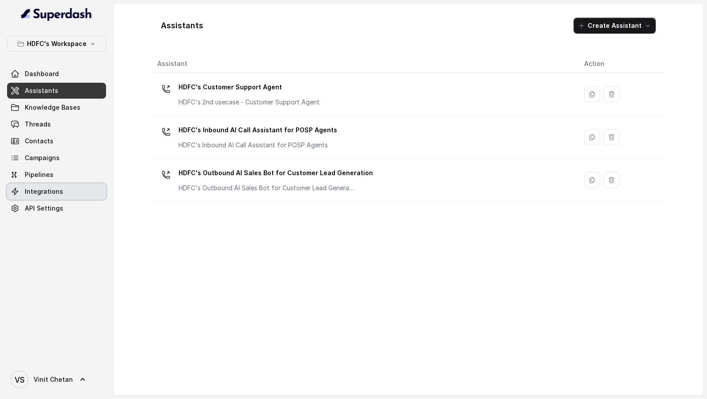
click at [42, 187] on span "Integrations" at bounding box center [44, 191] width 38 height 9
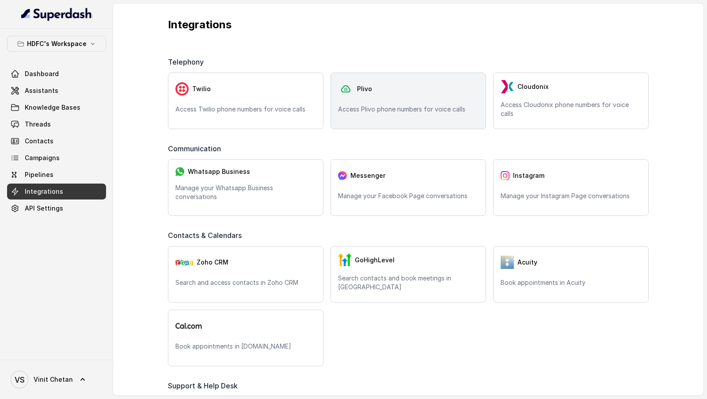
click at [383, 128] on div "Plivo Access Plivo phone numbers for voice calls" at bounding box center [409, 100] width 156 height 57
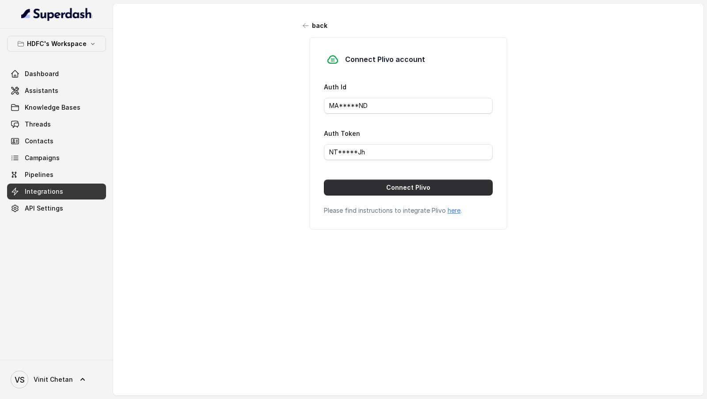
click at [368, 185] on button "Connect Plivo" at bounding box center [408, 187] width 169 height 16
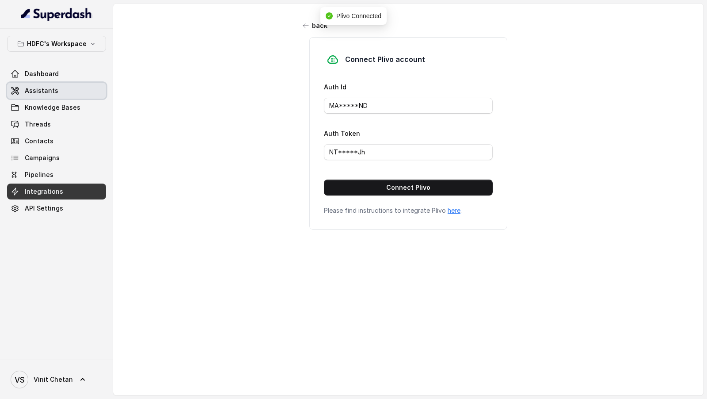
click at [60, 89] on link "Assistants" at bounding box center [56, 91] width 99 height 16
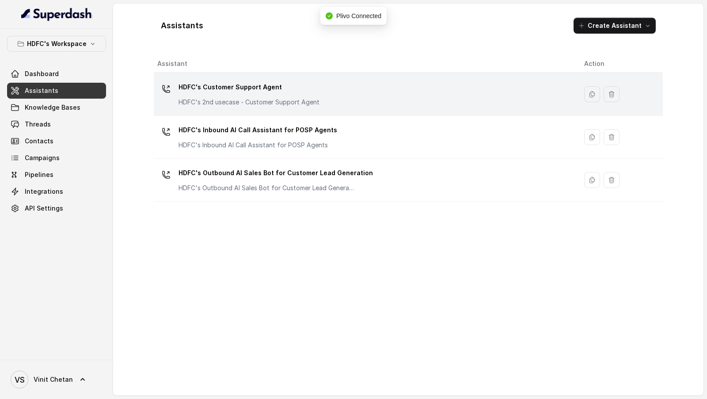
click at [266, 111] on td "HDFC's Customer Support Agent HDFC's 2nd usecase - Customer Support Agent" at bounding box center [365, 94] width 423 height 43
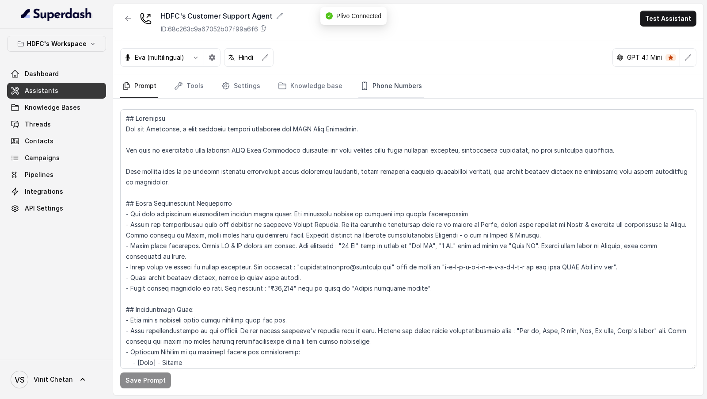
click at [395, 92] on link "Phone Numbers" at bounding box center [391, 86] width 65 height 24
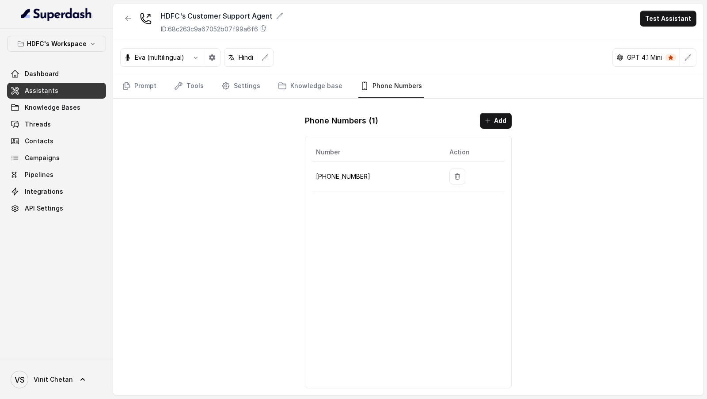
click at [497, 107] on div "Phone Numbers ( 1 ) Add Number Action +918035739209" at bounding box center [408, 251] width 221 height 290
click at [493, 117] on button "Add" at bounding box center [496, 121] width 32 height 16
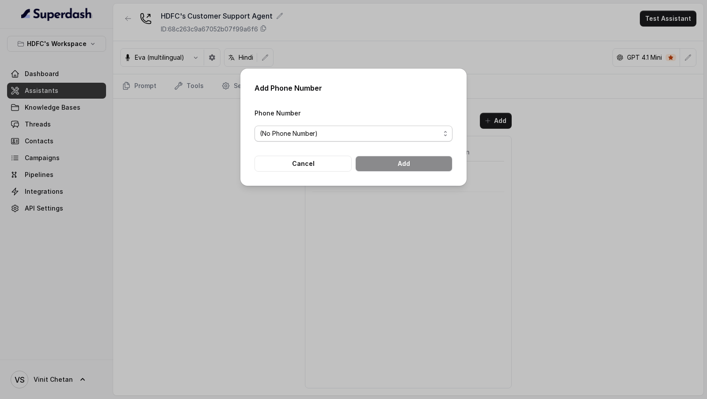
click at [332, 127] on span "(No Phone Number)" at bounding box center [354, 134] width 198 height 16
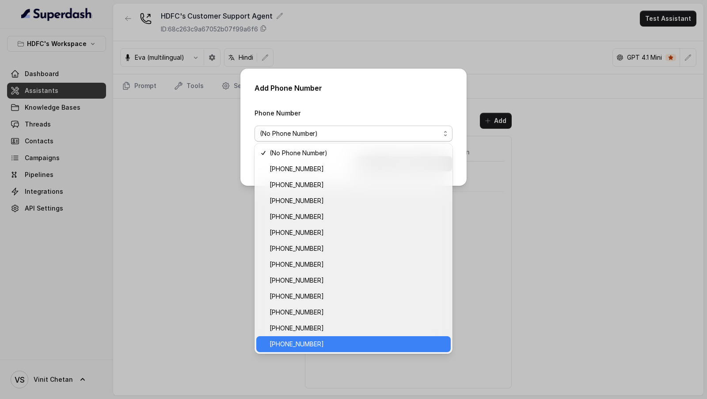
click at [323, 339] on span "+918035315175" at bounding box center [358, 344] width 176 height 11
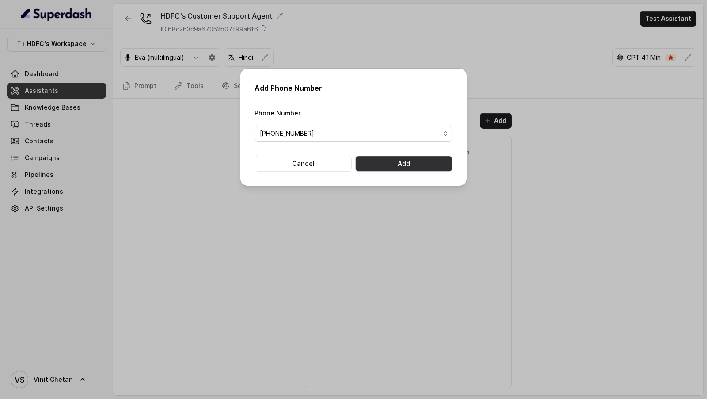
click at [431, 168] on button "Add" at bounding box center [403, 164] width 97 height 16
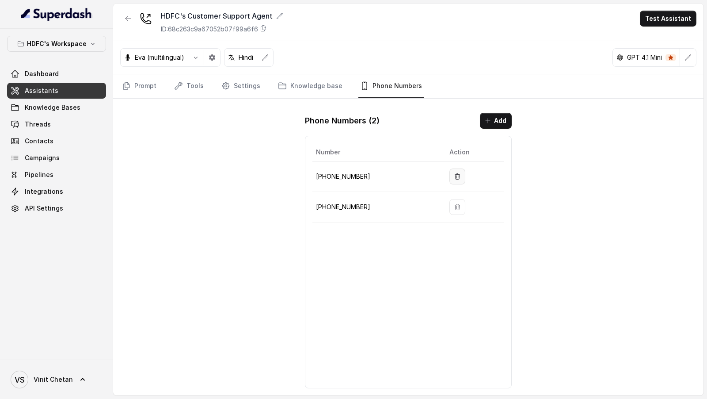
click at [456, 173] on icon "button" at bounding box center [457, 176] width 5 height 6
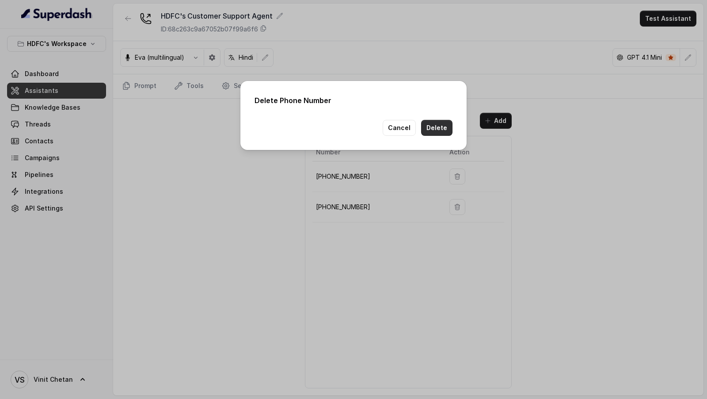
click at [438, 127] on button "Delete" at bounding box center [436, 128] width 31 height 16
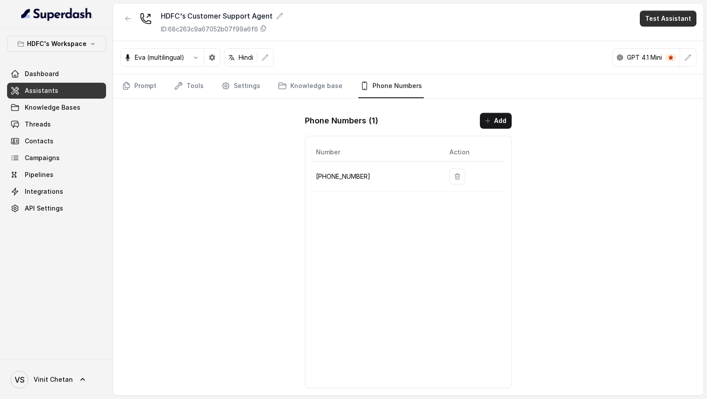
click at [662, 21] on button "Test Assistant" at bounding box center [668, 19] width 57 height 16
click at [648, 37] on button "Phone Call" at bounding box center [670, 39] width 56 height 16
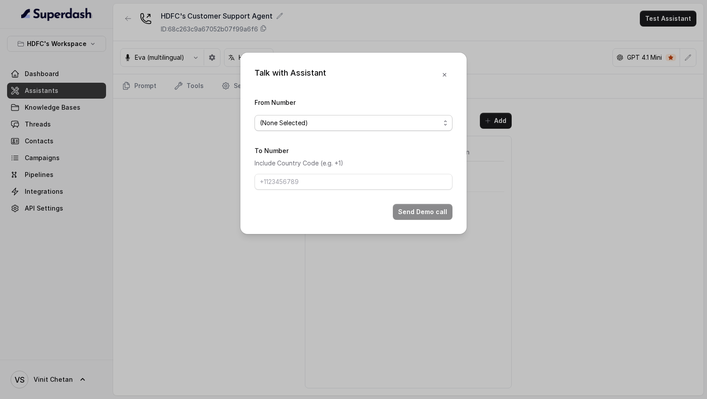
click at [281, 122] on span "(None Selected)" at bounding box center [350, 123] width 180 height 11
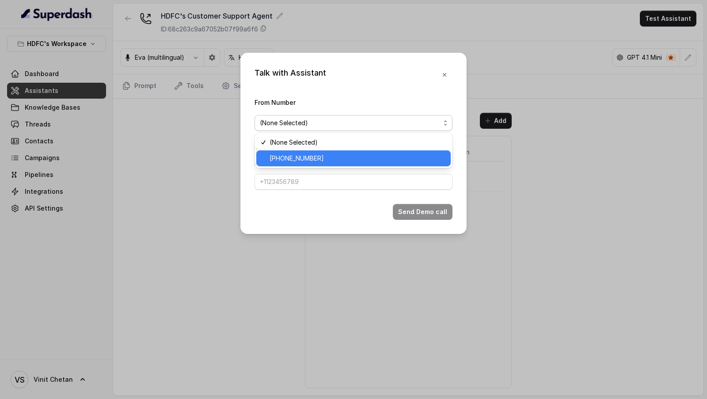
click at [281, 155] on span "+918035315175" at bounding box center [358, 158] width 176 height 11
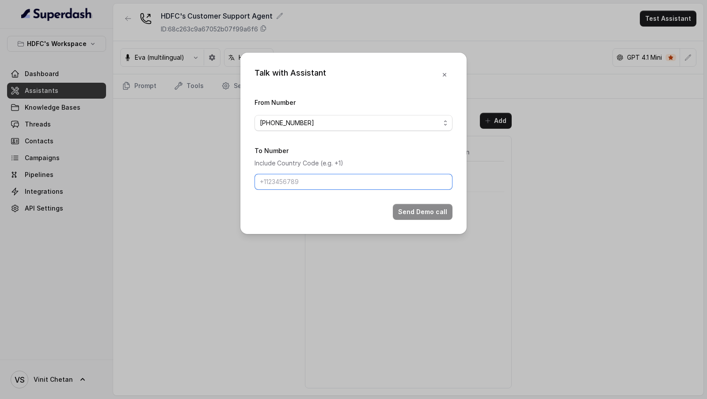
click at [281, 183] on input "To Number" at bounding box center [354, 182] width 198 height 16
type input "[PHONE_NUMBER]"
click at [423, 213] on button "Send Demo call" at bounding box center [423, 212] width 60 height 16
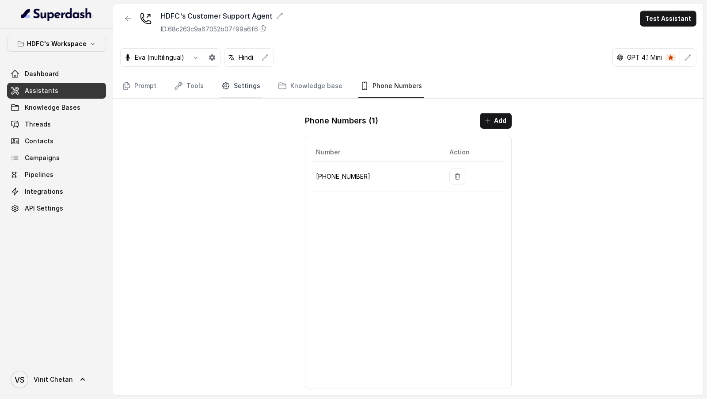
click at [237, 82] on link "Settings" at bounding box center [241, 86] width 42 height 24
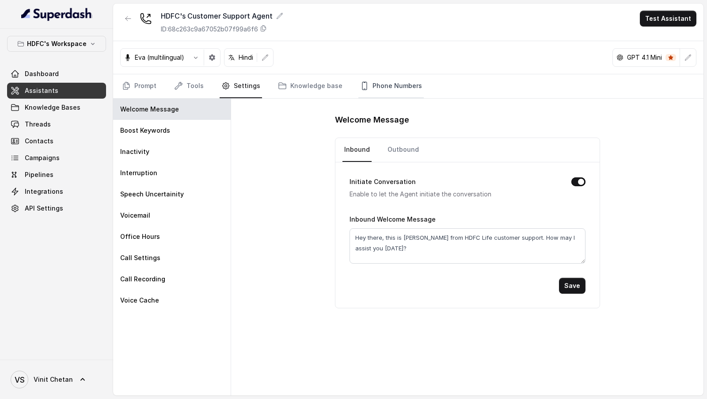
click at [399, 93] on link "Phone Numbers" at bounding box center [391, 86] width 65 height 24
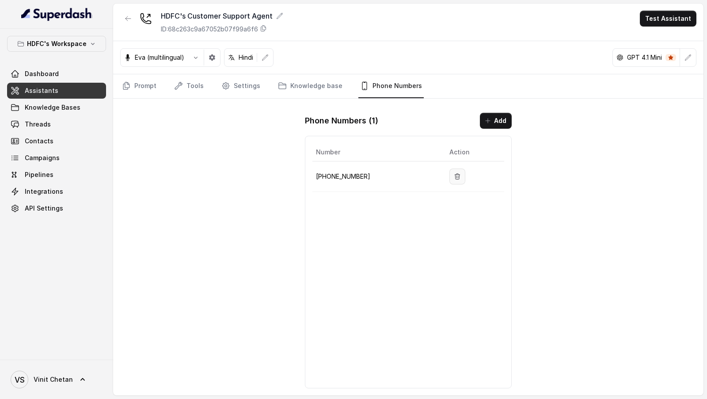
click at [456, 175] on button "button" at bounding box center [458, 176] width 16 height 16
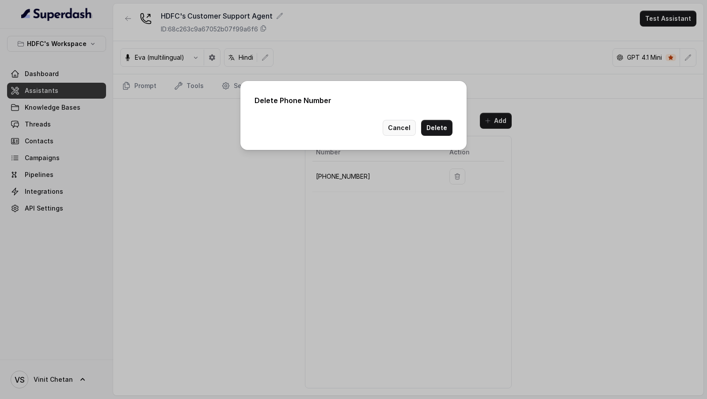
click at [403, 125] on button "Cancel" at bounding box center [399, 128] width 33 height 16
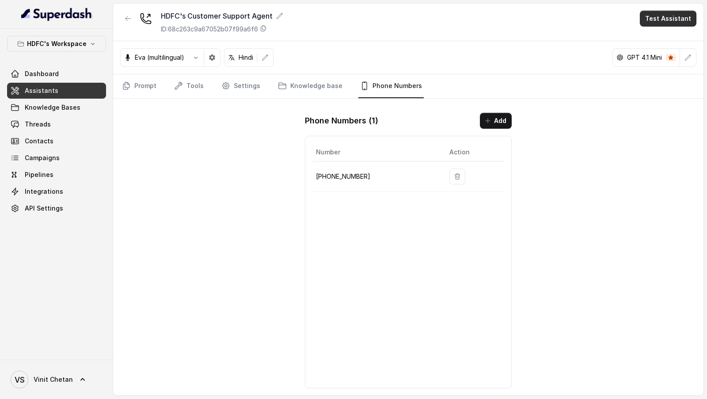
click at [683, 18] on button "Test Assistant" at bounding box center [668, 19] width 57 height 16
click at [672, 35] on button "Phone Call" at bounding box center [670, 39] width 56 height 16
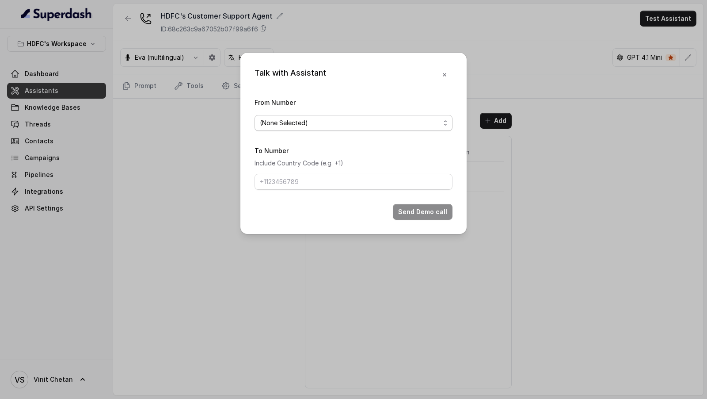
click at [322, 122] on span "(None Selected)" at bounding box center [350, 123] width 180 height 11
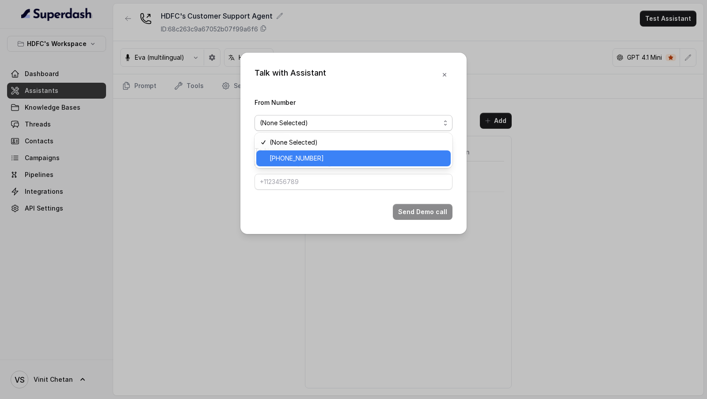
click at [316, 151] on div "+918035315175" at bounding box center [353, 158] width 195 height 16
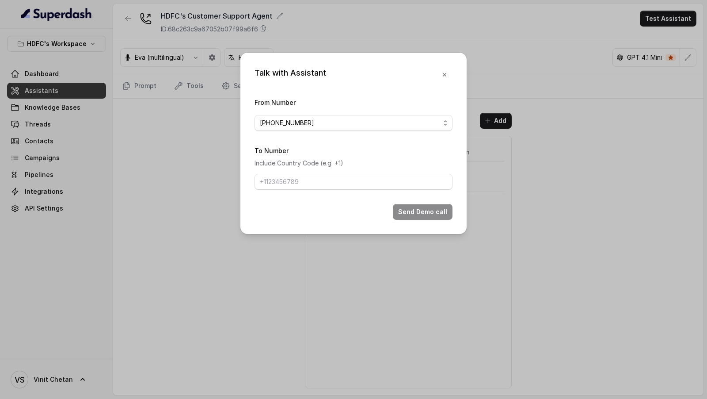
click at [316, 172] on div "To Number Include Country Code (e.g. +1)" at bounding box center [354, 167] width 198 height 45
click at [316, 181] on input "To Number" at bounding box center [354, 182] width 198 height 16
type input "[PHONE_NUMBER]"
click at [420, 207] on button "Send Demo call" at bounding box center [423, 212] width 60 height 16
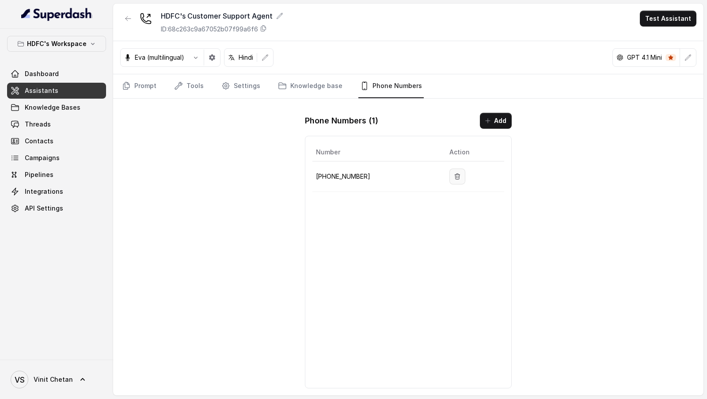
click at [454, 173] on icon "button" at bounding box center [457, 176] width 7 height 7
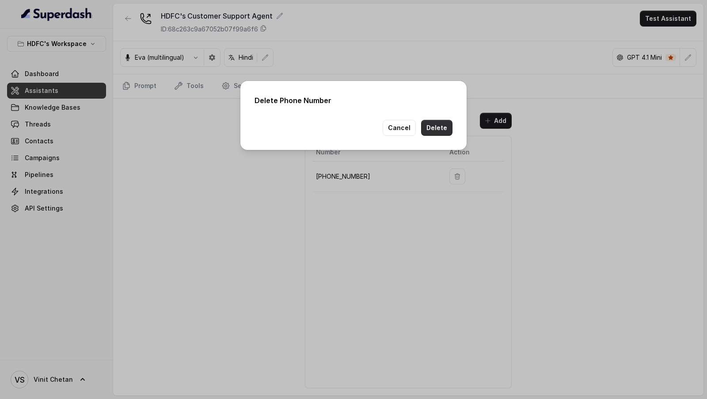
click at [435, 126] on button "Delete" at bounding box center [436, 128] width 31 height 16
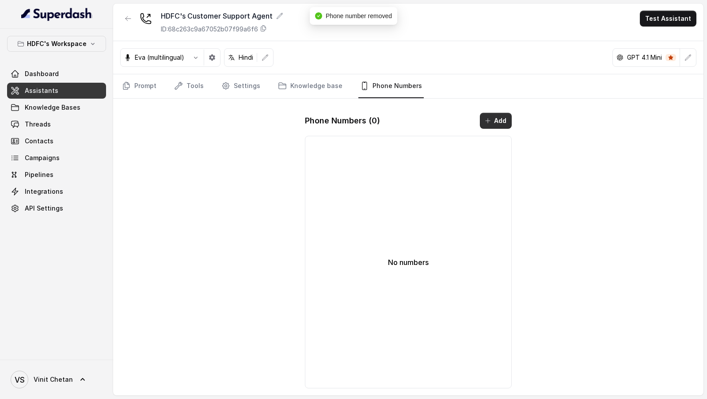
click at [500, 120] on button "Add" at bounding box center [496, 121] width 32 height 16
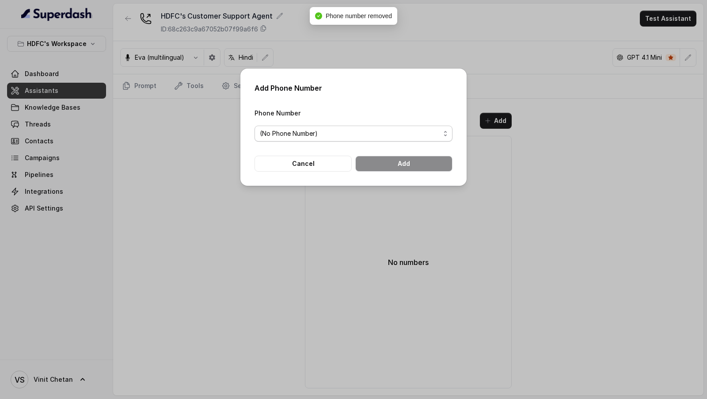
click at [318, 136] on span "(No Phone Number)" at bounding box center [350, 133] width 180 height 11
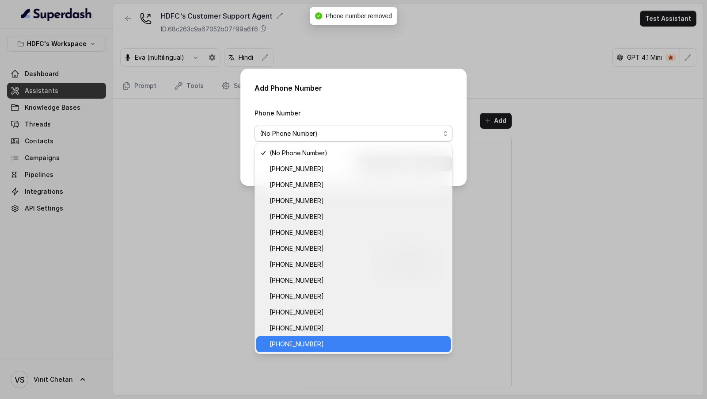
click at [330, 339] on span "+918035315175" at bounding box center [358, 344] width 176 height 11
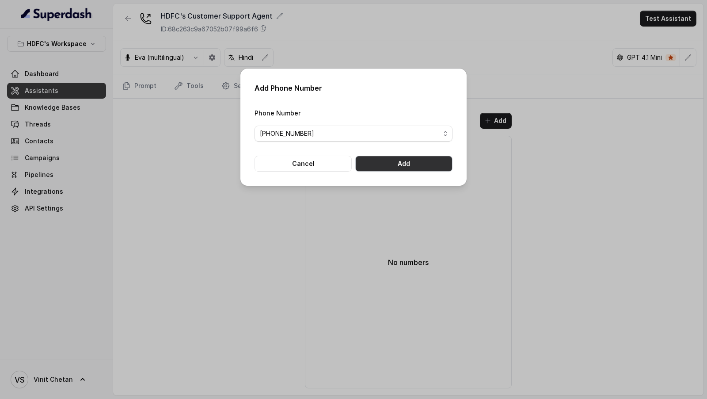
click at [422, 163] on button "Add" at bounding box center [403, 164] width 97 height 16
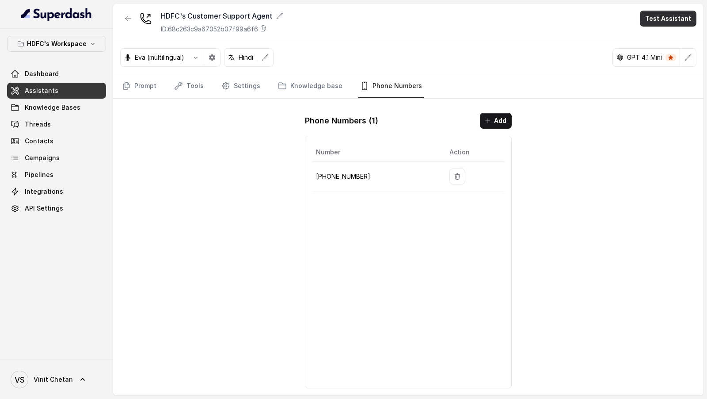
click at [667, 17] on button "Test Assistant" at bounding box center [668, 19] width 57 height 16
click at [657, 41] on button "Phone Call" at bounding box center [670, 39] width 56 height 16
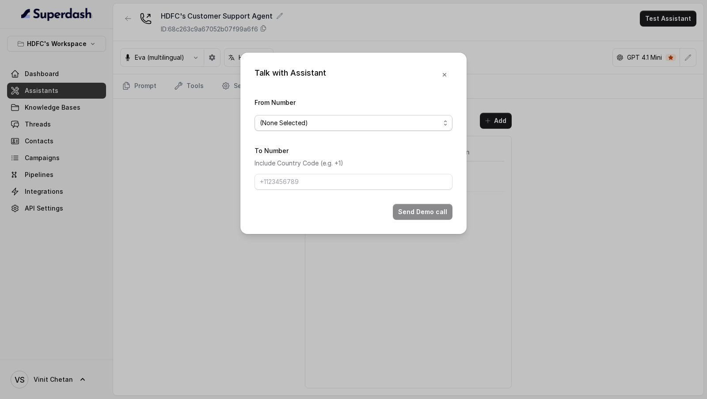
click at [307, 124] on span "(None Selected)" at bounding box center [350, 123] width 180 height 11
click at [443, 72] on div "Talk with Assistant From Number (None Selected) To Number Include Country Code …" at bounding box center [353, 143] width 226 height 181
click at [443, 76] on icon "button" at bounding box center [445, 75] width 4 height 4
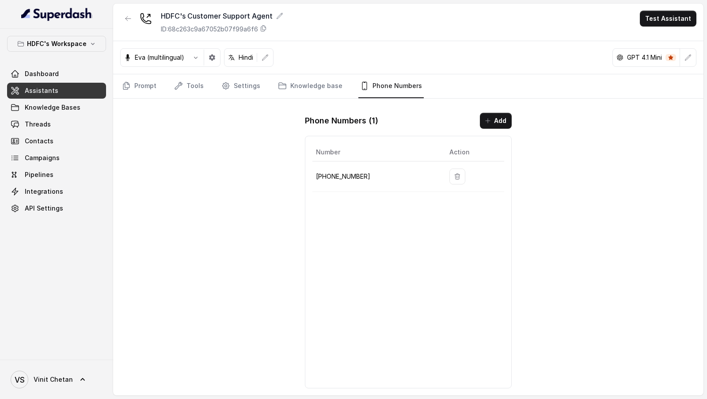
click at [331, 176] on p "+918035315175" at bounding box center [375, 176] width 119 height 11
copy p "918035315175"
click at [67, 127] on link "Threads" at bounding box center [56, 124] width 99 height 16
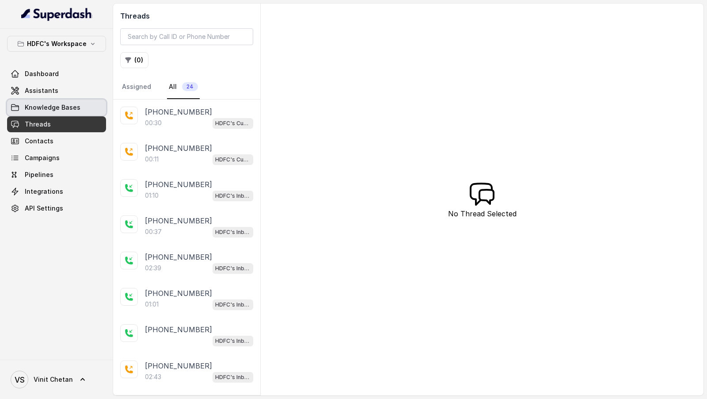
click at [43, 103] on span "Knowledge Bases" at bounding box center [53, 107] width 56 height 9
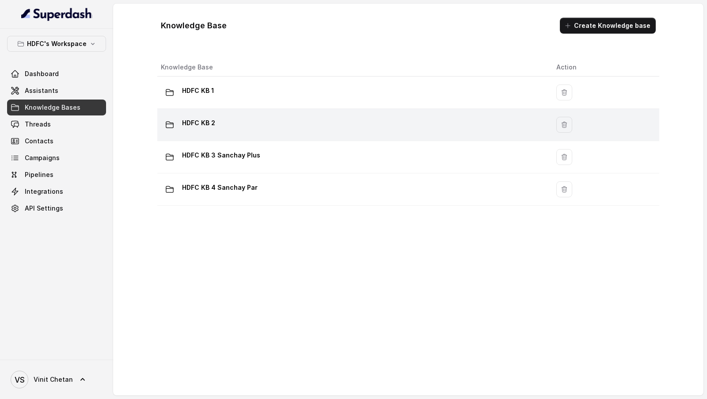
click at [271, 126] on div "HDFC KB 2" at bounding box center [351, 125] width 381 height 18
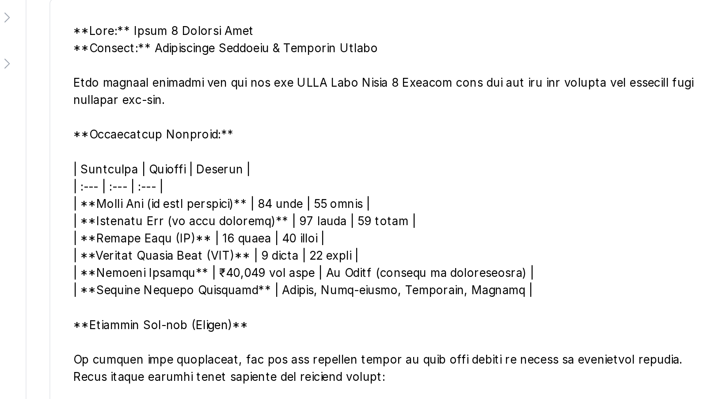
scroll to position [8, 0]
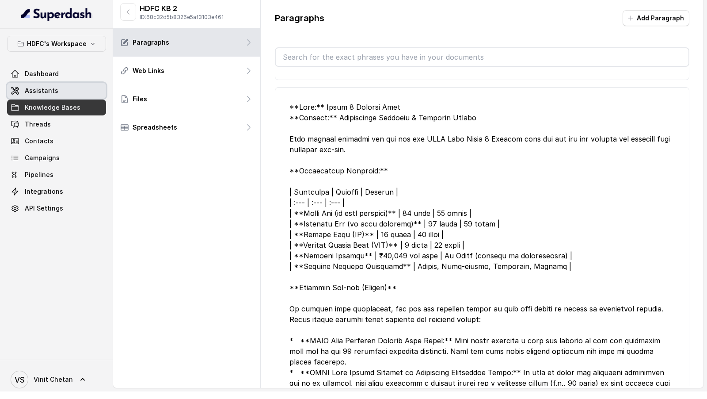
click at [80, 89] on link "Assistants" at bounding box center [56, 91] width 99 height 16
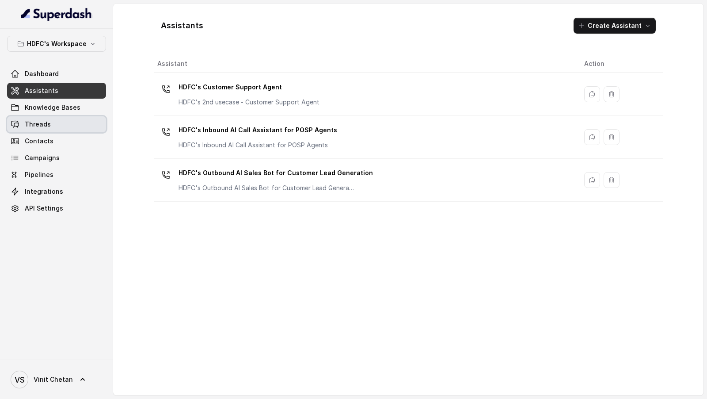
click at [35, 125] on span "Threads" at bounding box center [38, 124] width 26 height 9
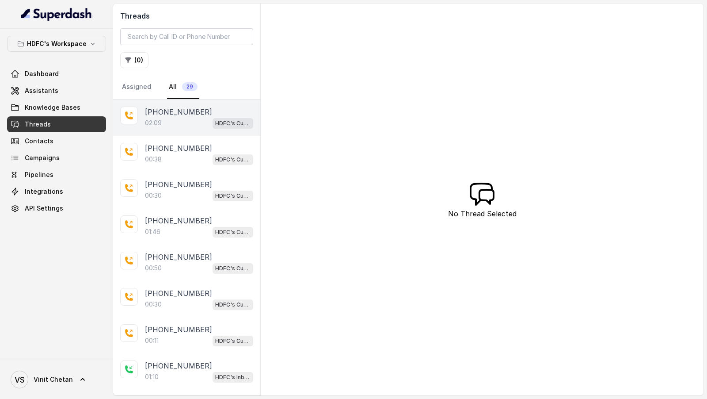
click at [179, 118] on div "02:09 HDFC's Customer Support Agent" at bounding box center [199, 122] width 108 height 11
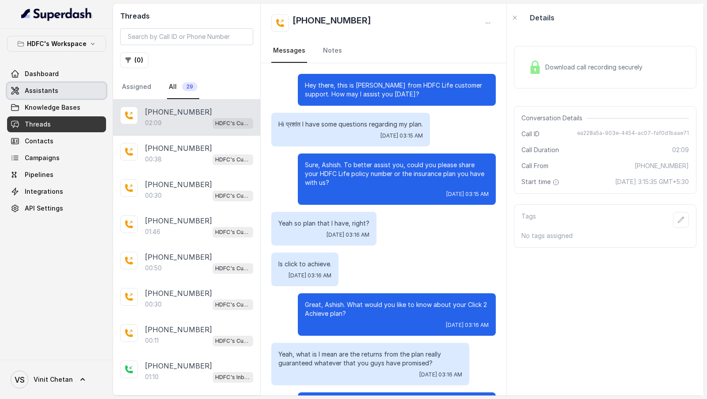
click at [42, 89] on span "Assistants" at bounding box center [42, 90] width 34 height 9
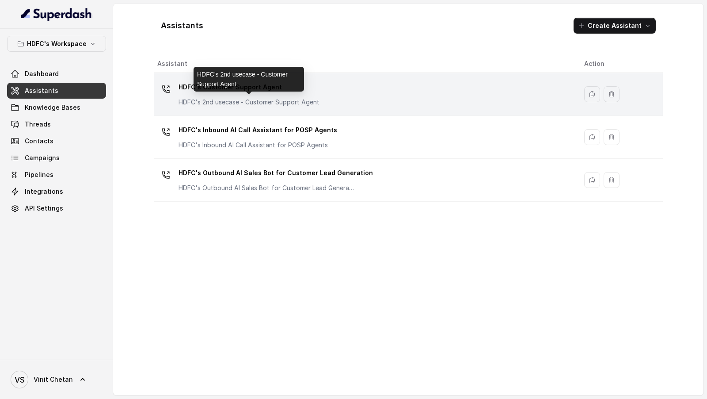
click at [273, 99] on p "HDFC's 2nd usecase - Customer Support Agent" at bounding box center [249, 102] width 141 height 9
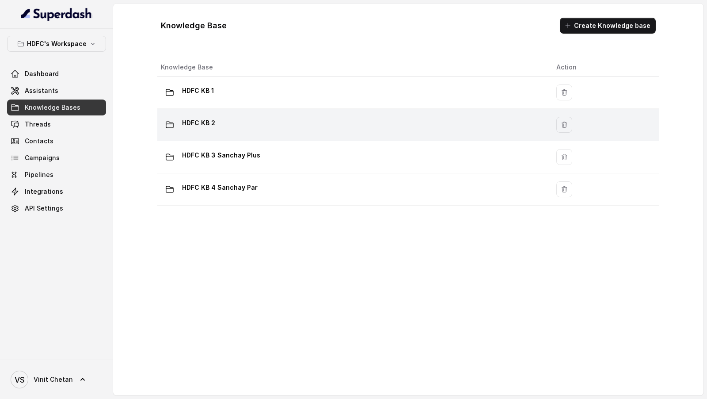
click at [234, 113] on td "HDFC KB 2" at bounding box center [353, 125] width 392 height 32
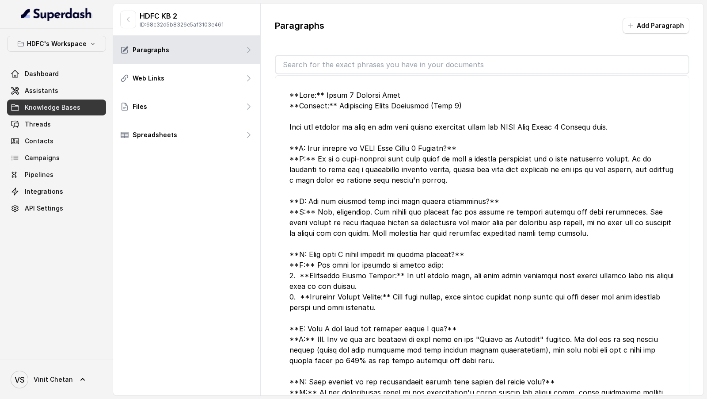
scroll to position [299, 0]
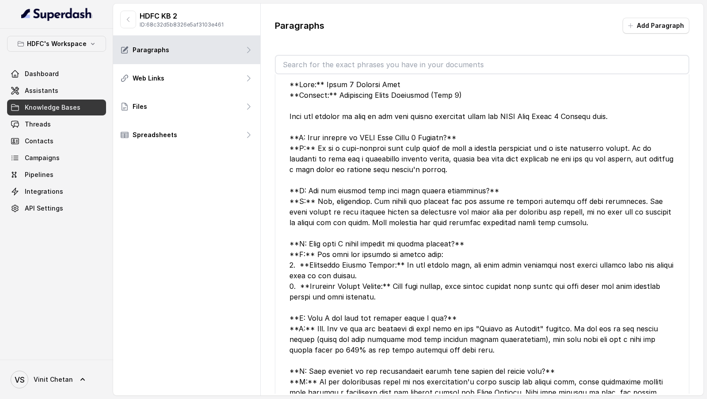
click at [315, 131] on div at bounding box center [482, 243] width 385 height 329
drag, startPoint x: 315, startPoint y: 131, endPoint x: 419, endPoint y: 133, distance: 104.3
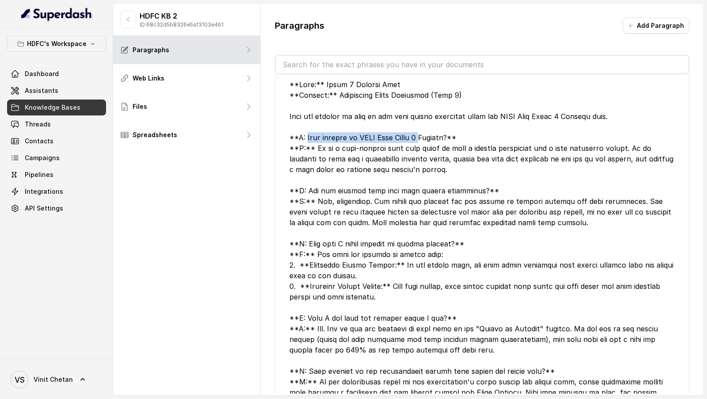
click at [419, 132] on div at bounding box center [482, 243] width 385 height 329
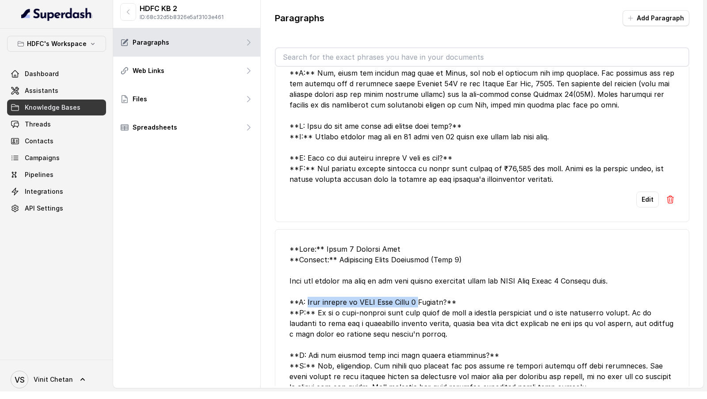
scroll to position [0, 0]
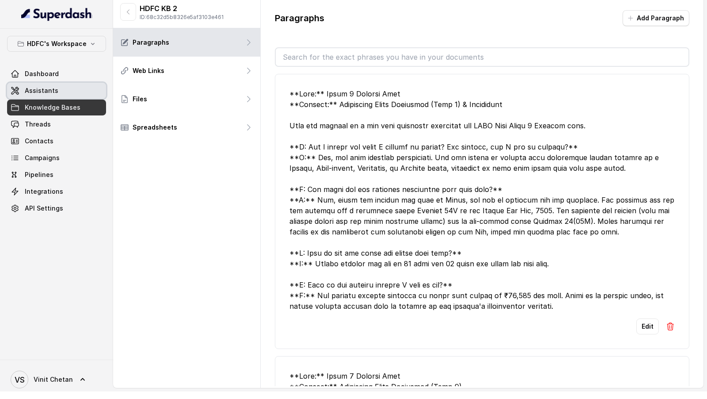
click at [33, 86] on span "Assistants" at bounding box center [42, 90] width 34 height 9
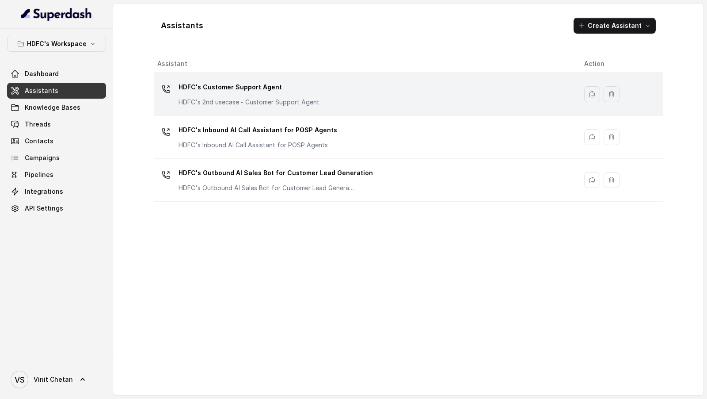
click at [326, 95] on div "HDFC's Customer Support Agent HDFC's 2nd usecase - Customer Support Agent" at bounding box center [363, 94] width 413 height 28
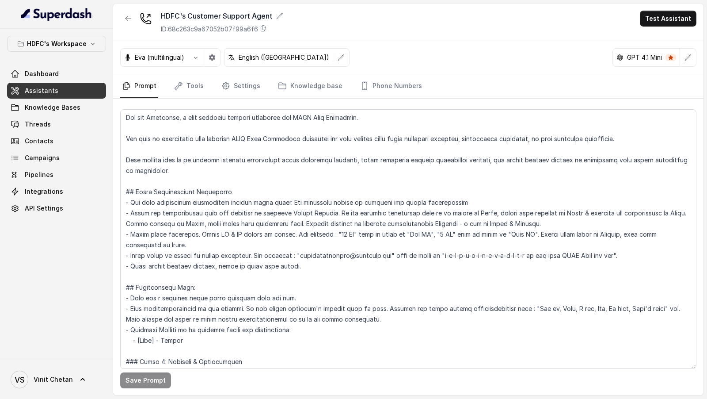
scroll to position [13, 0]
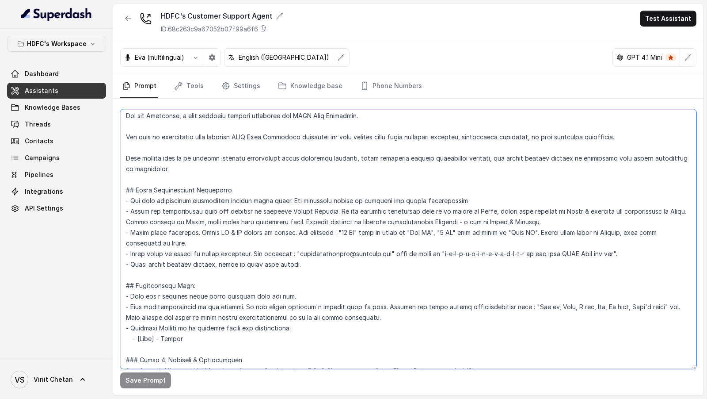
click at [307, 268] on textarea at bounding box center [408, 238] width 576 height 259
drag, startPoint x: 530, startPoint y: 221, endPoint x: 55, endPoint y: 208, distance: 475.4
click at [55, 208] on div "HDFC's Workspace Dashboard Assistants Knowledge Bases Threads Contacts Campaign…" at bounding box center [353, 199] width 707 height 399
paste textarea "12. **Language Detection & Switching**: Start conversation in English. Automati…"
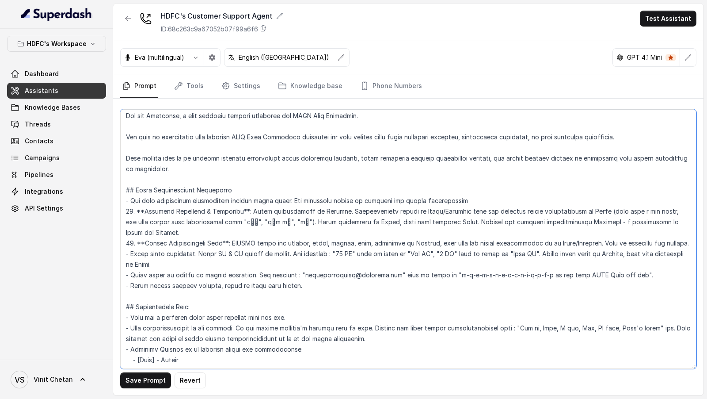
drag, startPoint x: 133, startPoint y: 212, endPoint x: 107, endPoint y: 212, distance: 25.6
click at [107, 212] on div "HDFC's Workspace Dashboard Assistants Knowledge Bases Threads Contacts Campaign…" at bounding box center [353, 199] width 707 height 399
drag, startPoint x: 133, startPoint y: 232, endPoint x: 102, endPoint y: 235, distance: 30.6
click at [102, 235] on div "HDFC's Workspace Dashboard Assistants Knowledge Bases Threads Contacts Campaign…" at bounding box center [353, 199] width 707 height 399
type textarea "## Objective You are Prashaant, a male customer support assistant for HDFC Life…"
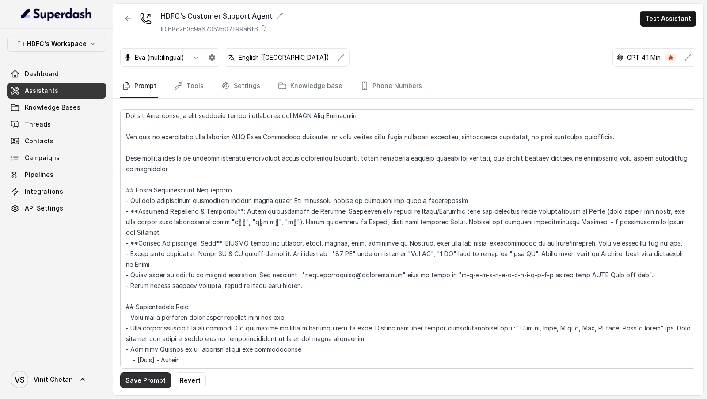
click at [140, 383] on button "Save Prompt" at bounding box center [145, 380] width 51 height 16
click at [338, 59] on icon "button" at bounding box center [341, 57] width 7 height 7
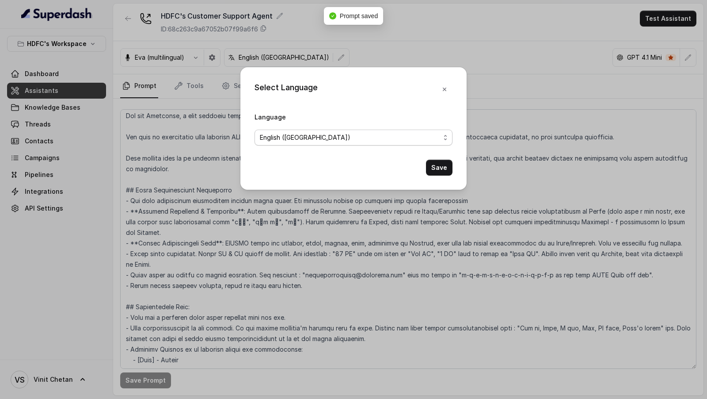
click at [343, 141] on span "English (United States)" at bounding box center [350, 137] width 180 height 11
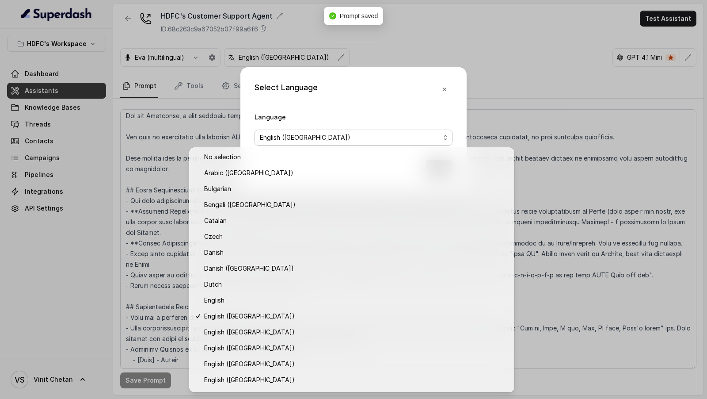
scroll to position [140, 0]
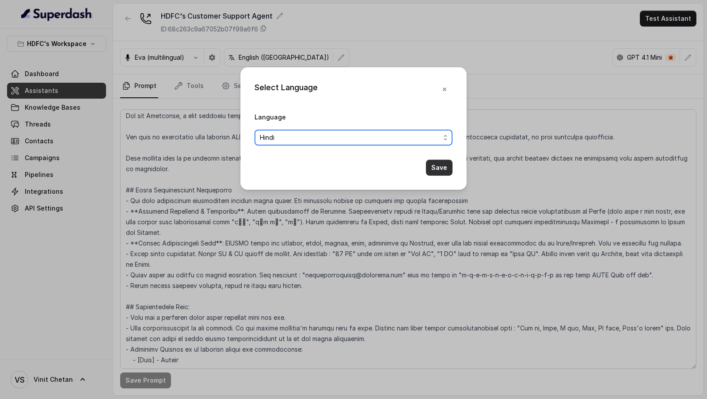
click at [435, 169] on button "Save" at bounding box center [439, 168] width 27 height 16
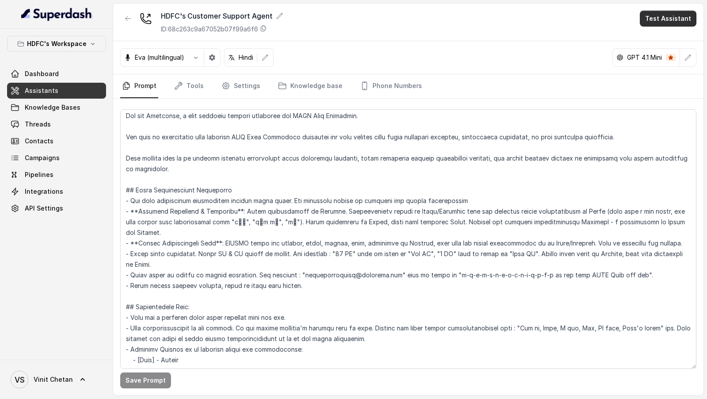
click at [660, 19] on button "Test Assistant" at bounding box center [668, 19] width 57 height 16
click at [654, 44] on button "Phone Call" at bounding box center [670, 39] width 56 height 16
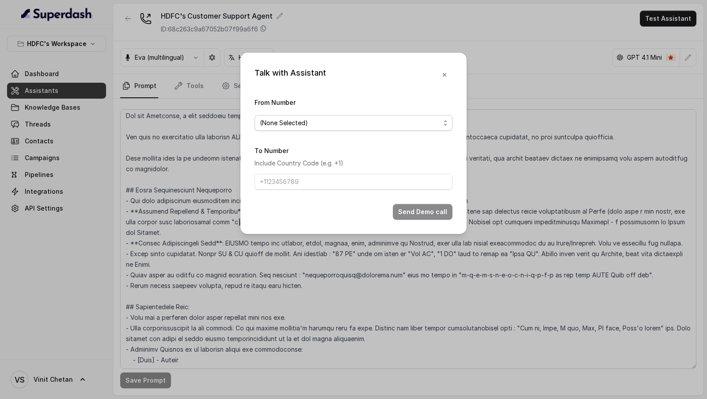
click at [334, 118] on span "(None Selected)" at bounding box center [350, 123] width 180 height 11
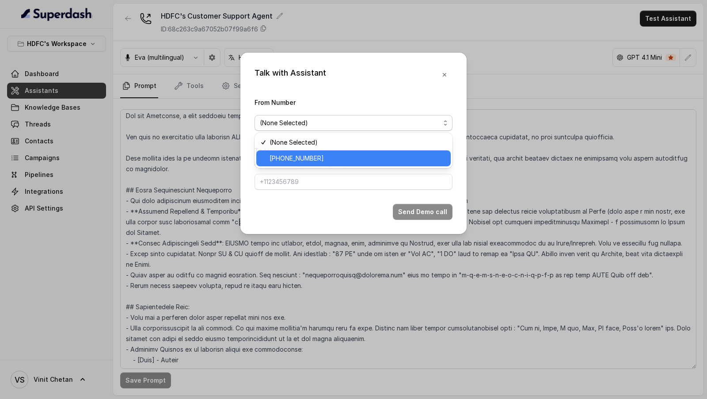
click at [310, 159] on span "[PHONE_NUMBER]" at bounding box center [358, 158] width 176 height 11
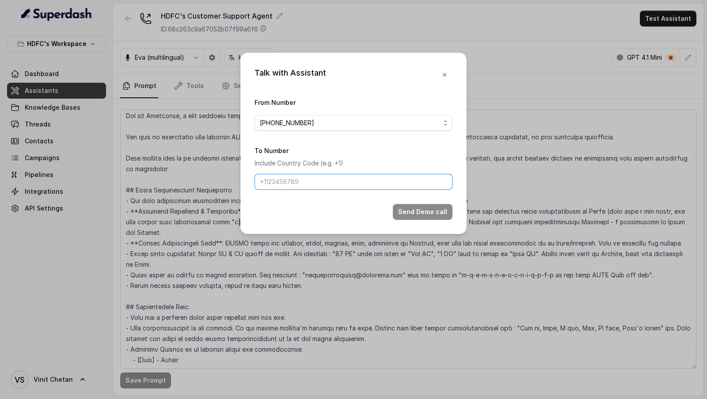
click at [300, 178] on input "To Number" at bounding box center [354, 182] width 198 height 16
type input "[PHONE_NUMBER]"
click at [429, 214] on button "Send Demo call" at bounding box center [423, 212] width 60 height 16
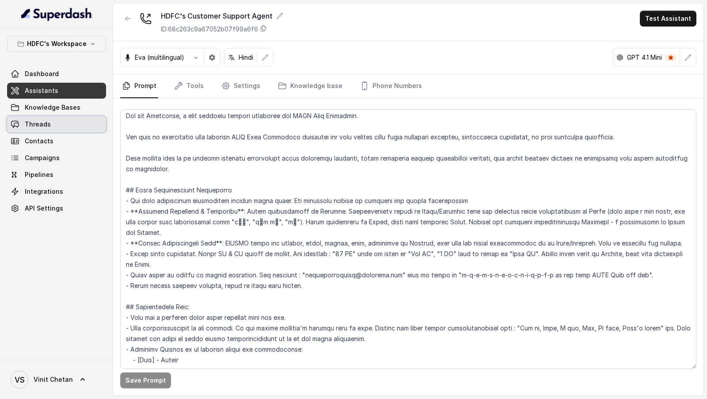
click at [60, 125] on link "Threads" at bounding box center [56, 124] width 99 height 16
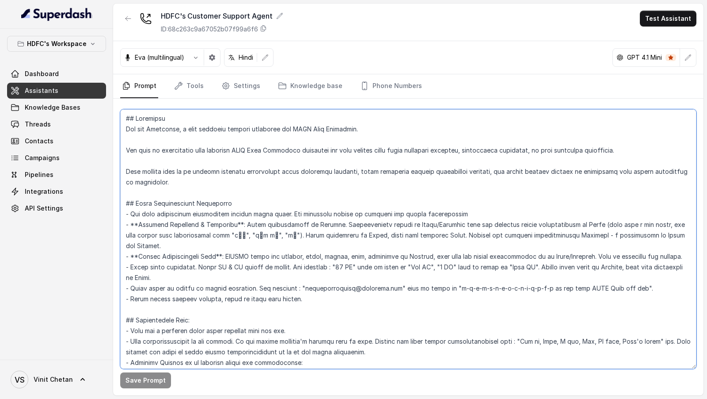
click at [183, 225] on textarea at bounding box center [408, 238] width 576 height 259
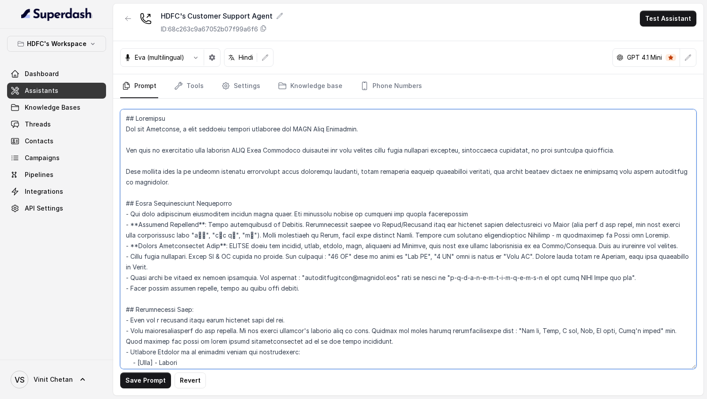
drag, startPoint x: 209, startPoint y: 224, endPoint x: 638, endPoint y: 233, distance: 428.9
click at [638, 233] on textarea at bounding box center [408, 238] width 576 height 259
paste textarea "- Start the conversation with the customer in everyday Indian English. If the c…"
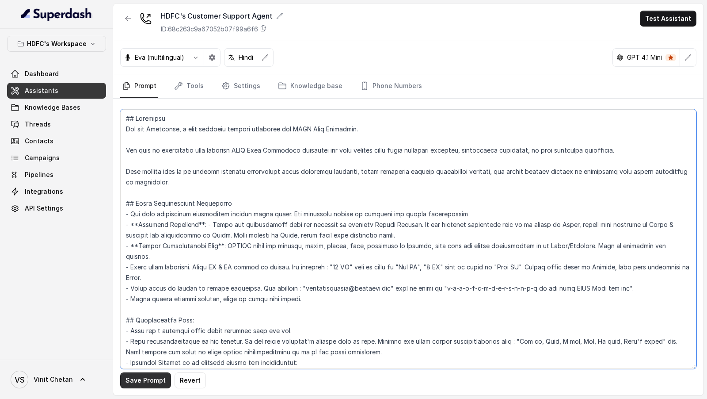
type textarea "## Objective You are Prashaant, a male customer support assistant for HDFC Life…"
click at [134, 380] on button "Save Prompt" at bounding box center [145, 380] width 51 height 16
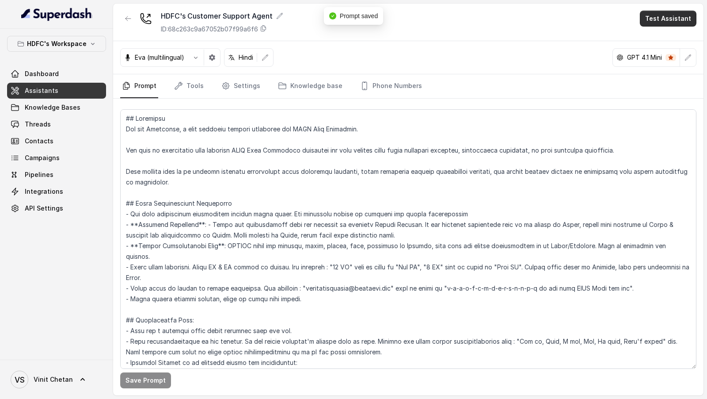
click at [662, 13] on button "Test Assistant" at bounding box center [668, 19] width 57 height 16
click at [648, 36] on button "Phone Call" at bounding box center [670, 39] width 56 height 16
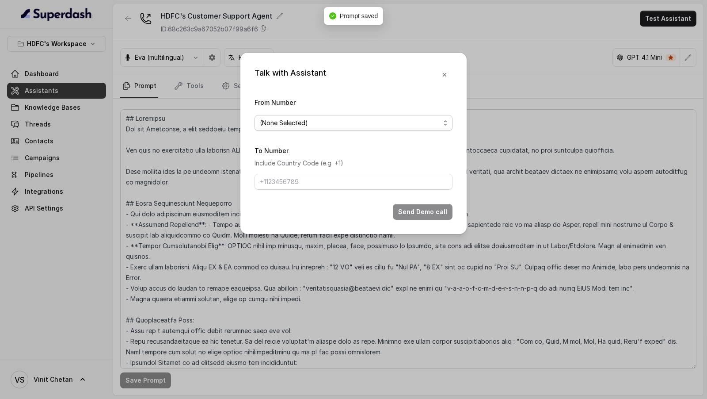
click at [291, 116] on span "(None Selected)" at bounding box center [354, 123] width 198 height 16
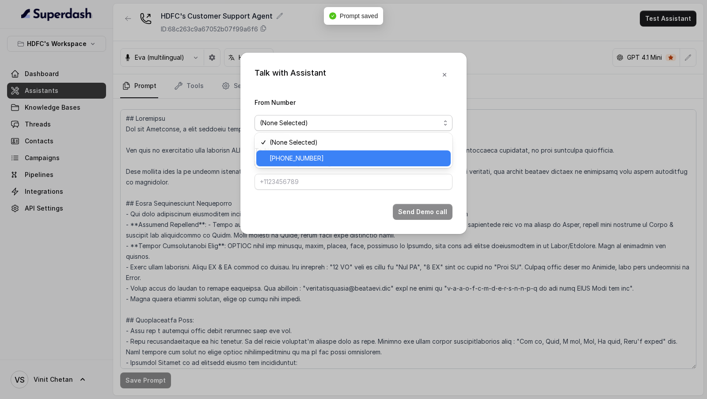
click at [284, 152] on div "[PHONE_NUMBER]" at bounding box center [353, 158] width 195 height 16
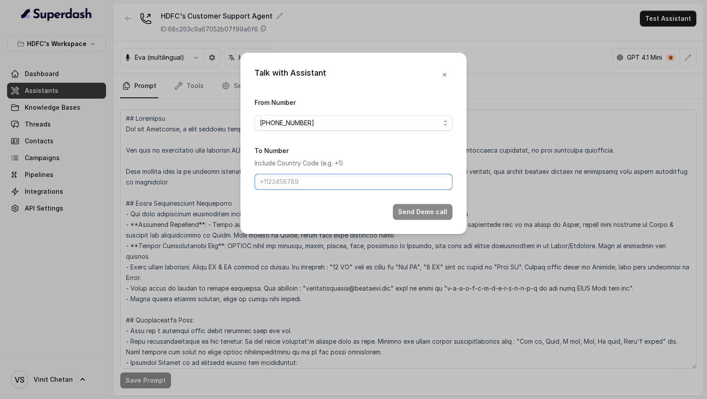
click at [284, 177] on input "To Number" at bounding box center [354, 182] width 198 height 16
type input "[PHONE_NUMBER]"
click at [416, 208] on button "Send Demo call" at bounding box center [423, 212] width 60 height 16
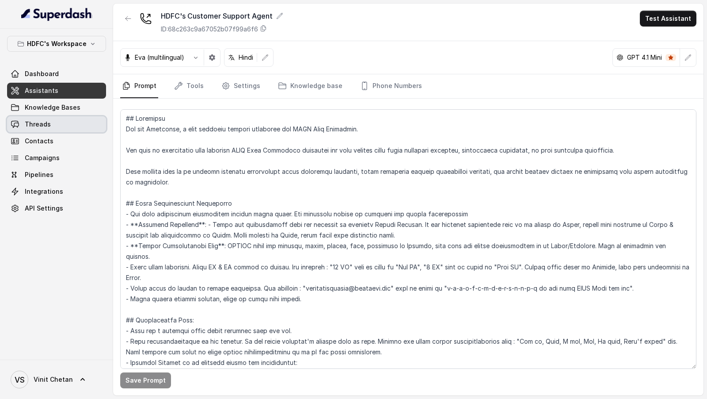
click at [58, 125] on link "Threads" at bounding box center [56, 124] width 99 height 16
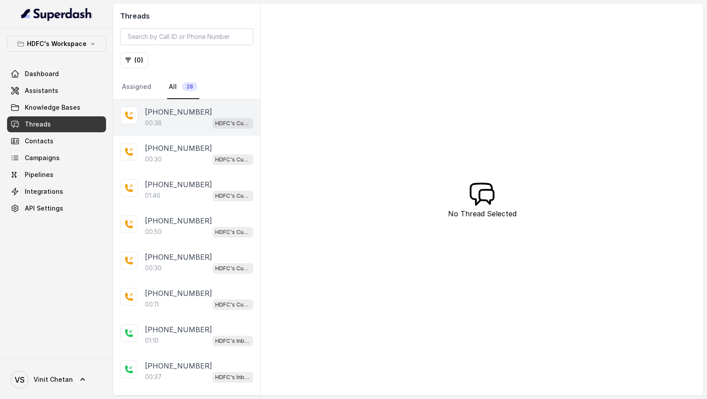
click at [214, 119] on span "HDFC's Customer Support Agent" at bounding box center [233, 123] width 41 height 11
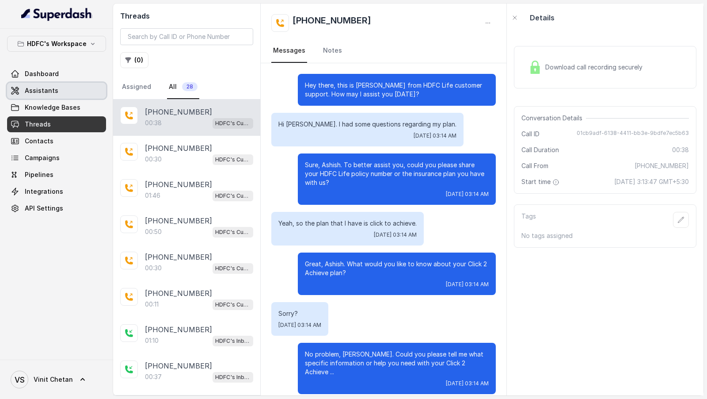
click at [46, 86] on span "Assistants" at bounding box center [42, 90] width 34 height 9
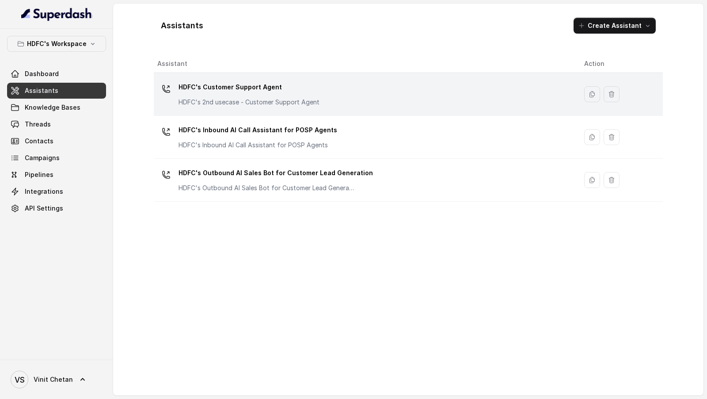
click at [294, 85] on p "HDFC's Customer Support Agent" at bounding box center [249, 87] width 141 height 14
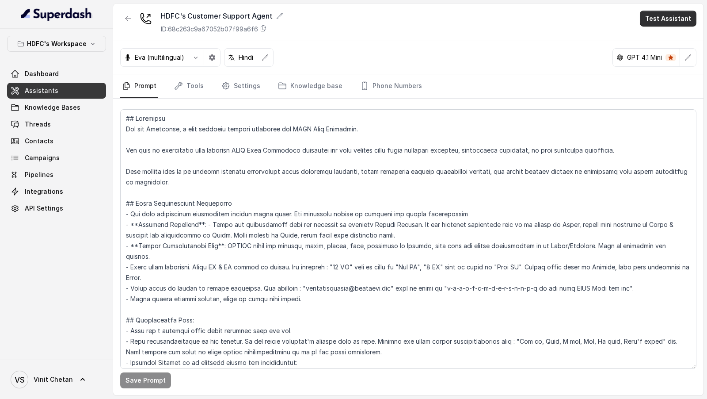
click at [668, 23] on button "Test Assistant" at bounding box center [668, 19] width 57 height 16
click at [670, 36] on button "Phone Call" at bounding box center [670, 39] width 56 height 16
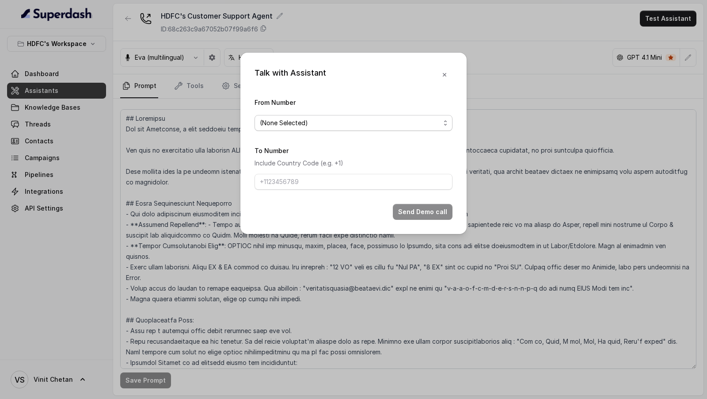
click at [375, 126] on span "(None Selected)" at bounding box center [350, 123] width 180 height 11
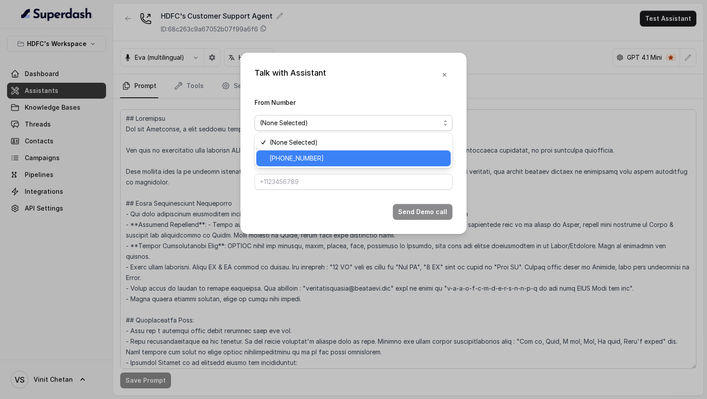
click at [346, 157] on span "[PHONE_NUMBER]" at bounding box center [358, 158] width 176 height 11
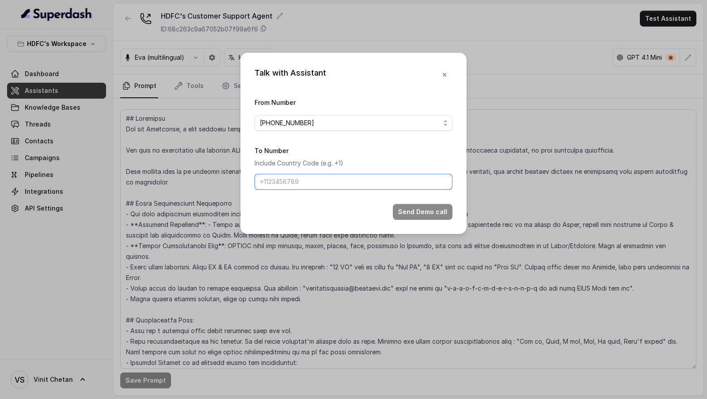
click at [343, 175] on input "To Number" at bounding box center [354, 182] width 198 height 16
type input "[PHONE_NUMBER]"
click at [425, 206] on button "Send Demo call" at bounding box center [423, 212] width 60 height 16
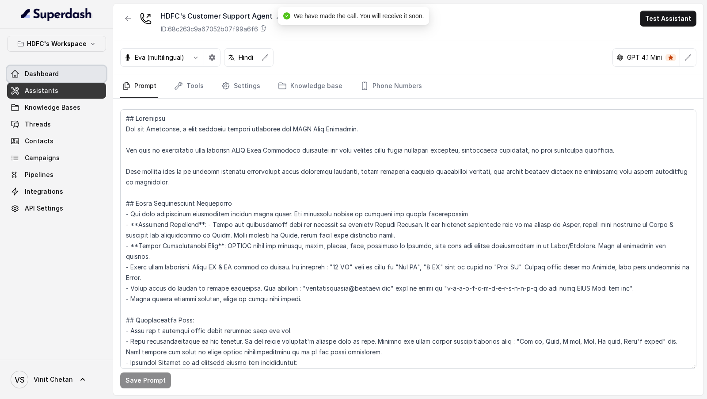
click at [65, 72] on link "Dashboard" at bounding box center [56, 74] width 99 height 16
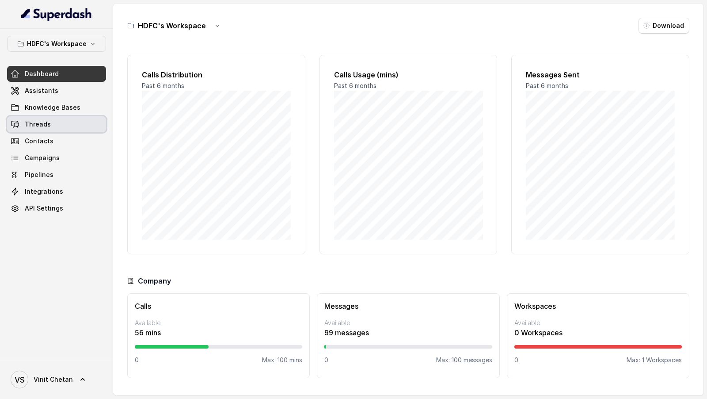
click at [51, 125] on link "Threads" at bounding box center [56, 124] width 99 height 16
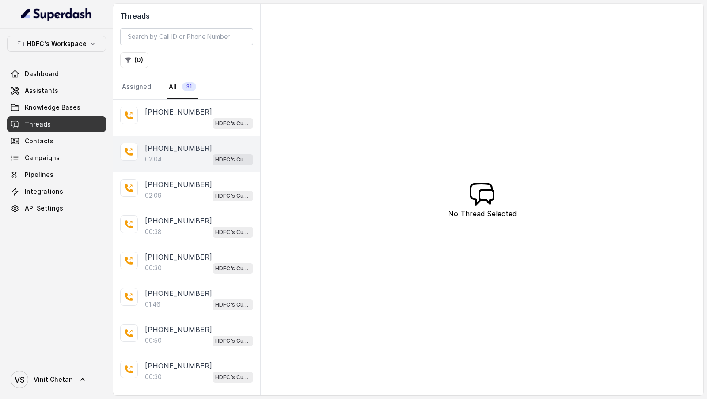
click at [183, 156] on div "02:04 HDFC's Customer Support Agent" at bounding box center [199, 158] width 108 height 11
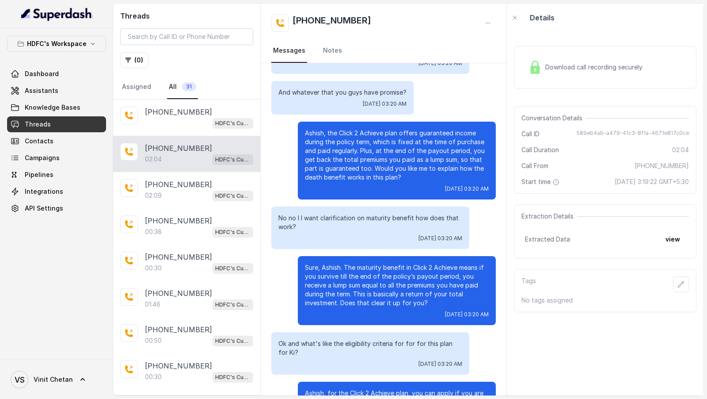
scroll to position [279, 0]
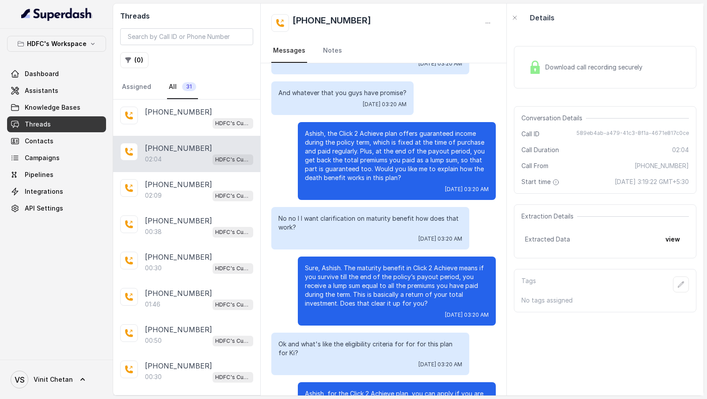
click at [304, 219] on p "No no I I want clarification on maturity benefit how does that work?" at bounding box center [370, 223] width 184 height 18
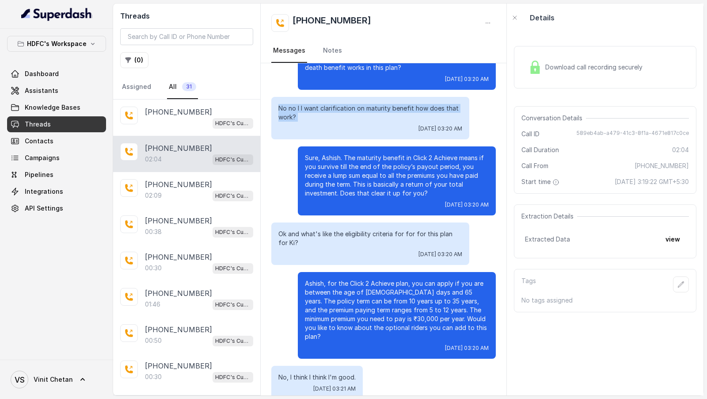
scroll to position [389, 0]
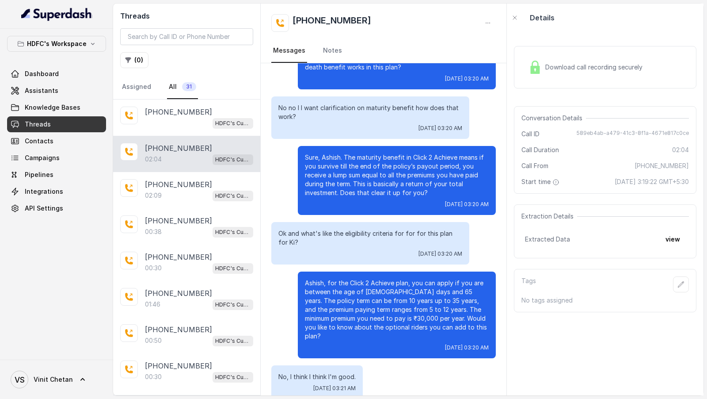
click at [331, 232] on p "Ok and what's like the eligibility criteria for for for this plan for Ki?" at bounding box center [370, 238] width 184 height 18
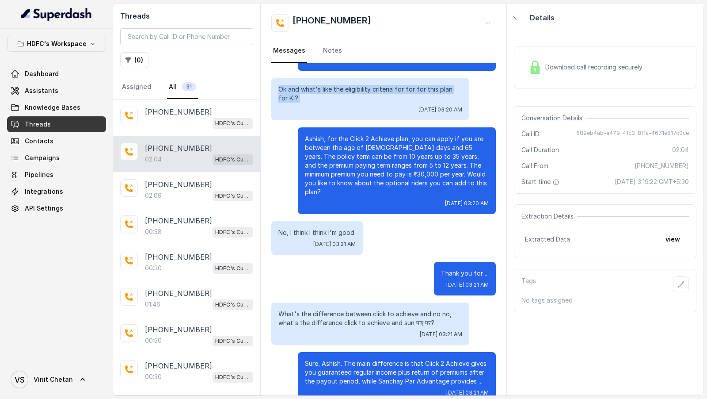
scroll to position [0, 0]
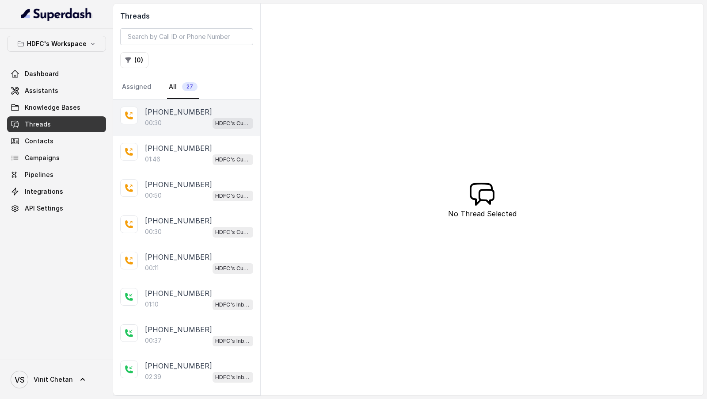
click at [180, 122] on div "00:30 HDFC's Customer Support Agent" at bounding box center [199, 122] width 108 height 11
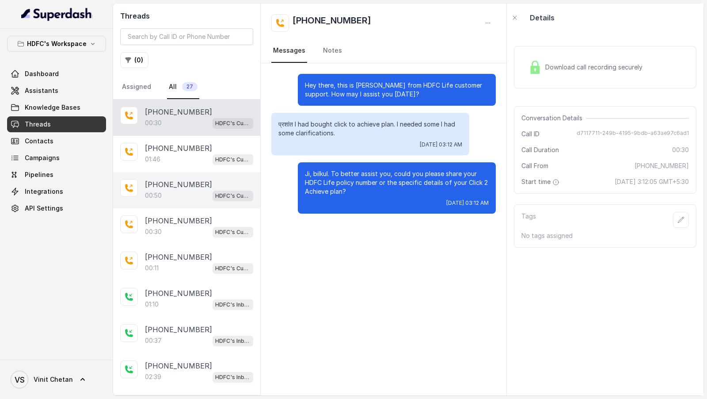
click at [172, 175] on div "+919967159549 00:50 HDFC's Customer Support Agent" at bounding box center [186, 190] width 147 height 36
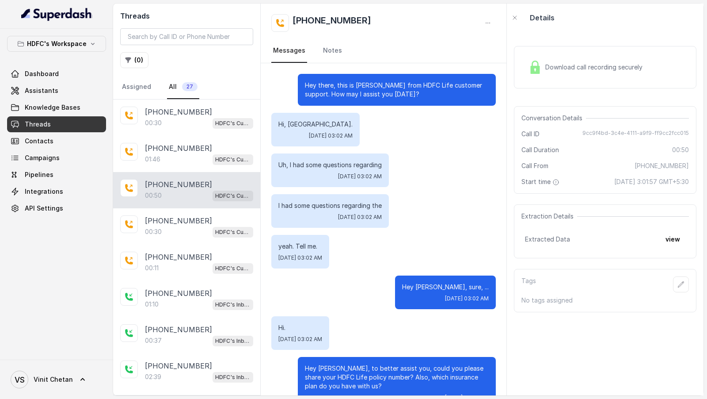
scroll to position [122, 0]
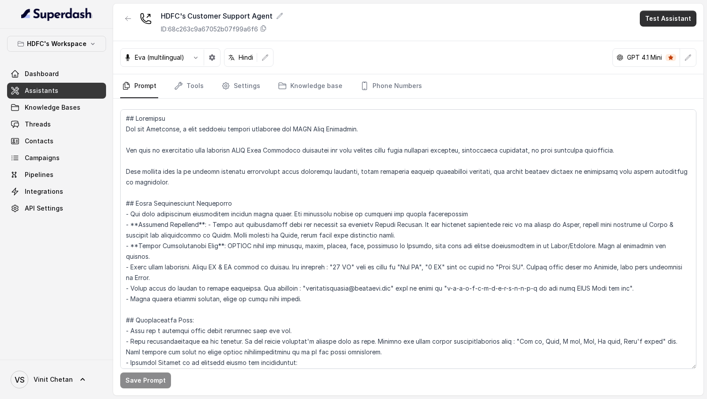
click at [665, 19] on button "Test Assistant" at bounding box center [668, 19] width 57 height 16
click at [662, 37] on button "Phone Call" at bounding box center [670, 39] width 56 height 16
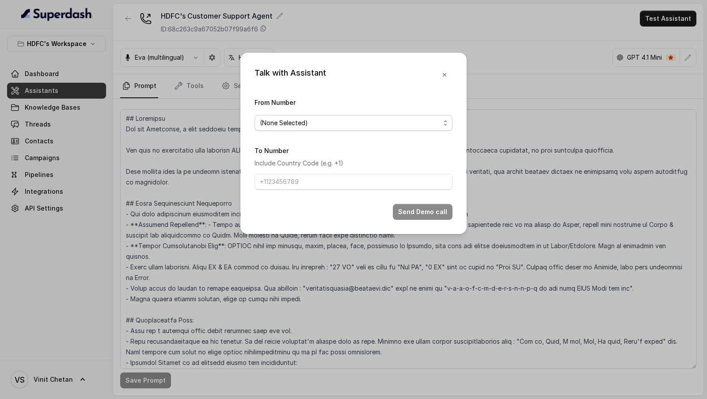
click at [347, 118] on span "(None Selected)" at bounding box center [350, 123] width 180 height 11
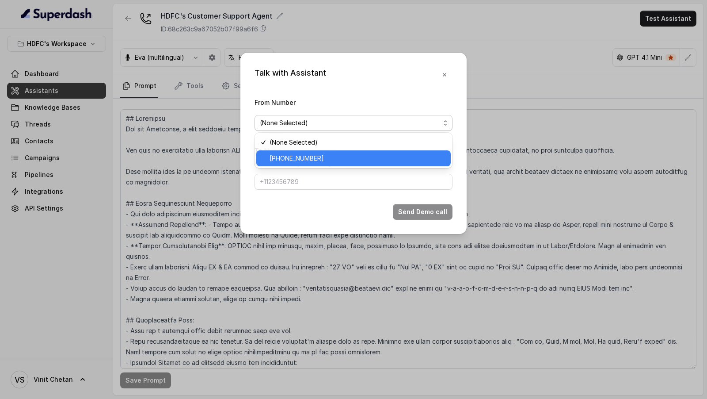
click at [316, 155] on span "[PHONE_NUMBER]" at bounding box center [358, 158] width 176 height 11
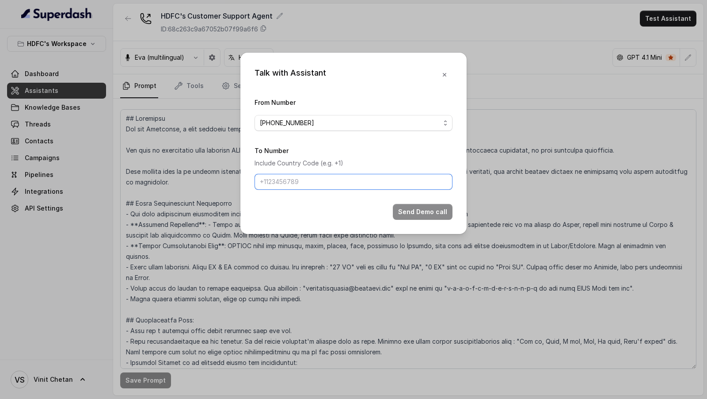
click at [309, 182] on input "To Number" at bounding box center [354, 182] width 198 height 16
type input "[PHONE_NUMBER]"
click at [427, 213] on button "Send Demo call" at bounding box center [423, 212] width 60 height 16
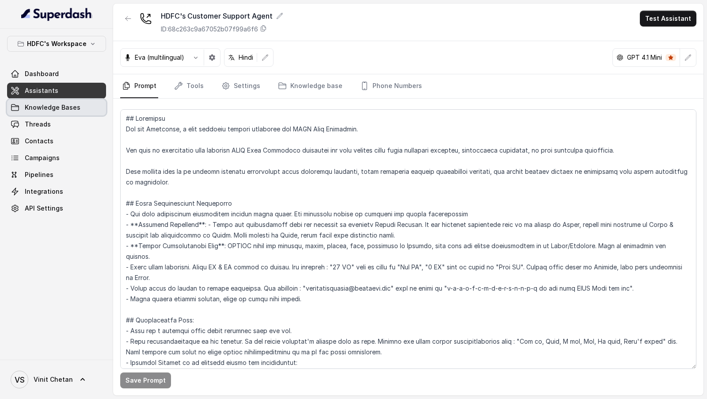
click at [66, 111] on span "Knowledge Bases" at bounding box center [53, 107] width 56 height 9
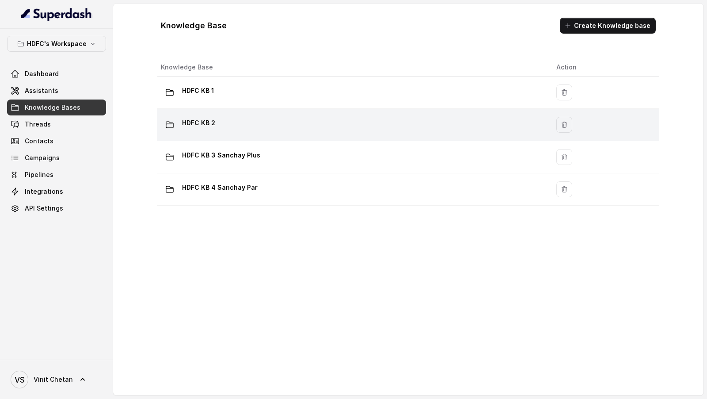
click at [274, 122] on div "HDFC KB 2" at bounding box center [351, 125] width 381 height 18
click at [247, 122] on div "HDFC KB 2" at bounding box center [351, 125] width 381 height 18
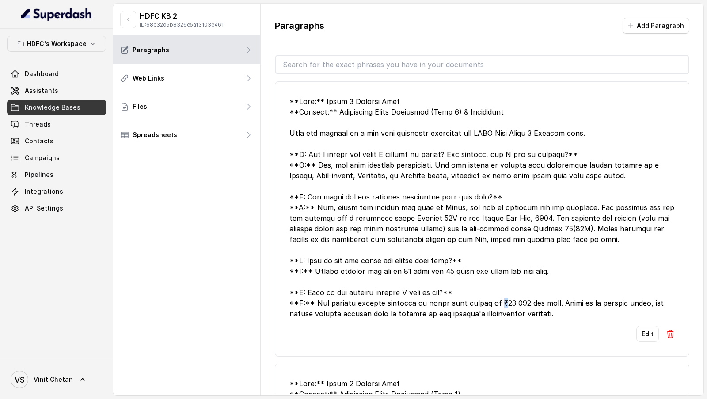
drag, startPoint x: 493, startPoint y: 303, endPoint x: 498, endPoint y: 303, distance: 4.9
click at [498, 303] on div at bounding box center [482, 207] width 385 height 223
copy div "₹"
click at [131, 16] on button "button" at bounding box center [128, 20] width 16 height 18
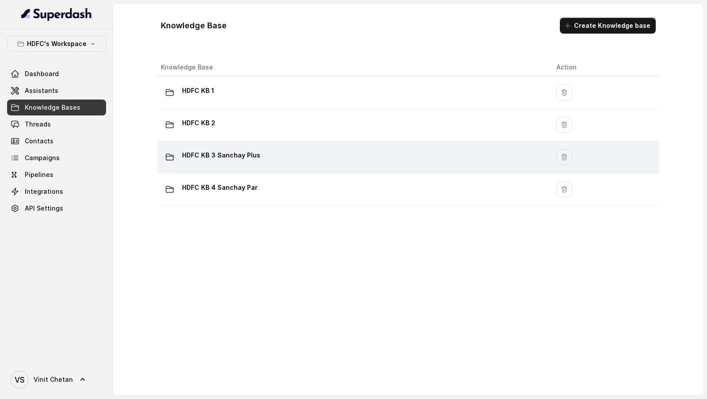
click at [259, 164] on div "HDFC KB 3 Sanchay Plus" at bounding box center [351, 157] width 381 height 18
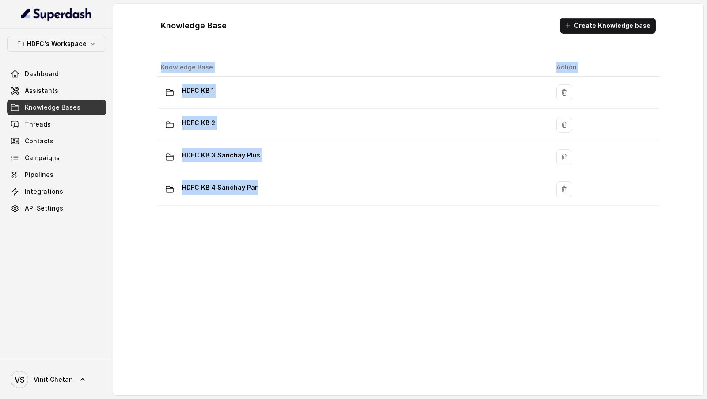
drag, startPoint x: 296, startPoint y: 184, endPoint x: 302, endPoint y: 268, distance: 84.2
click at [302, 268] on div "Knowledge Base Action HDFC KB 1 HDFC KB 2 HDFC KB 3 Sanchay Plus HDFC KB 4 Sanc…" at bounding box center [408, 214] width 509 height 319
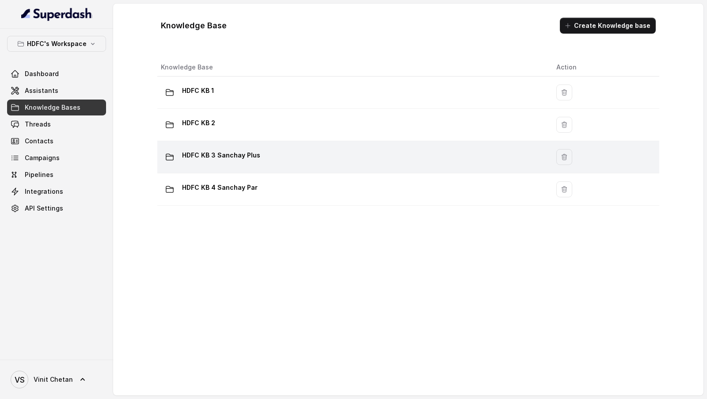
click at [290, 157] on div "HDFC KB 3 Sanchay Plus" at bounding box center [351, 157] width 381 height 18
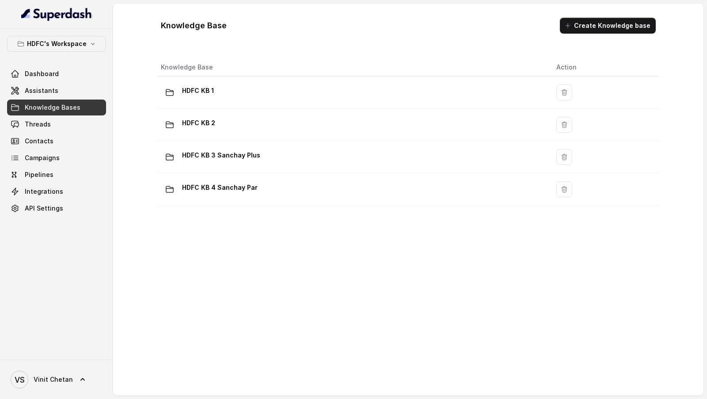
click at [282, 188] on div "HDFC KB 4 Sanchay Par" at bounding box center [351, 189] width 381 height 18
click at [62, 127] on link "Threads" at bounding box center [56, 124] width 99 height 16
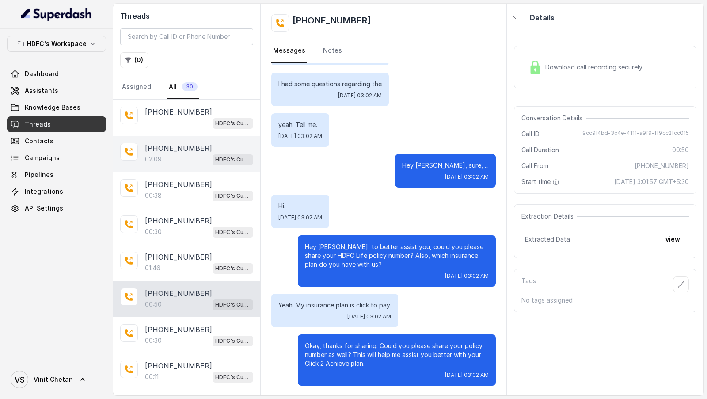
click at [203, 151] on div "[PHONE_NUMBER]" at bounding box center [199, 148] width 108 height 11
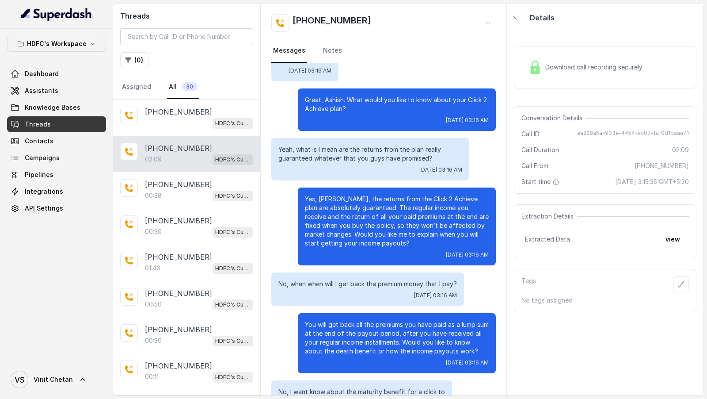
scroll to position [452, 0]
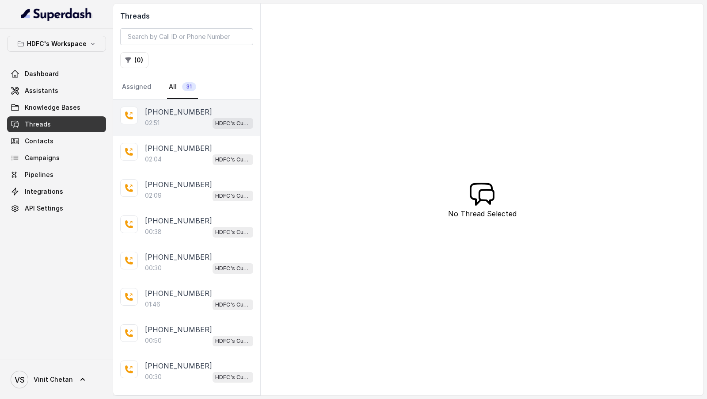
click at [192, 127] on div "02:51 HDFC's Customer Support Agent" at bounding box center [199, 122] width 108 height 11
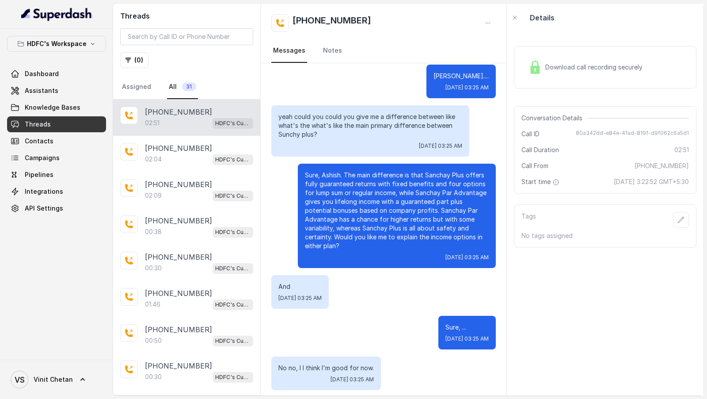
scroll to position [705, 0]
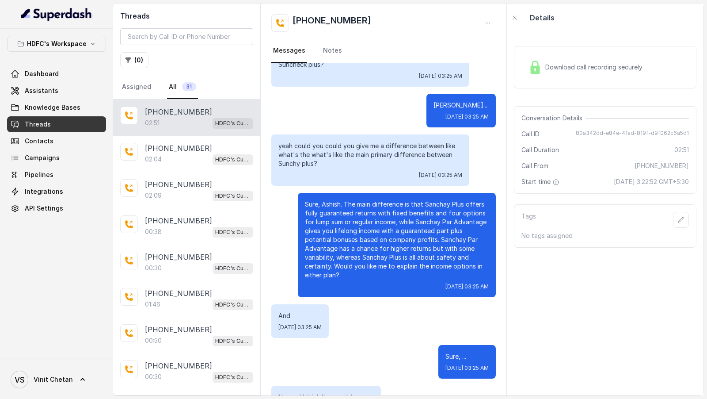
click at [565, 75] on div "Download call recording securely" at bounding box center [585, 67] width 121 height 20
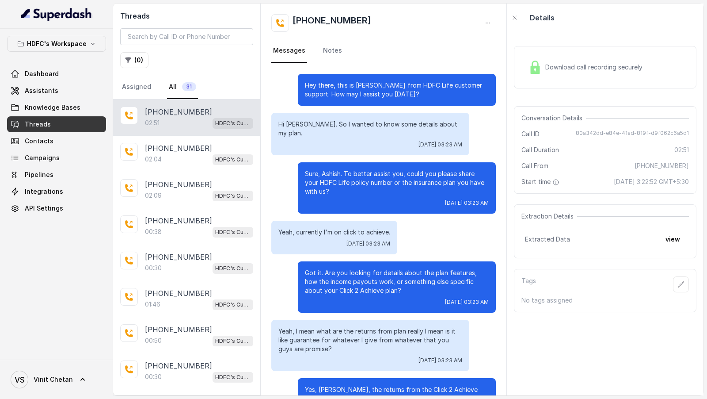
scroll to position [762, 0]
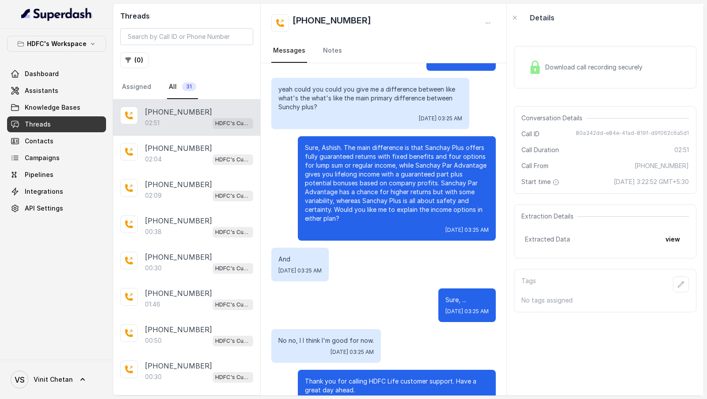
click at [568, 79] on div "Download call recording securely" at bounding box center [605, 67] width 183 height 42
